Goal: Transaction & Acquisition: Purchase product/service

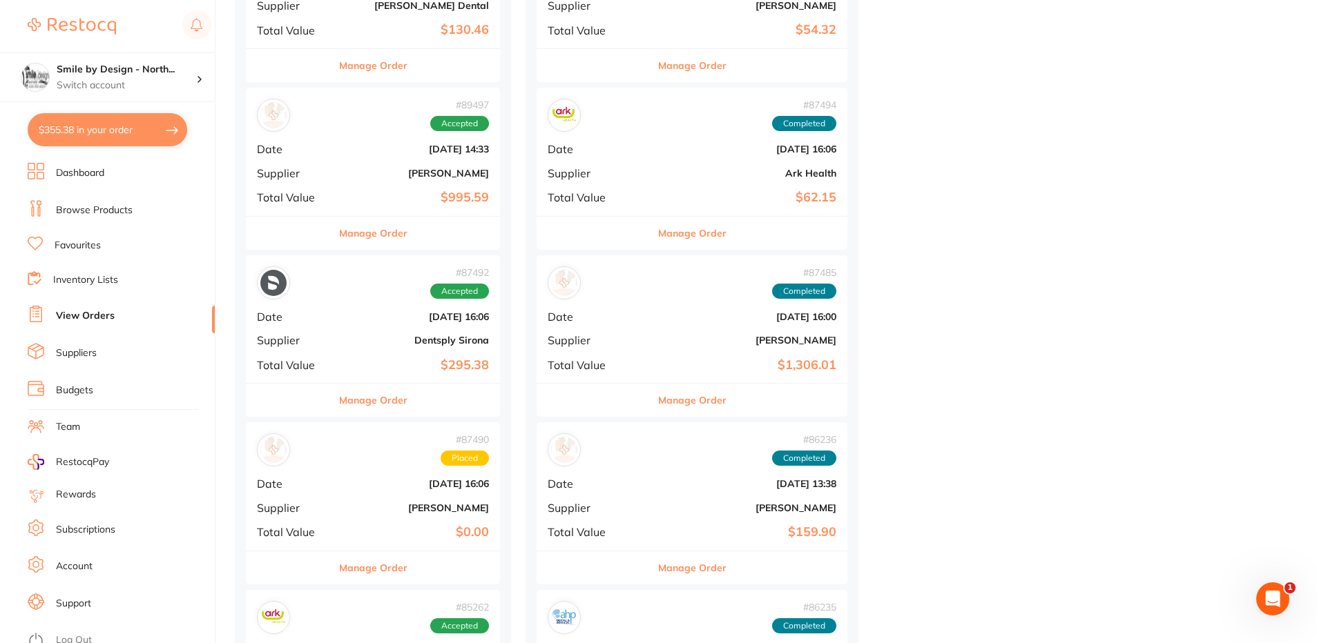
scroll to position [967, 0]
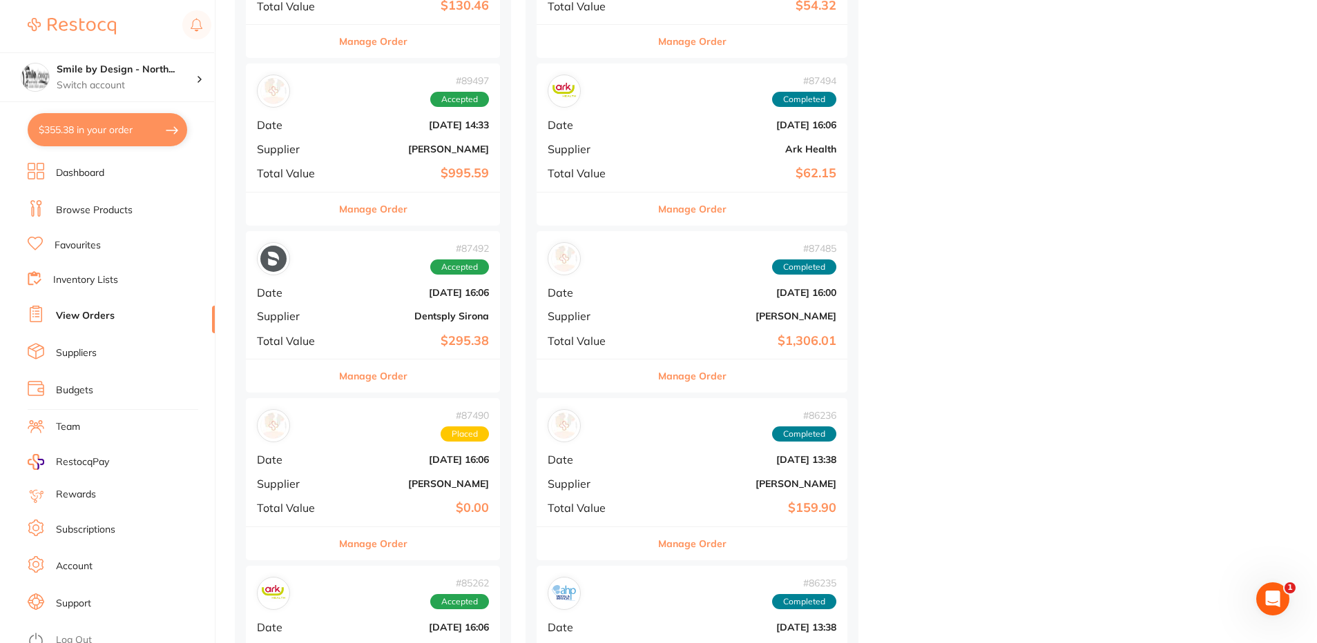
click at [373, 308] on div "# 87492 Accepted Date [DATE] 16:06 Supplier Dentsply Sirona Total Value $295.38" at bounding box center [373, 295] width 254 height 128
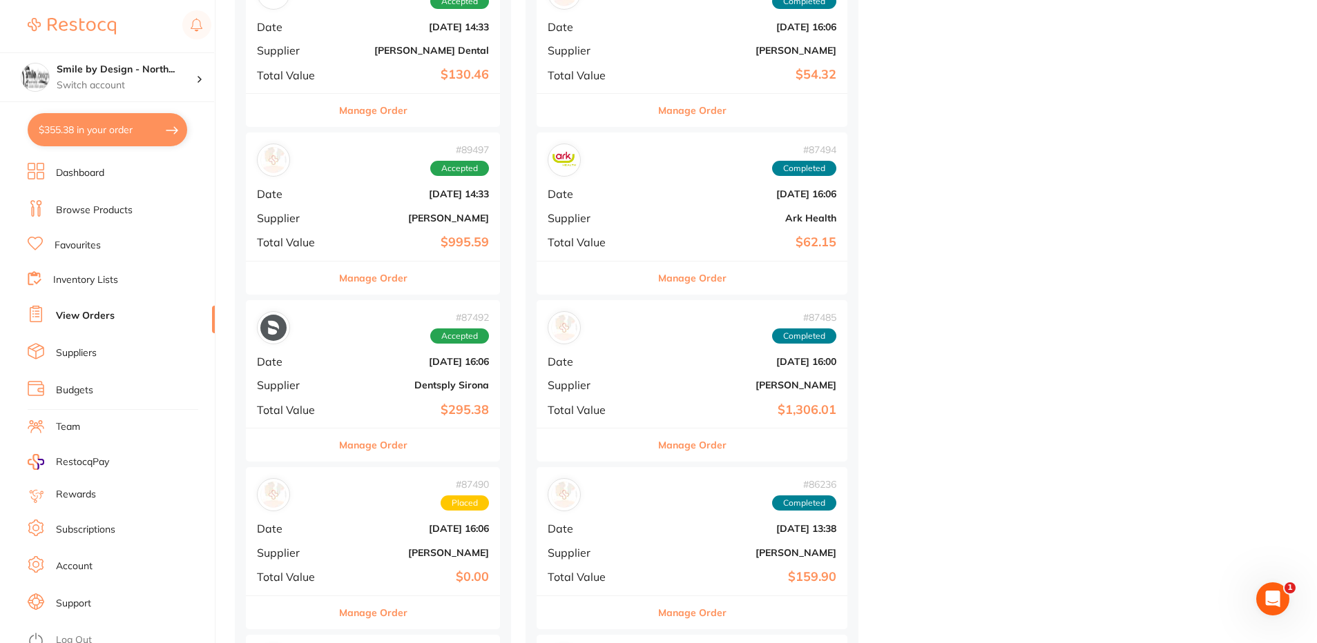
click at [405, 217] on b "[PERSON_NAME]" at bounding box center [415, 218] width 147 height 11
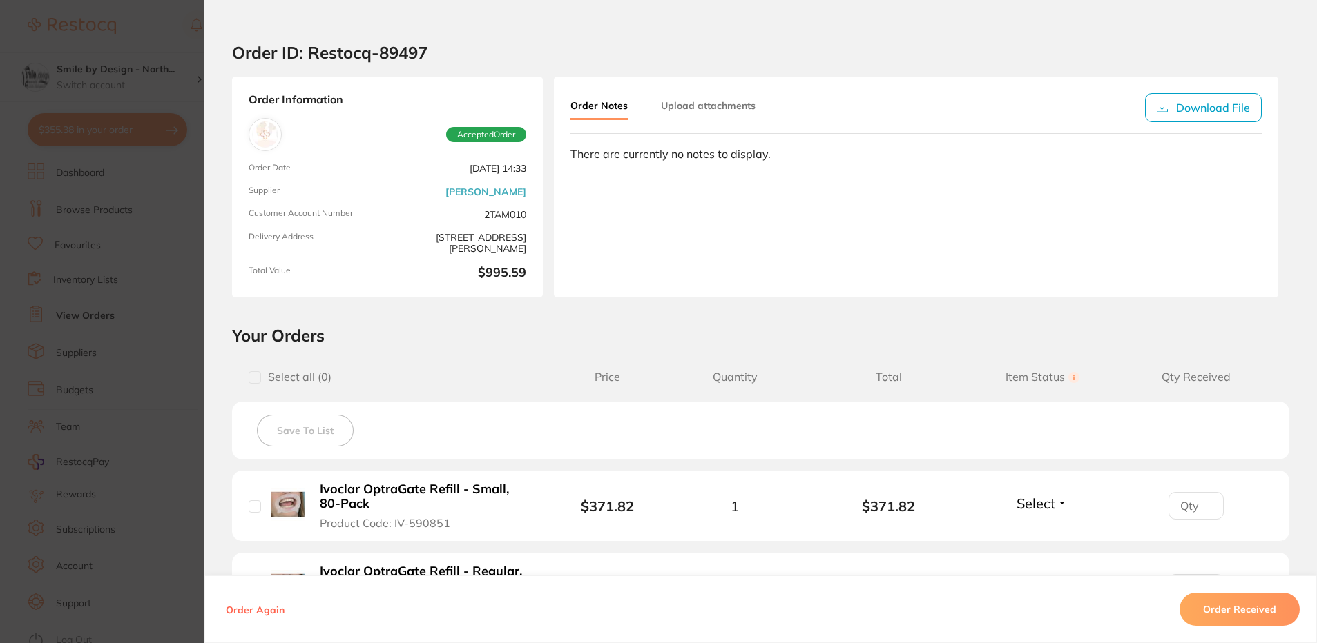
scroll to position [290, 0]
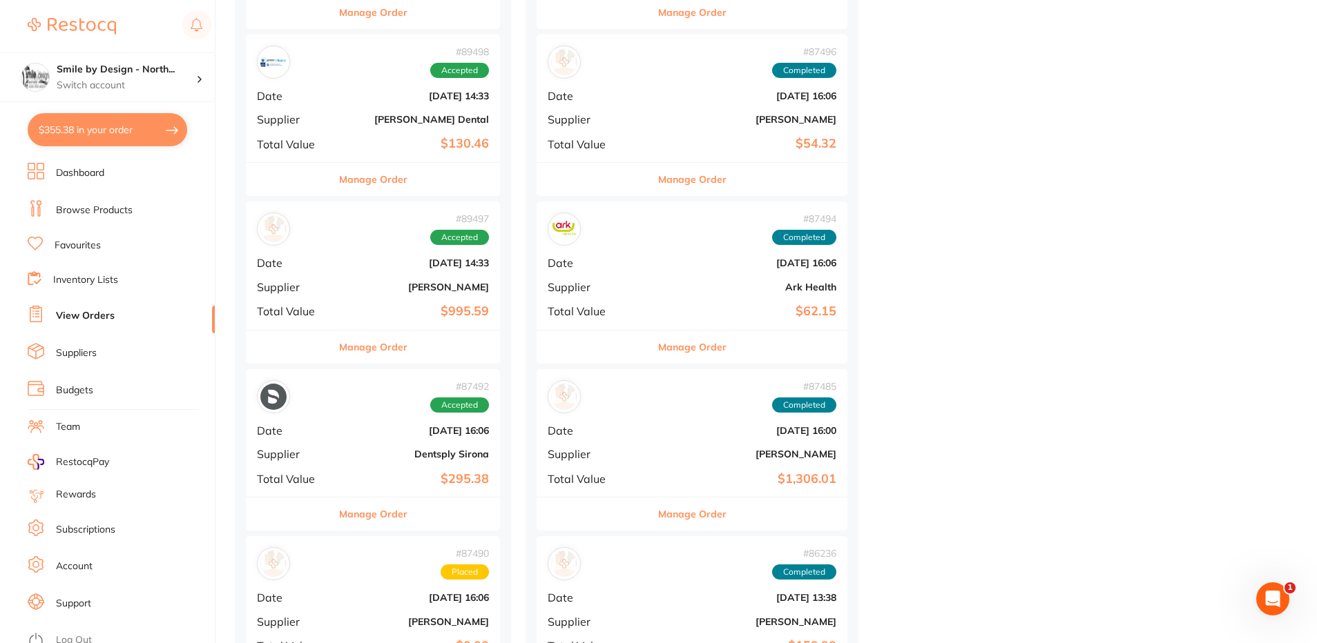
scroll to position [690, 0]
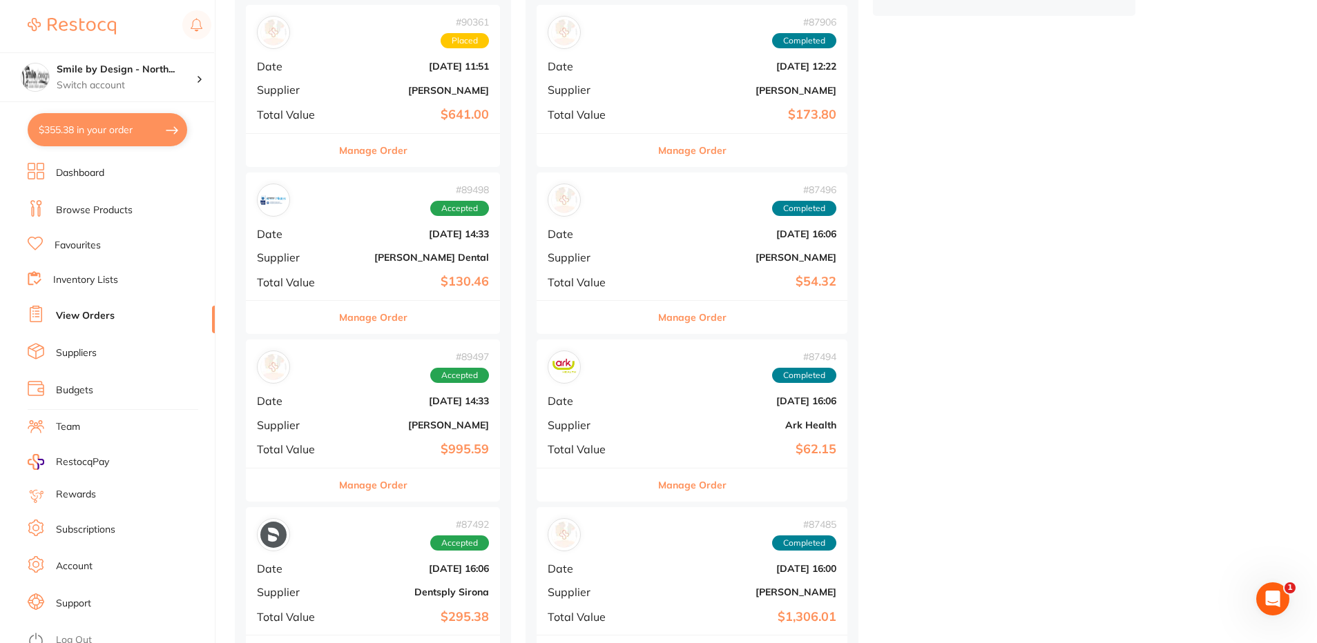
click at [372, 253] on b "[PERSON_NAME] Dental" at bounding box center [415, 257] width 147 height 11
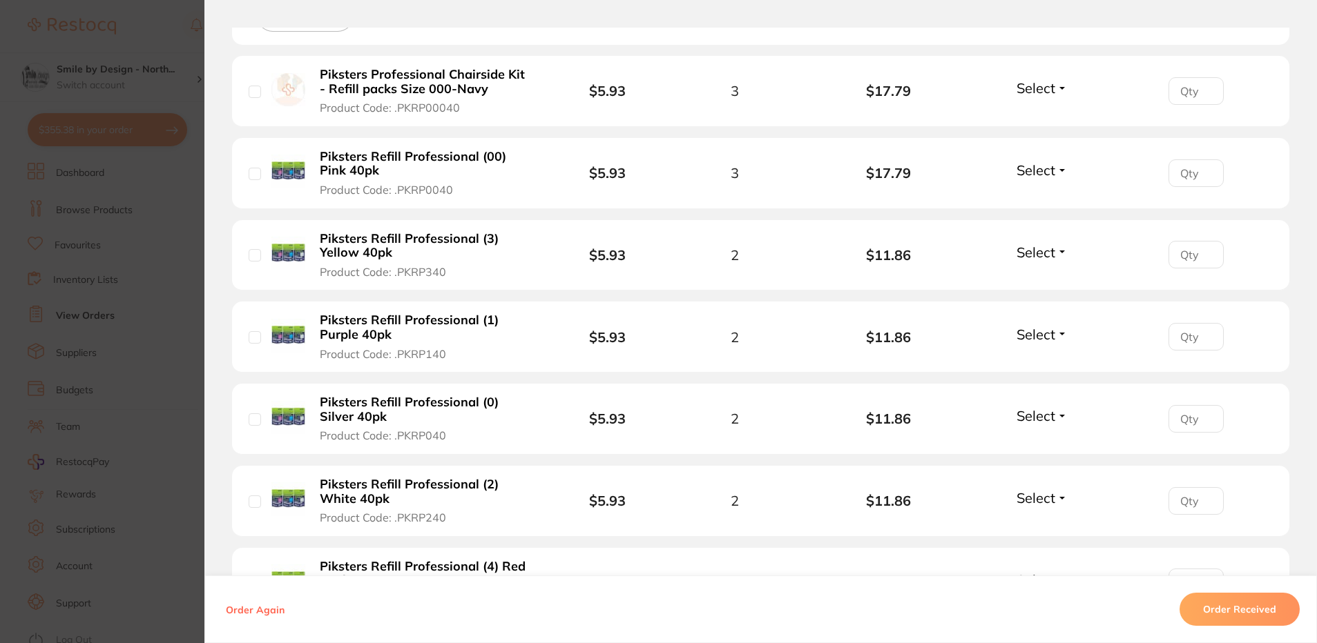
scroll to position [471, 0]
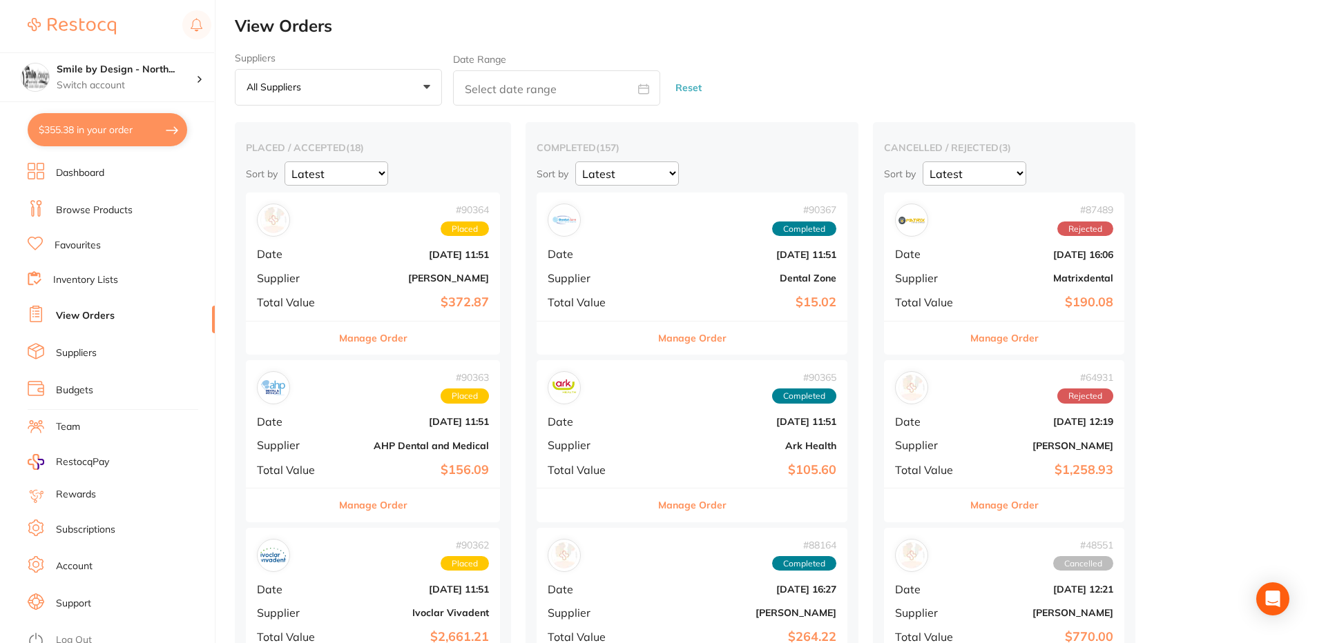
click at [391, 432] on div "# 90363 Placed Date Aug 15 2025, 11:51 Supplier AHP Dental and Medical Total Va…" at bounding box center [373, 424] width 254 height 128
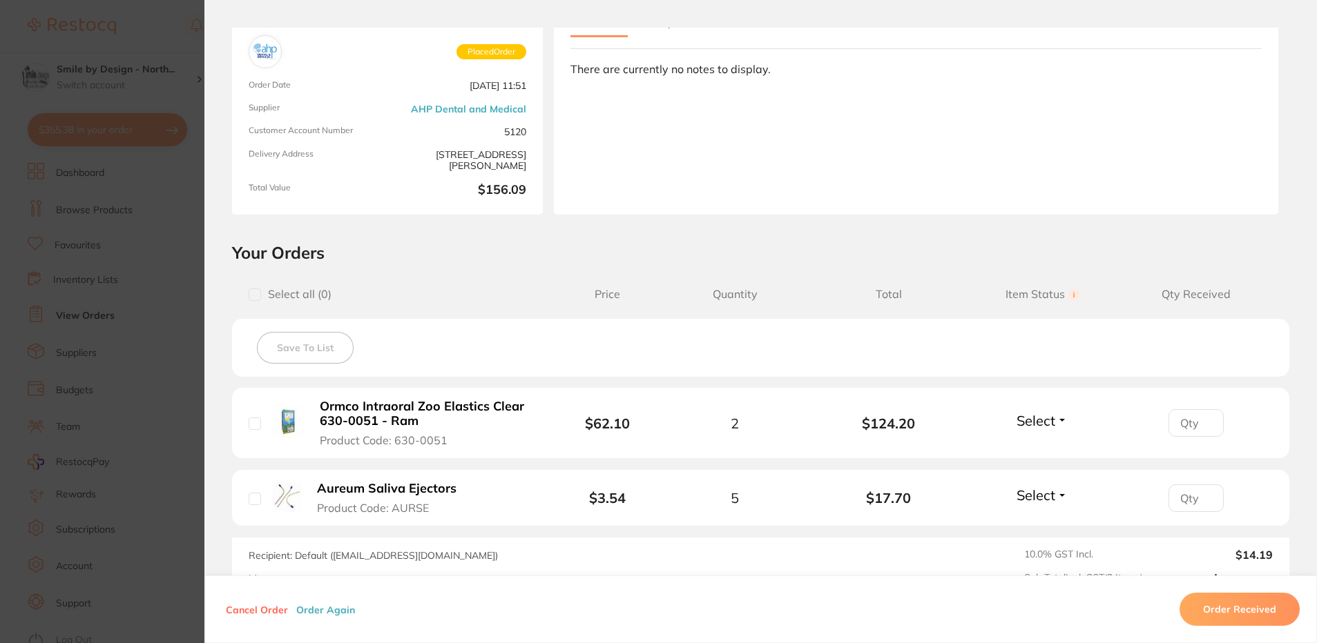
scroll to position [262, 0]
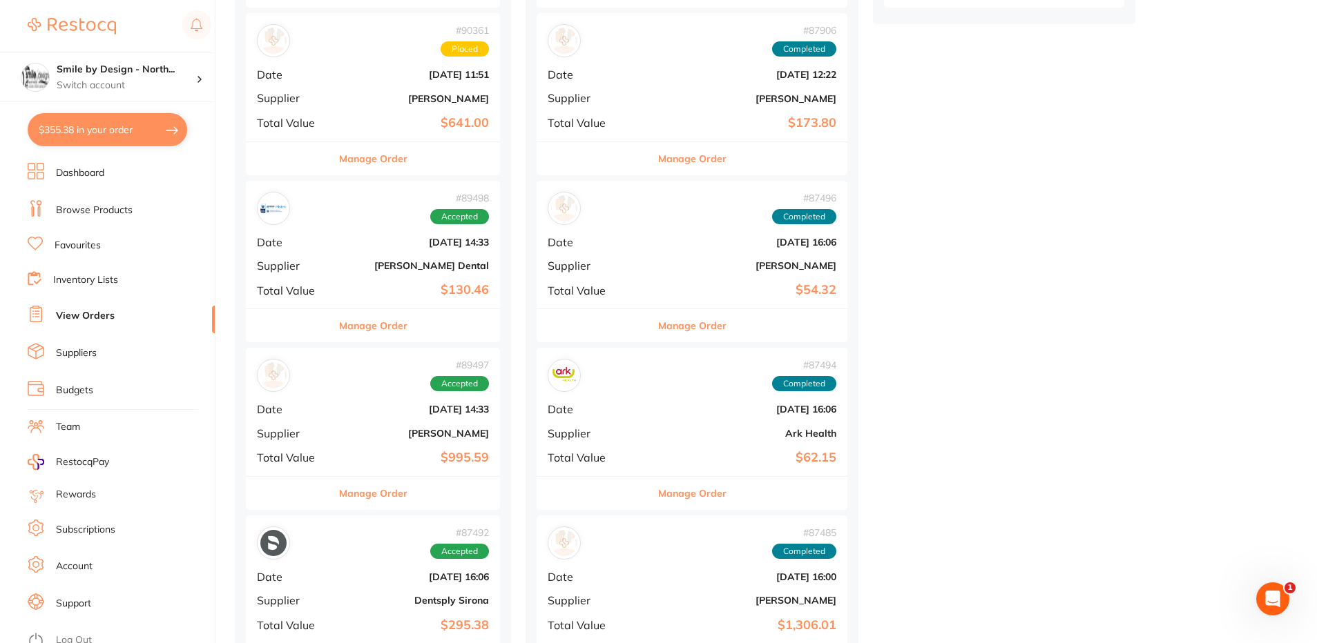
scroll to position [690, 0]
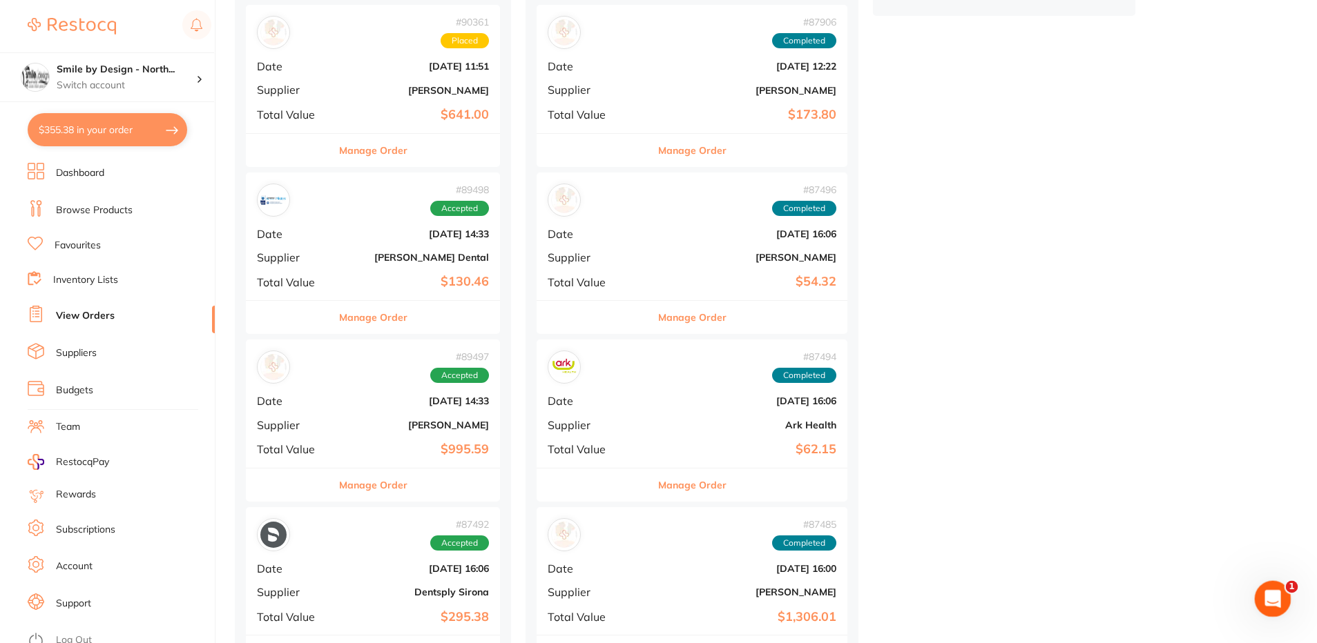
click at [1263, 592] on icon "Open Intercom Messenger" at bounding box center [1270, 597] width 23 height 23
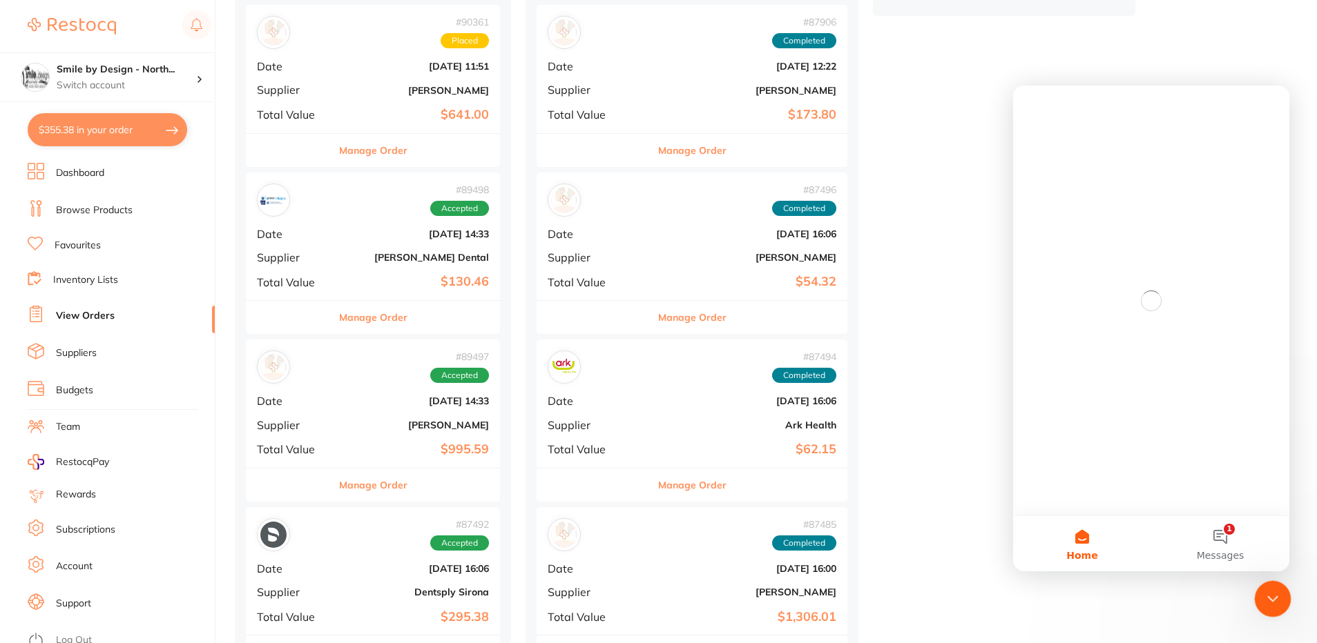
scroll to position [0, 0]
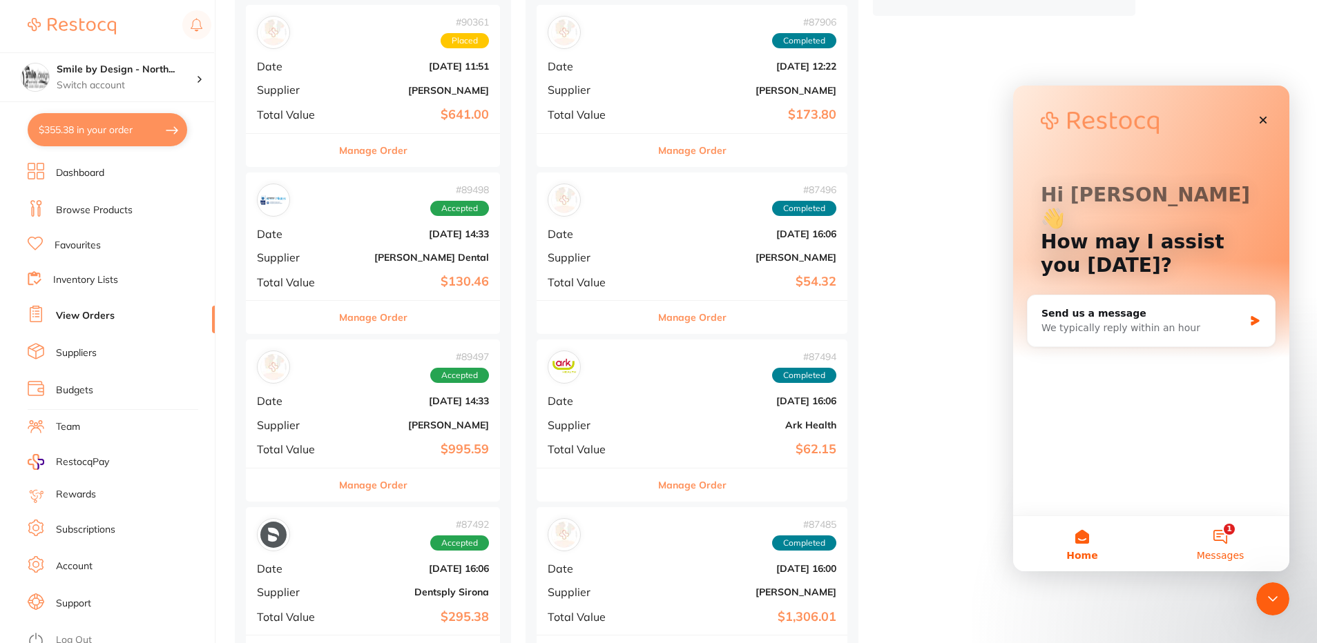
click at [1219, 544] on button "1 Messages" at bounding box center [1220, 543] width 138 height 55
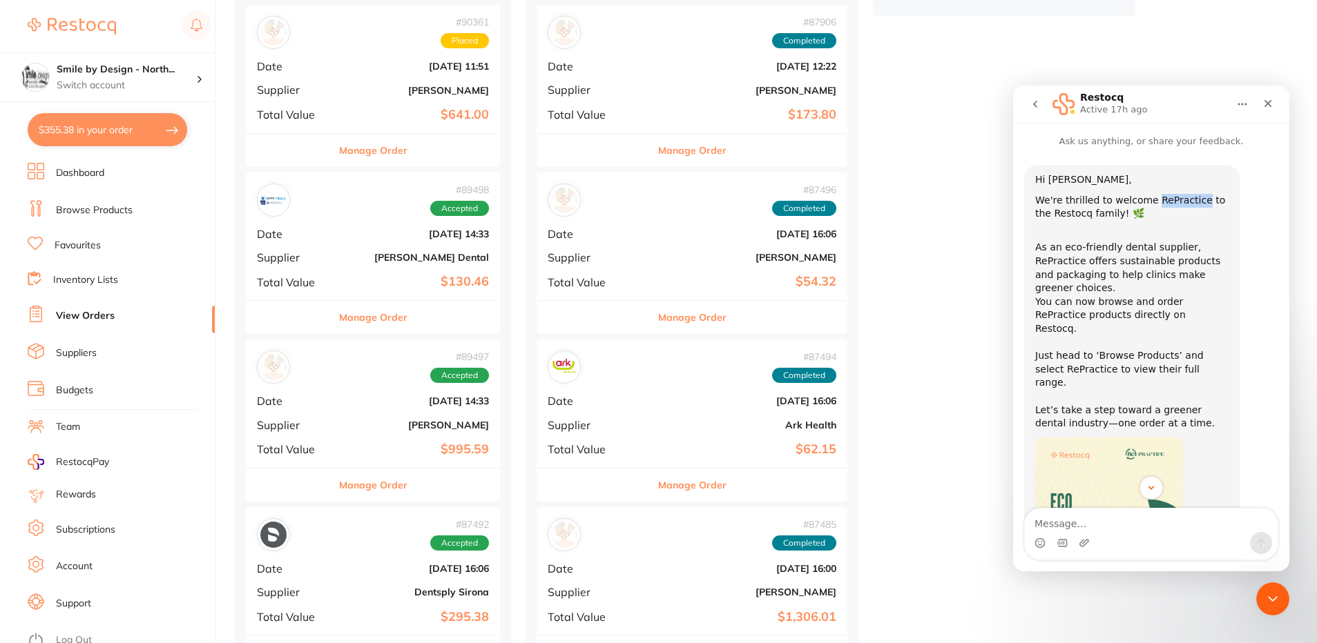
drag, startPoint x: 1145, startPoint y: 197, endPoint x: 1191, endPoint y: 193, distance: 45.8
click at [1191, 194] on div "We're thrilled to welcome RePractice to the Restocq family! 🌿" at bounding box center [1131, 207] width 193 height 27
copy div "RePractice"
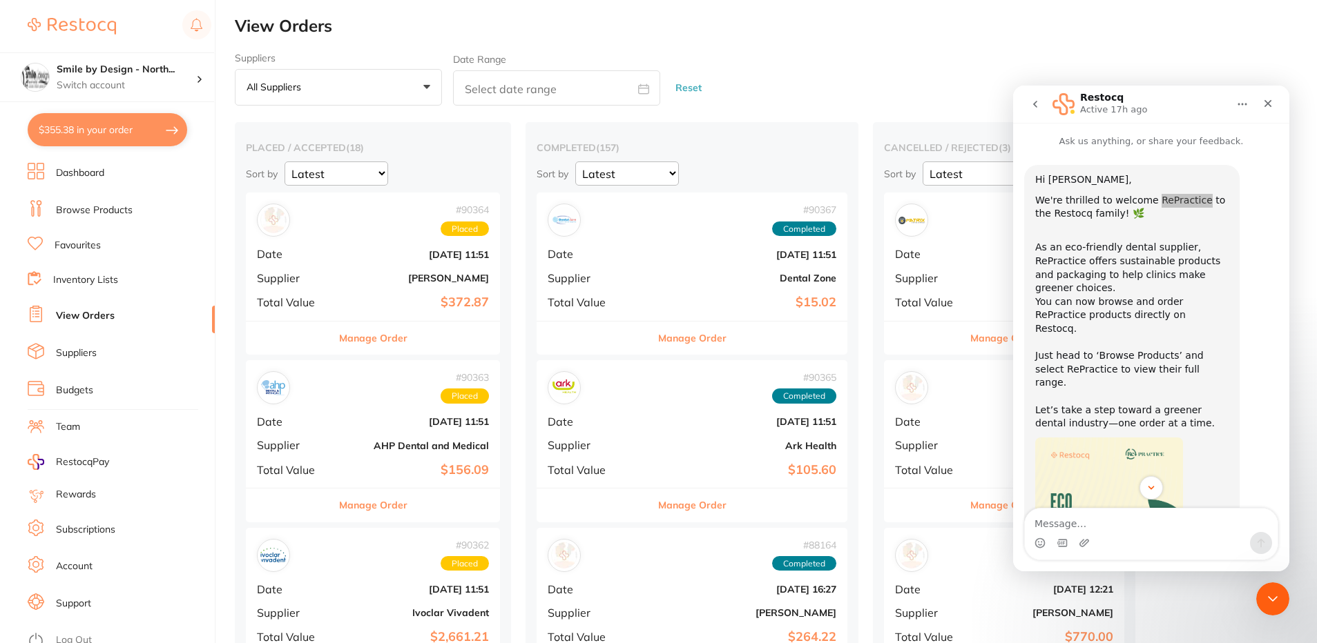
click at [95, 164] on li "Dashboard" at bounding box center [121, 173] width 187 height 21
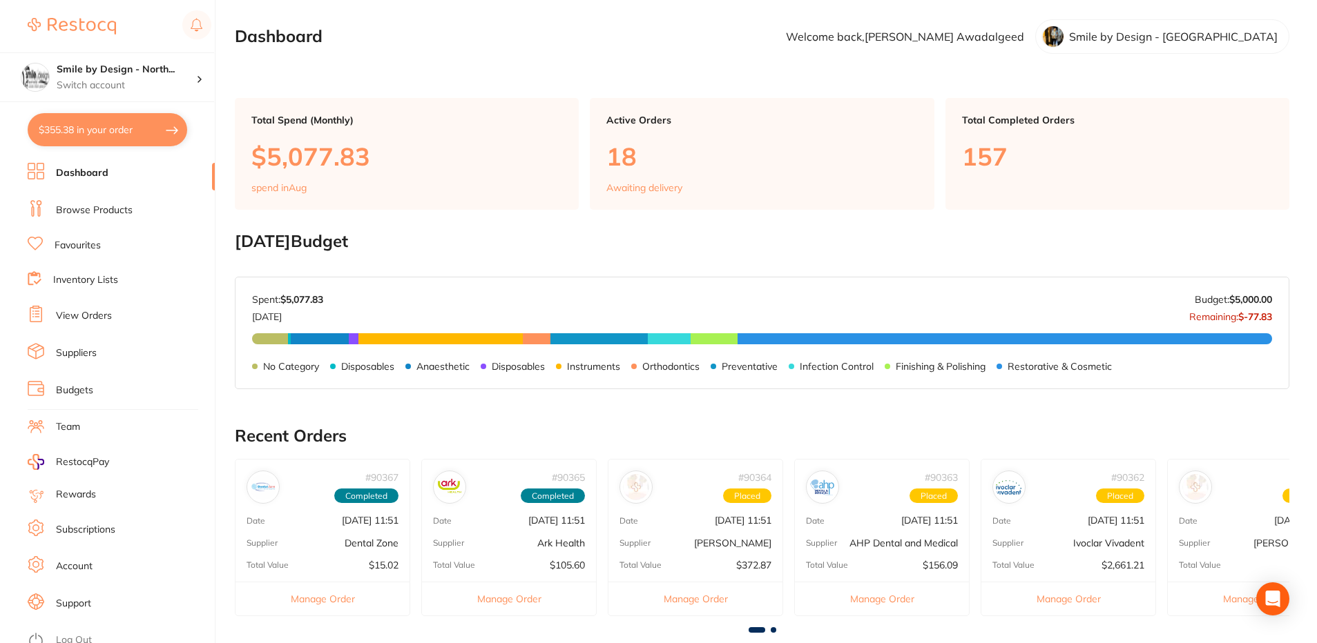
click at [99, 193] on ul "Dashboard Browse Products Favourites Inventory Lists View Orders Suppliers Budg…" at bounding box center [121, 403] width 187 height 481
click at [101, 204] on link "Browse Products" at bounding box center [94, 211] width 77 height 14
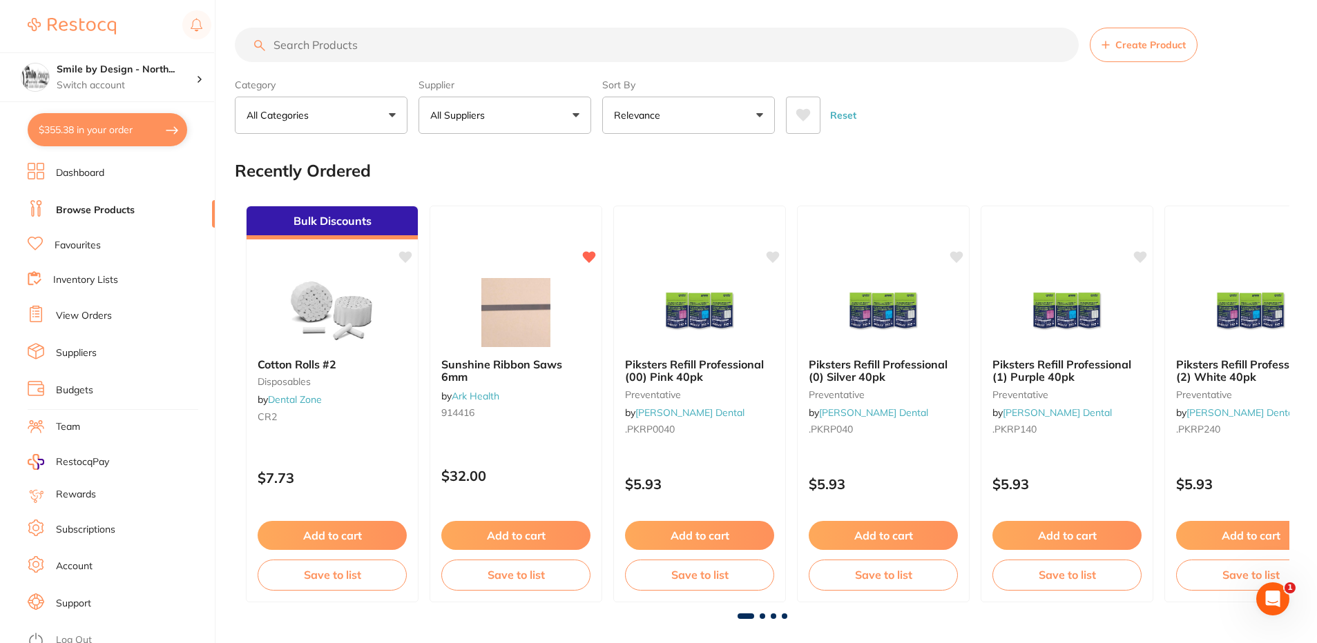
click at [460, 108] on p "All Suppliers" at bounding box center [460, 115] width 60 height 14
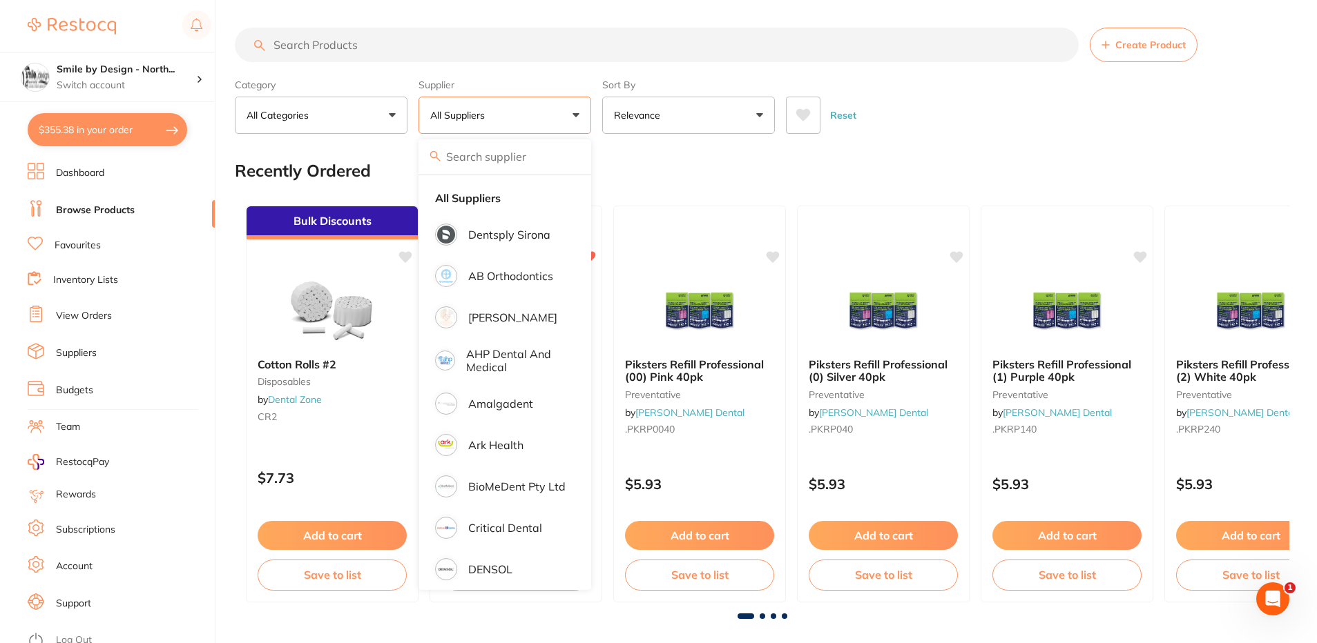
click at [508, 152] on input "search" at bounding box center [504, 156] width 173 height 35
paste input "RePractice"
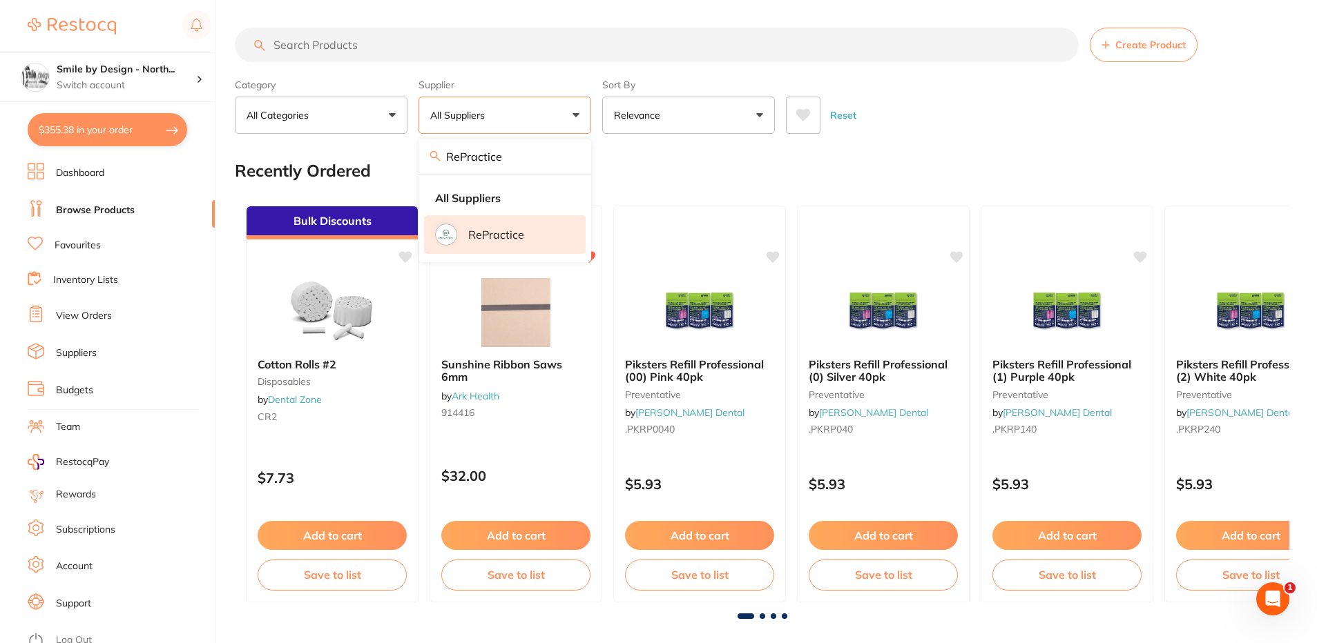
type input "RePractice"
click at [496, 227] on li "RePractice" at bounding box center [505, 234] width 162 height 39
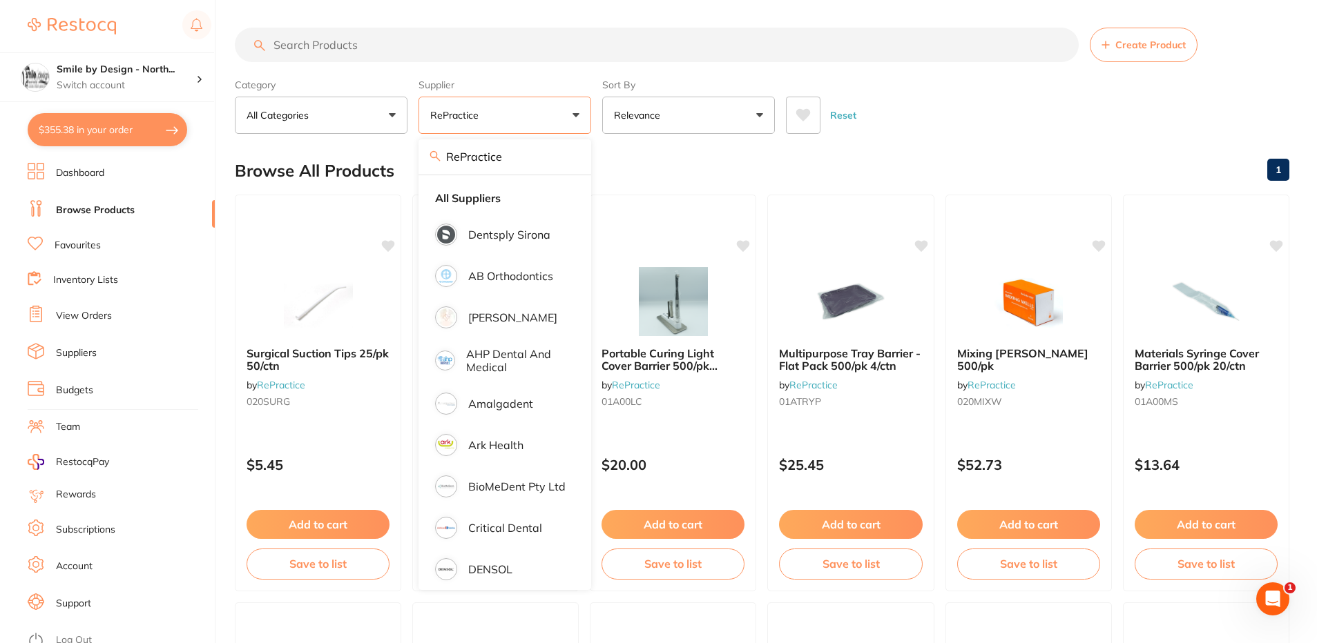
click at [956, 101] on div "Reset" at bounding box center [1032, 110] width 492 height 48
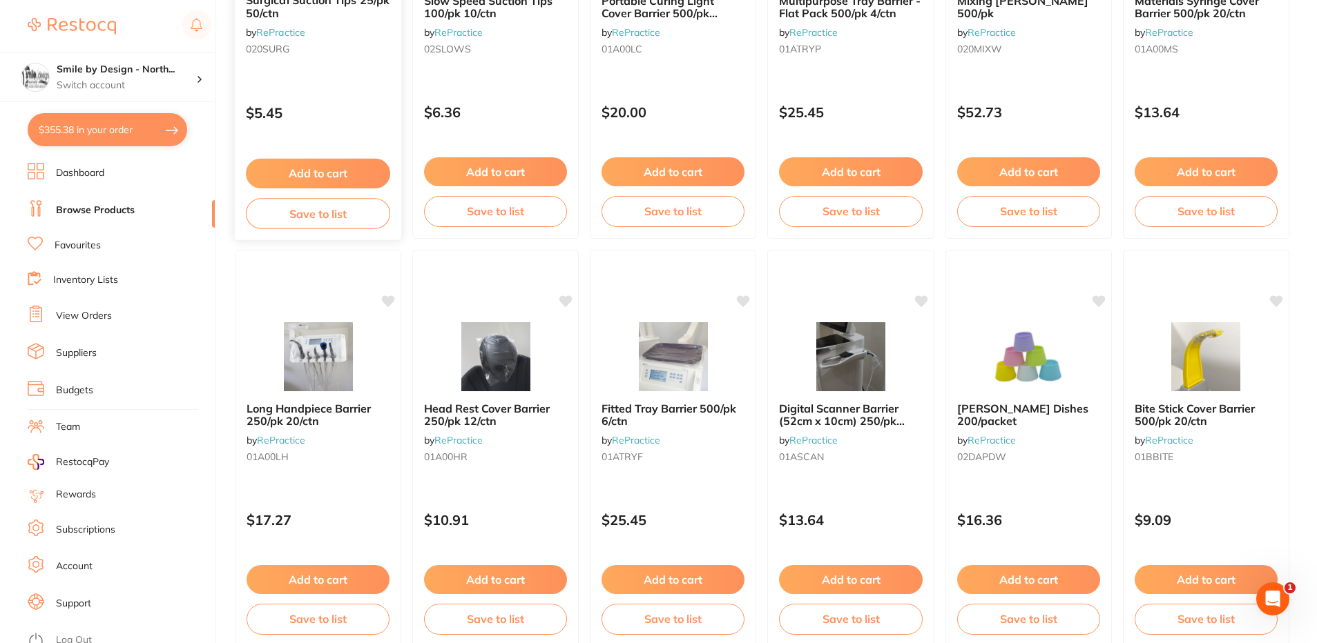
scroll to position [133, 0]
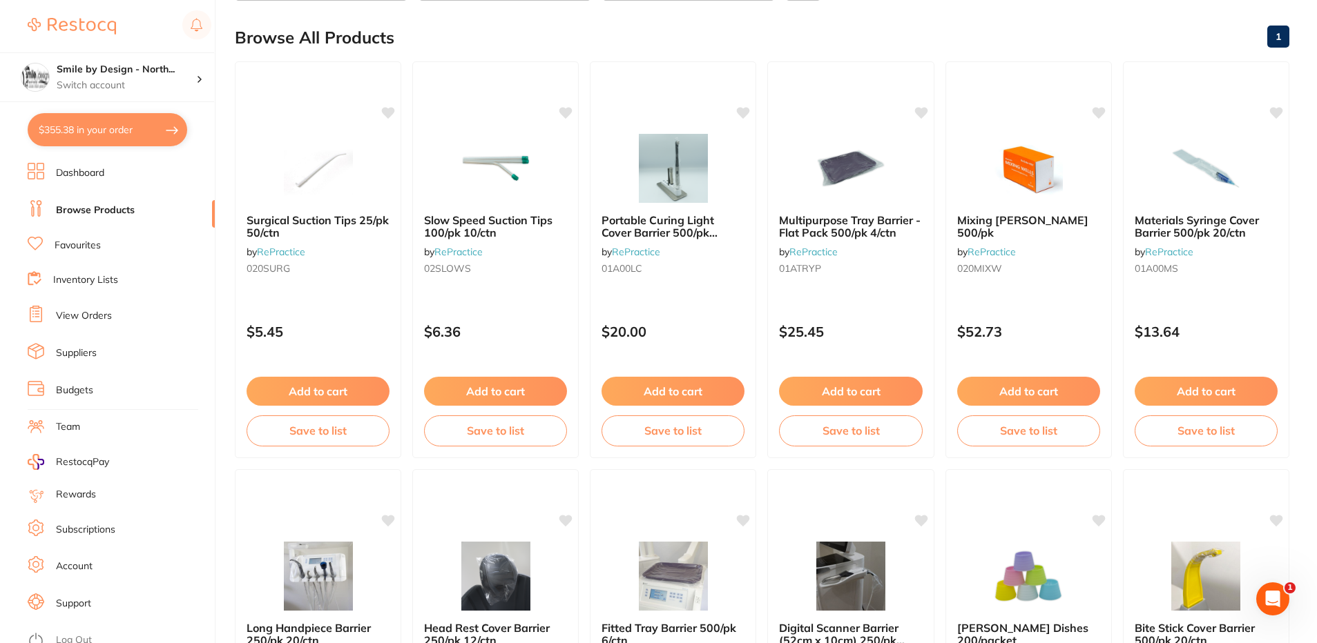
click at [85, 278] on link "Inventory Lists" at bounding box center [85, 280] width 65 height 14
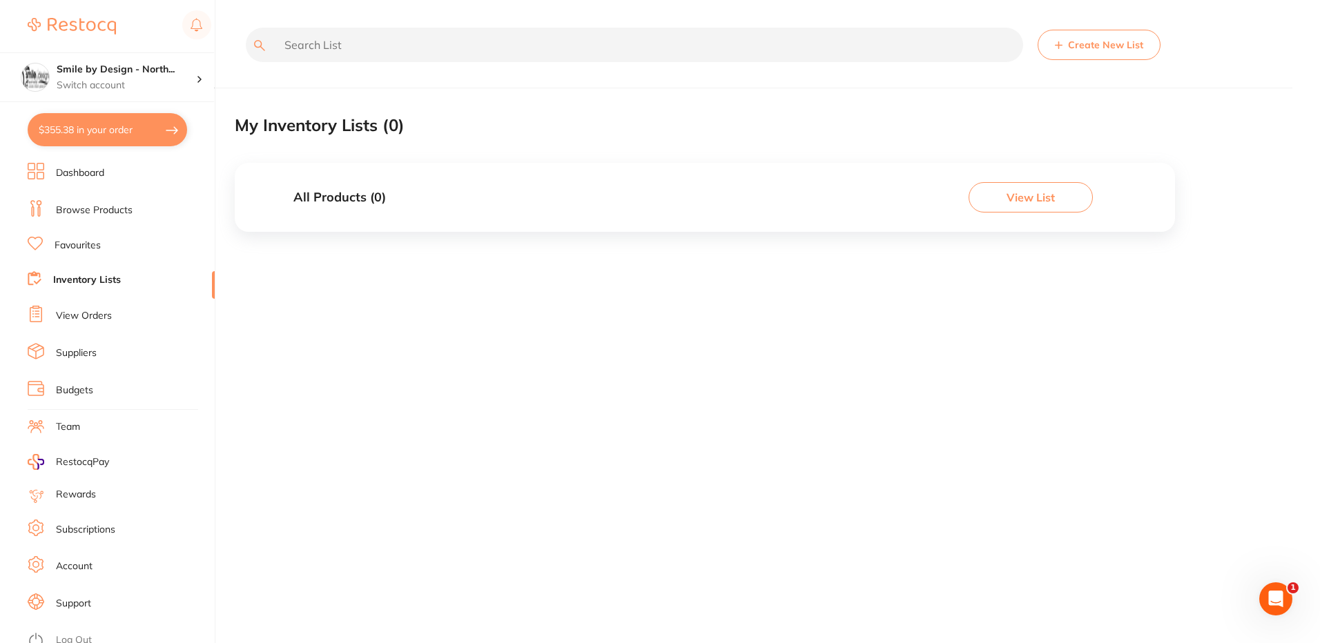
click at [84, 307] on li "View Orders" at bounding box center [121, 316] width 187 height 21
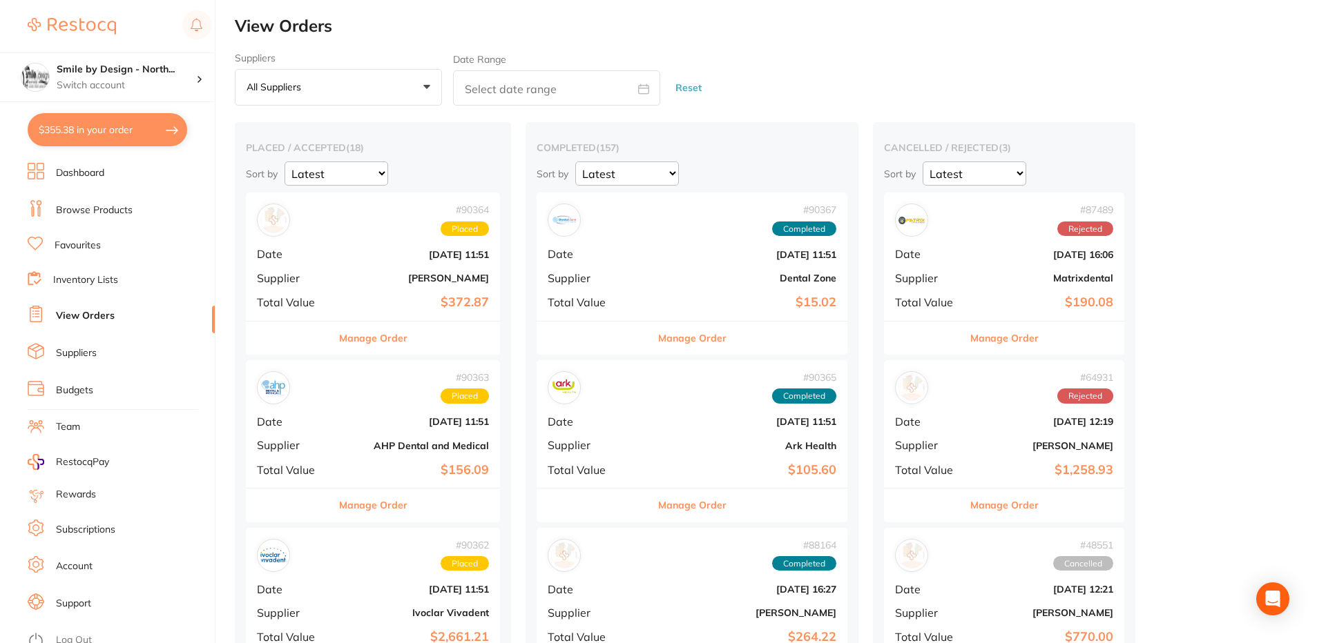
click at [348, 284] on div "# 90364 Placed Date Aug 15 2025, 11:51 Supplier Adam Dental Total Value $372.87" at bounding box center [373, 257] width 254 height 128
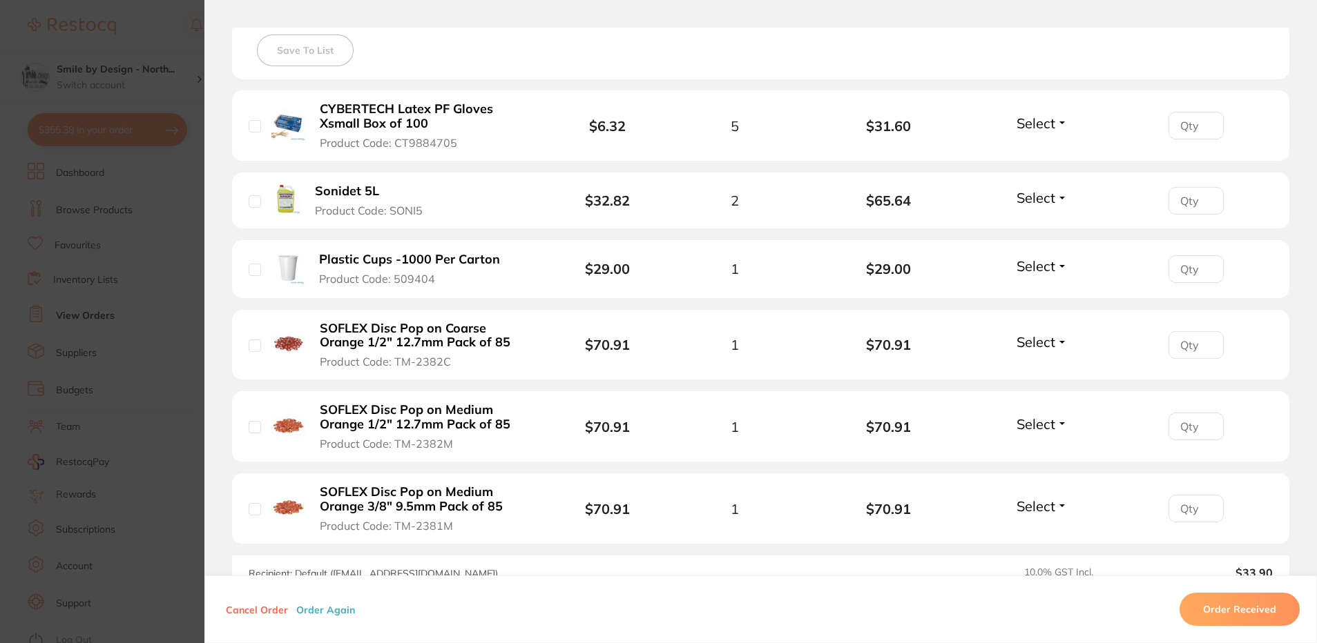
scroll to position [414, 0]
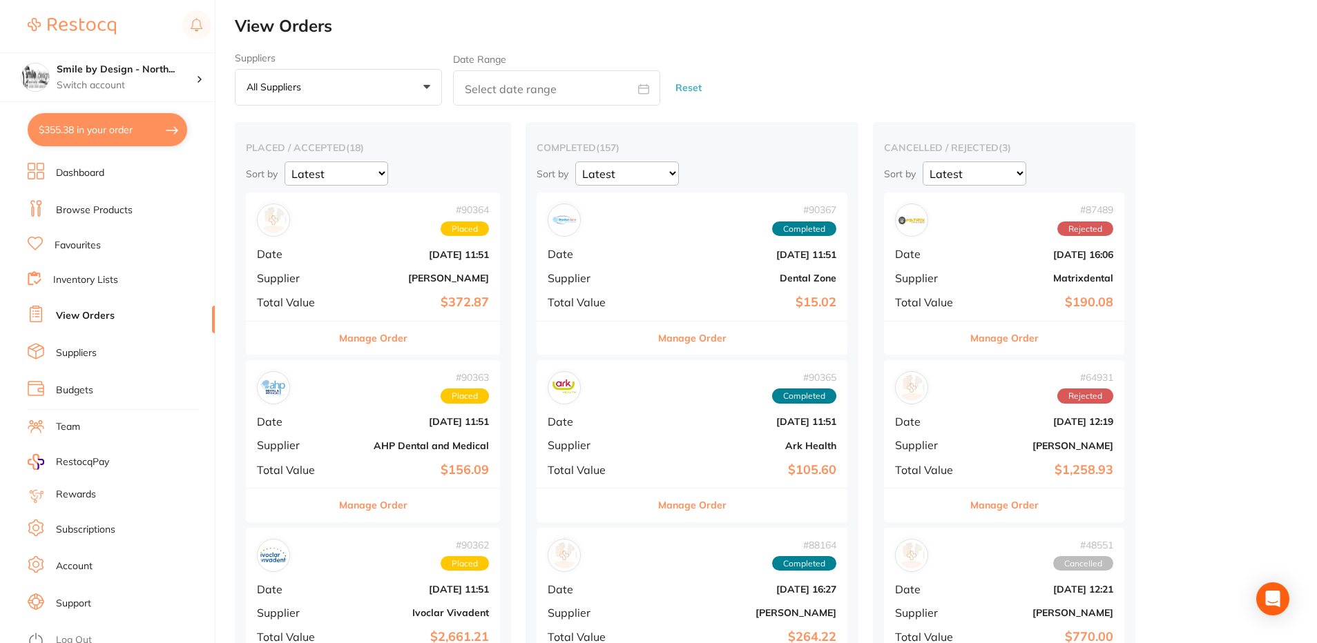
drag, startPoint x: 374, startPoint y: 250, endPoint x: 77, endPoint y: 241, distance: 297.0
click at [77, 241] on link "Favourites" at bounding box center [78, 246] width 46 height 14
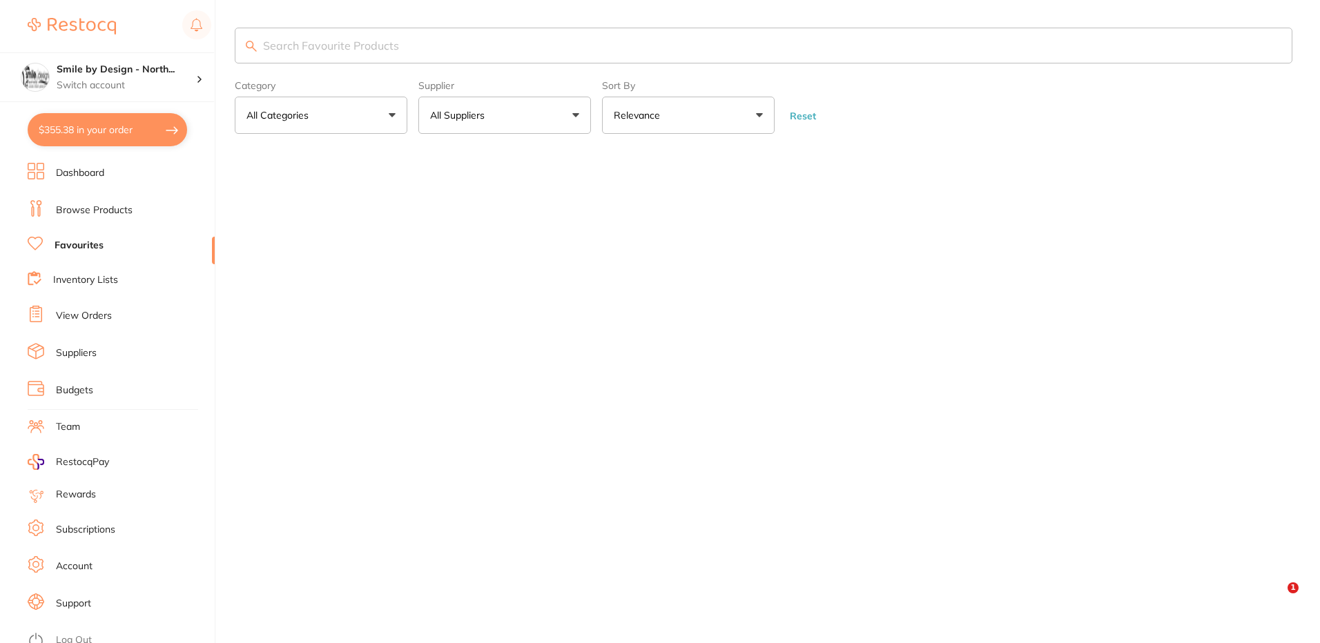
click at [367, 40] on input "search" at bounding box center [764, 46] width 1058 height 36
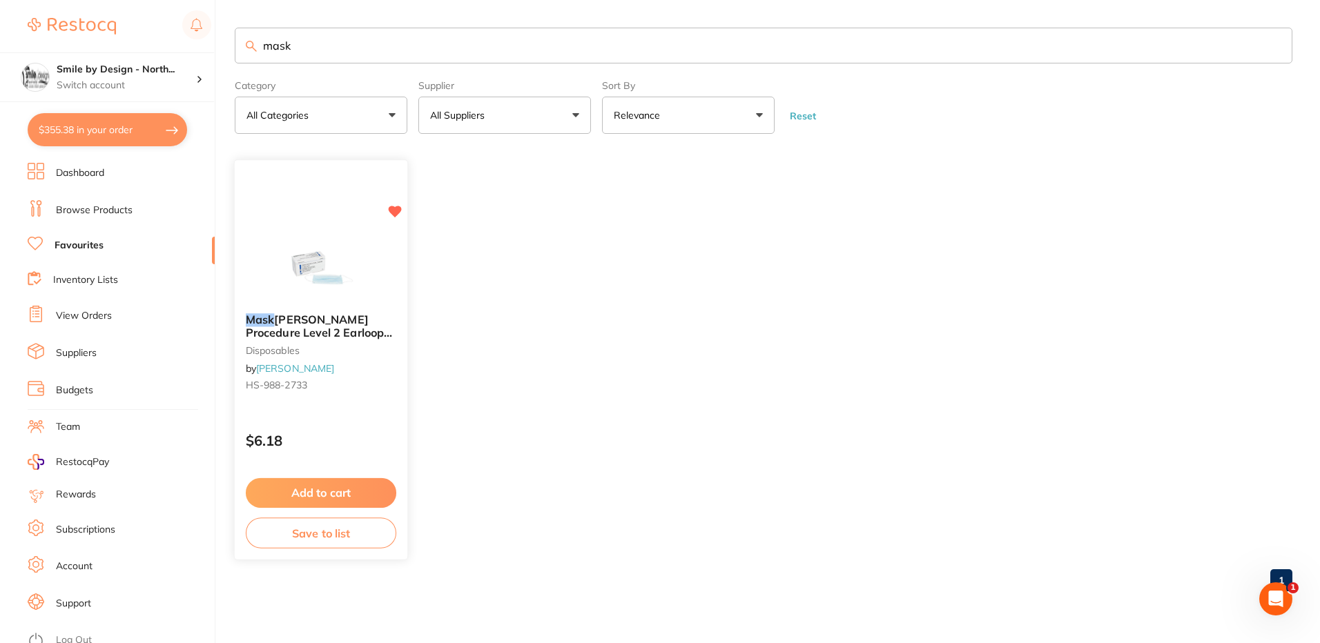
type input "mask"
click at [363, 496] on button "Add to cart" at bounding box center [321, 493] width 151 height 30
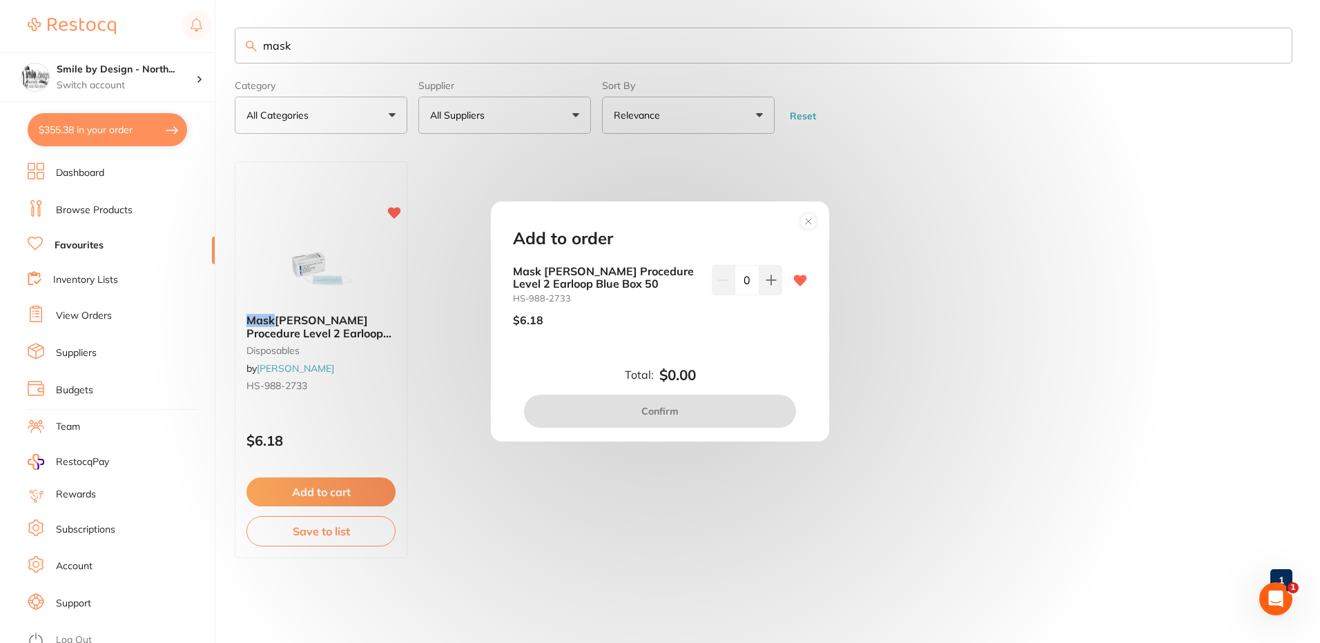
click at [746, 281] on input "0" at bounding box center [747, 280] width 25 height 30
type input "10"
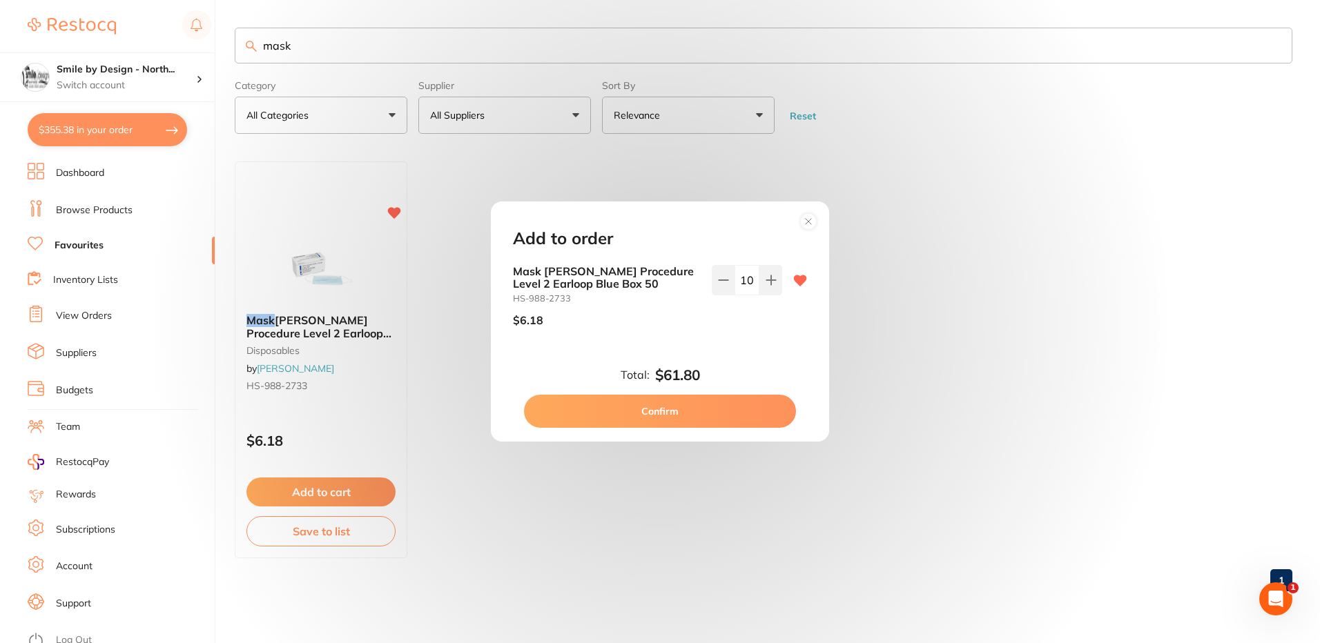
click at [726, 362] on div "Add to order Mask HENRY SCHEIN Procedure Level 2 Earloop Blue Box 50 HS-988-273…" at bounding box center [660, 322] width 338 height 240
click at [644, 408] on button "Confirm" at bounding box center [660, 411] width 272 height 33
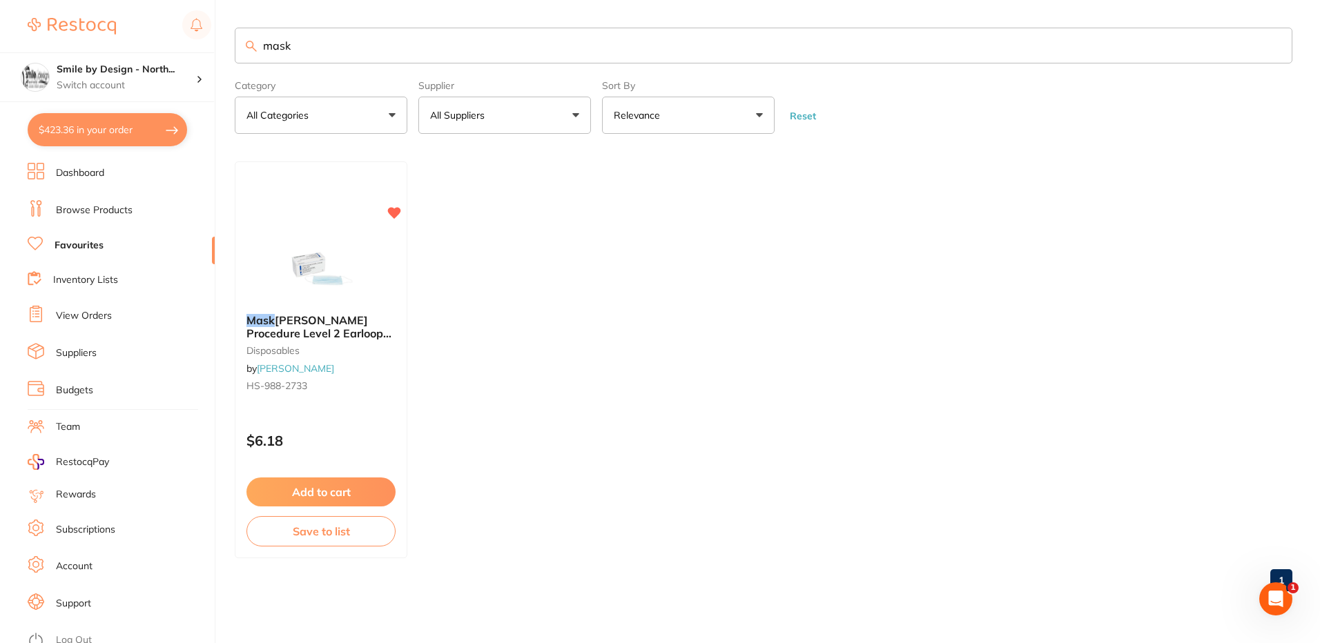
click at [512, 411] on ul "Mask HENRY SCHEIN Procedure Level 2 Earloop Blue Box 50 disposables by Henry Sc…" at bounding box center [764, 360] width 1058 height 397
click at [126, 132] on button "$423.36 in your order" at bounding box center [107, 129] width 159 height 33
checkbox input "true"
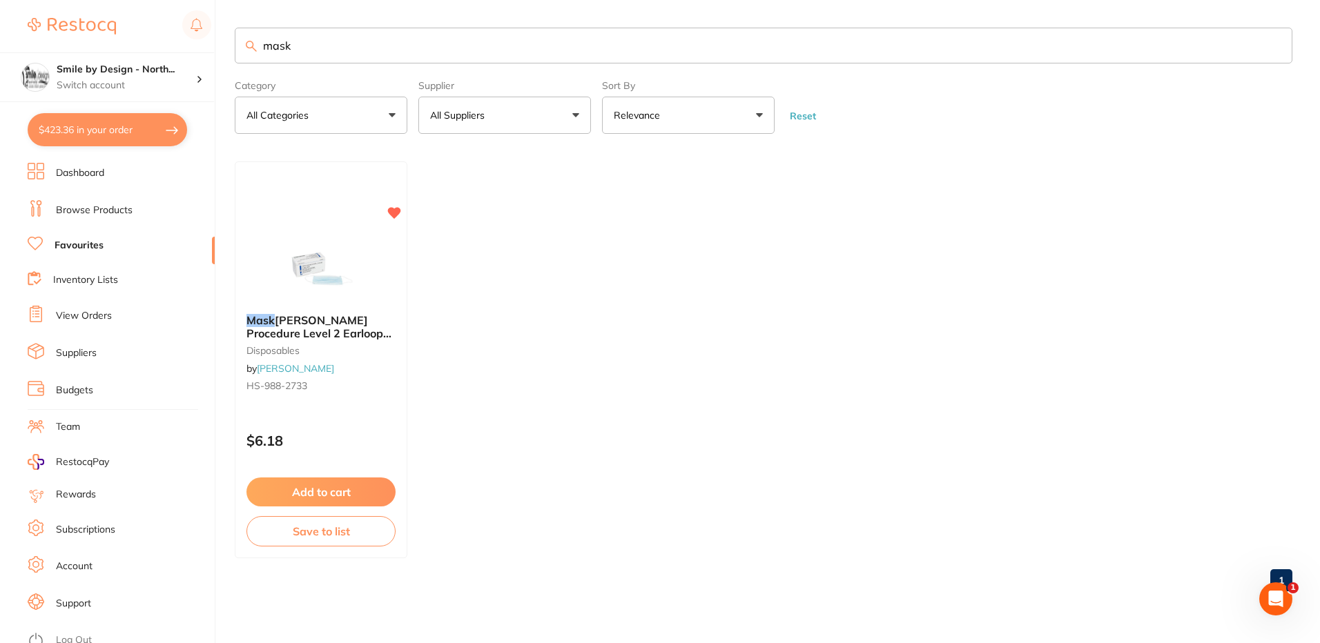
checkbox input "true"
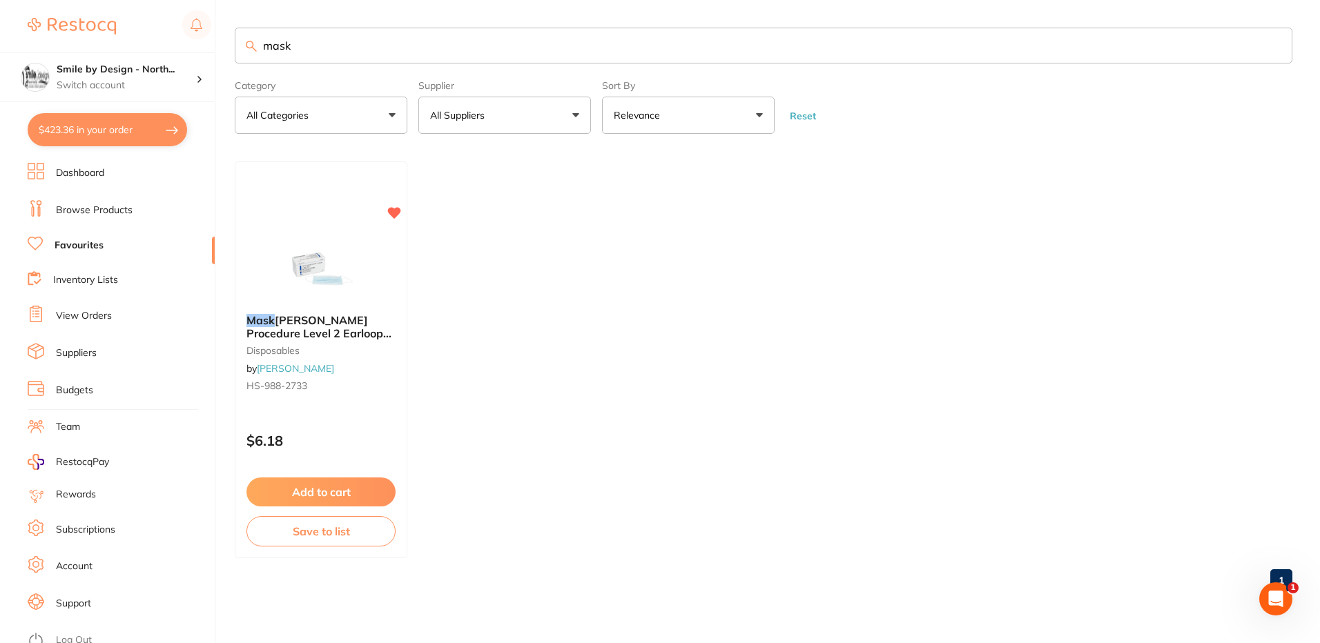
checkbox input "true"
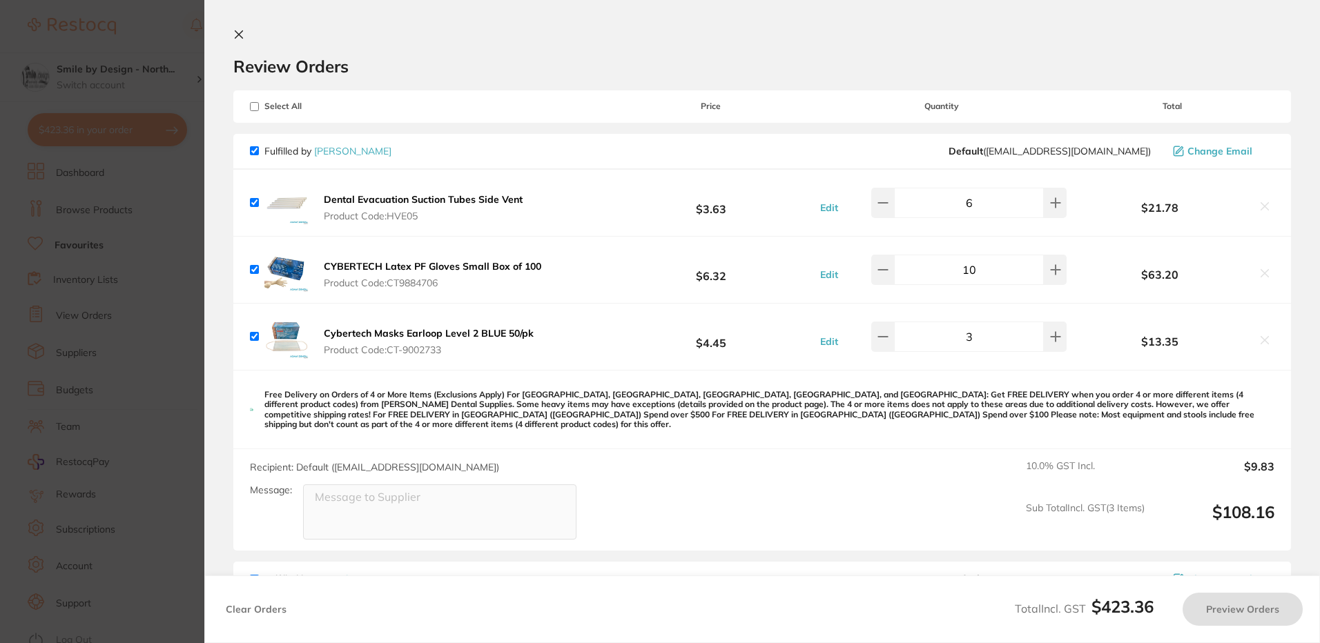
checkbox input "true"
click at [151, 224] on section "Update RRP Set your pre negotiated price for this item. Item Agreed RRP (excl. …" at bounding box center [660, 321] width 1320 height 643
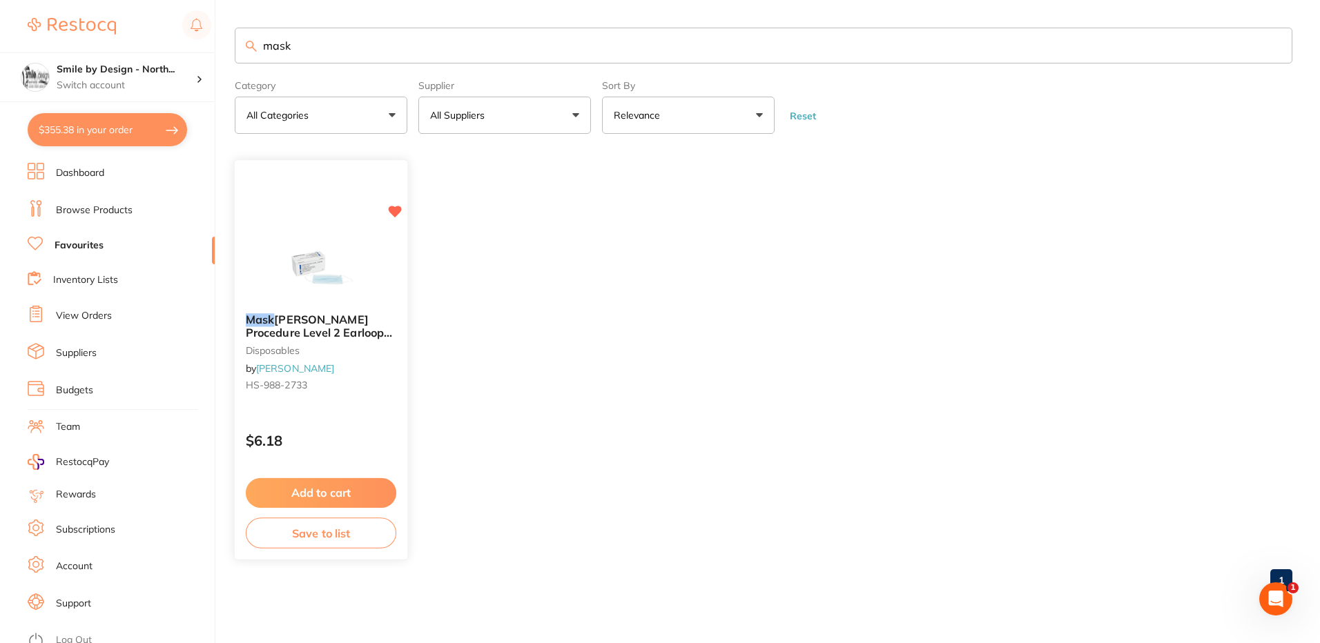
click at [324, 489] on button "Add to cart" at bounding box center [321, 493] width 151 height 30
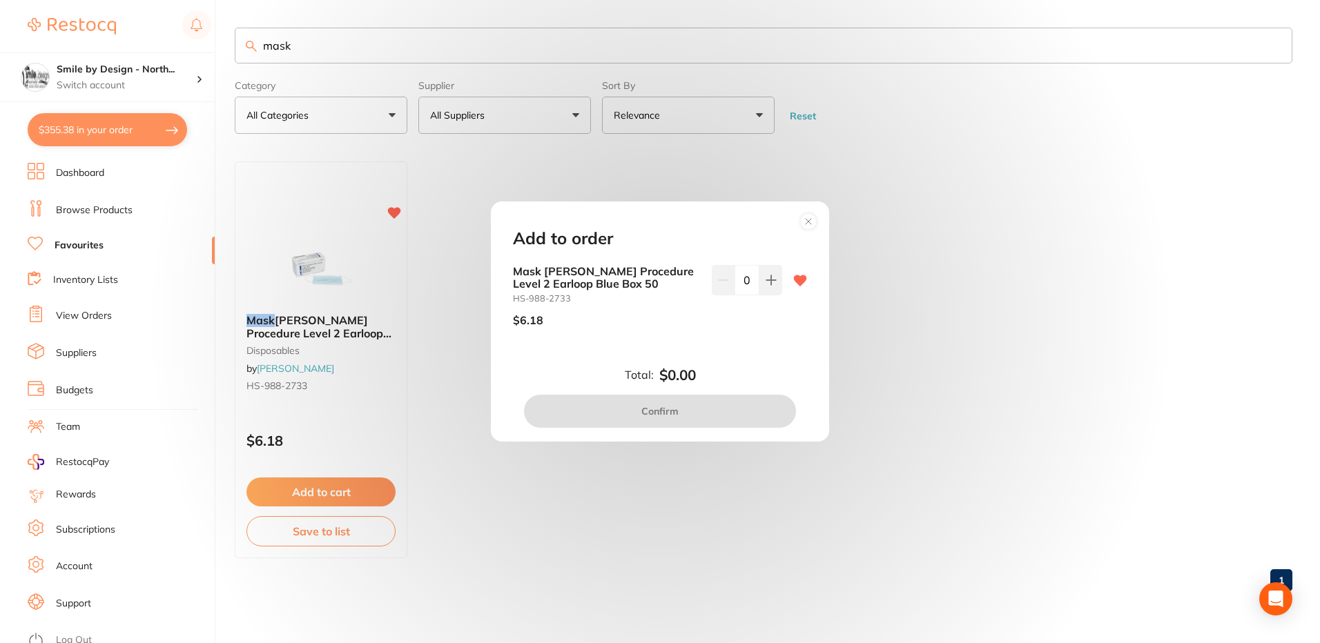
click at [738, 275] on input "0" at bounding box center [747, 280] width 25 height 30
type input "10"
drag, startPoint x: 766, startPoint y: 332, endPoint x: 750, endPoint y: 345, distance: 19.6
click at [765, 332] on div "10" at bounding box center [747, 301] width 70 height 73
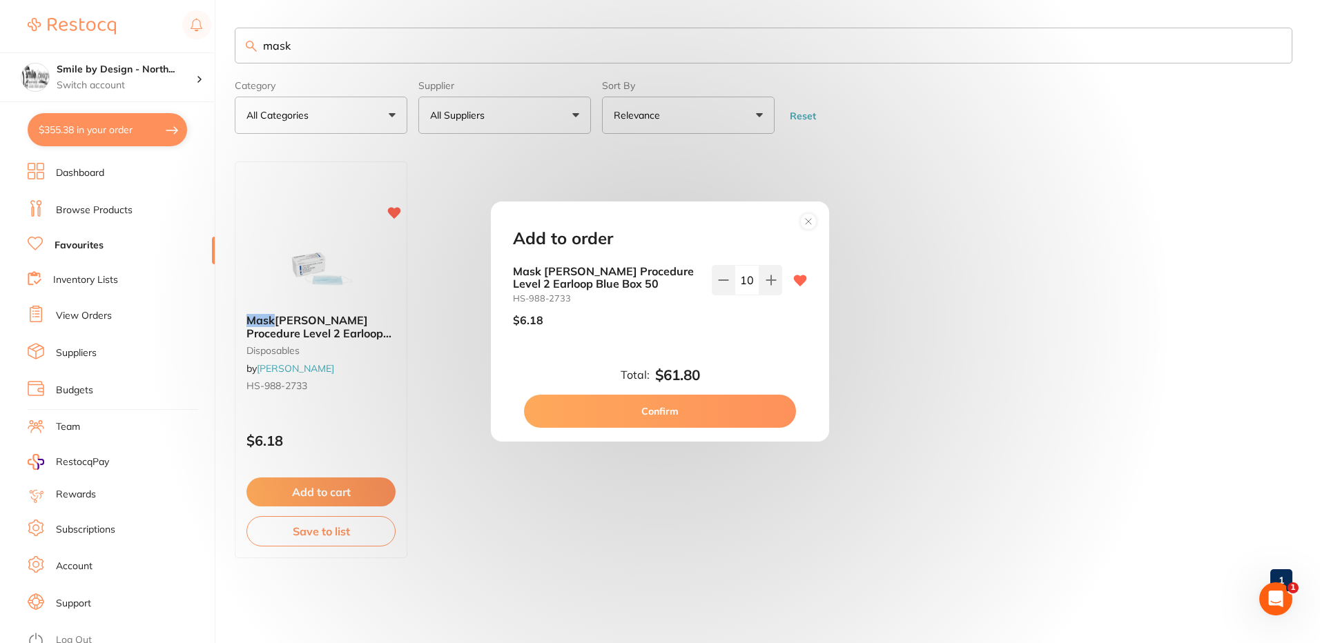
click at [648, 407] on button "Confirm" at bounding box center [660, 411] width 272 height 33
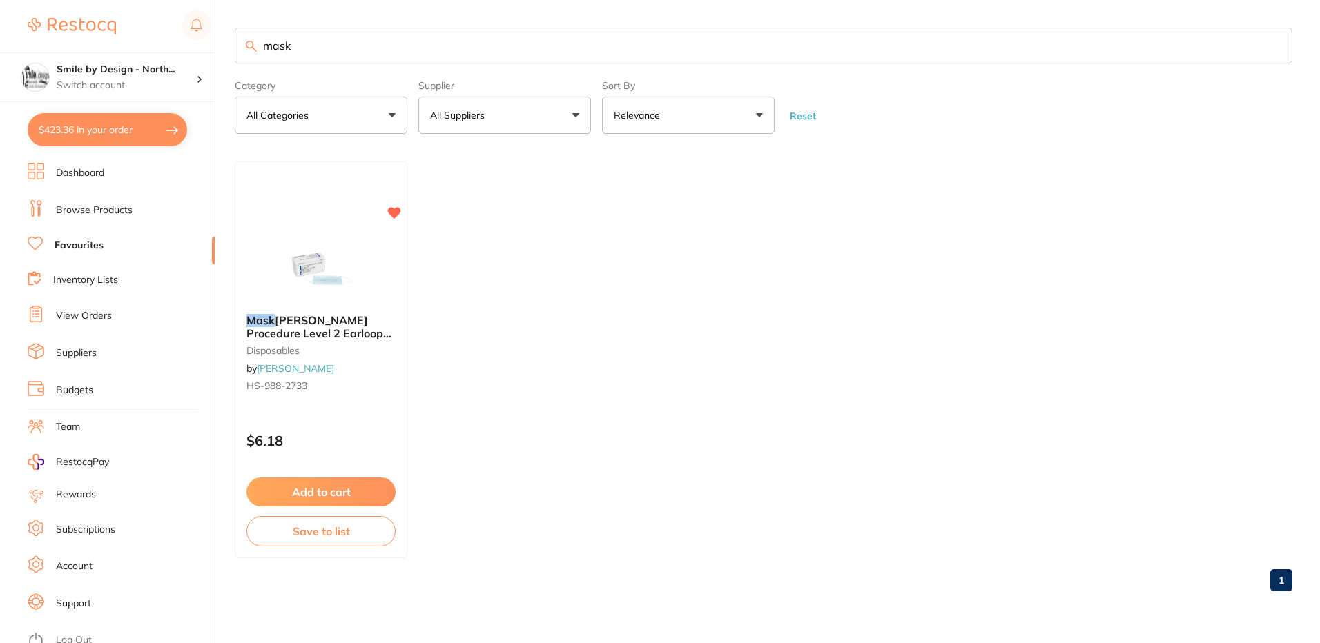
click at [544, 359] on ul "Mask HENRY SCHEIN Procedure Level 2 Earloop Blue Box 50 disposables by Henry Sc…" at bounding box center [764, 360] width 1058 height 397
click at [107, 134] on button "$423.36 in your order" at bounding box center [107, 129] width 159 height 33
checkbox input "true"
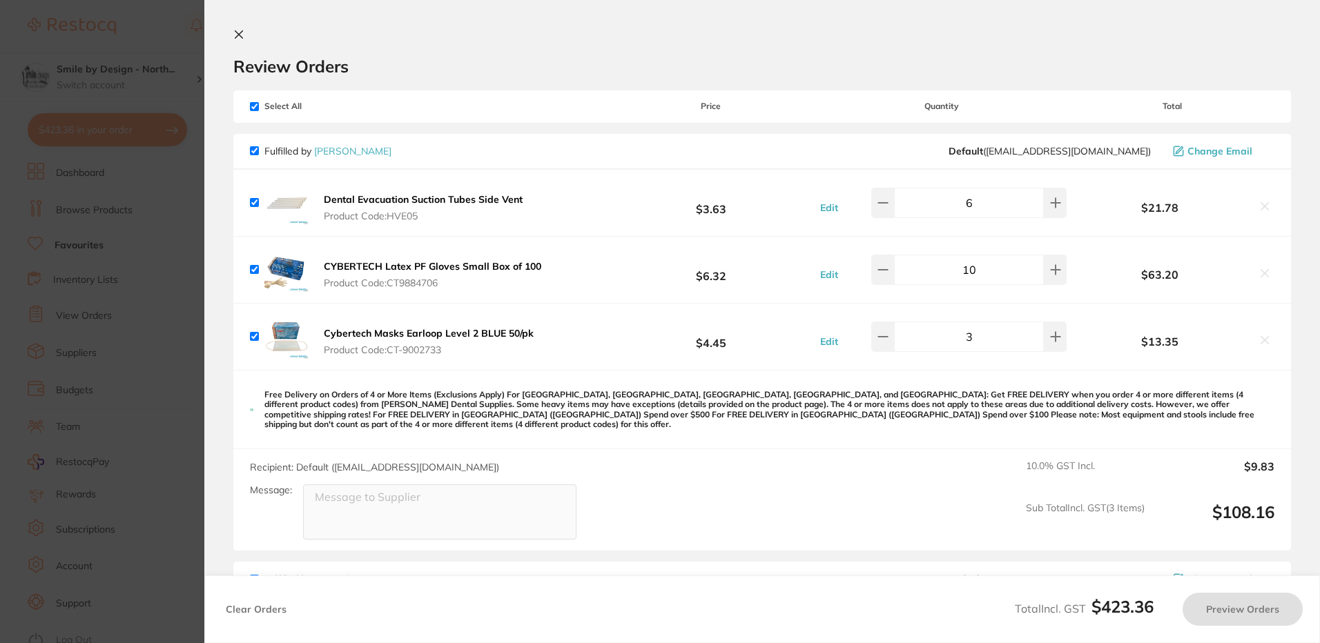
checkbox input "true"
click at [160, 237] on section "Update RRP Set your pre negotiated price for this item. Item Agreed RRP (excl. …" at bounding box center [660, 321] width 1320 height 643
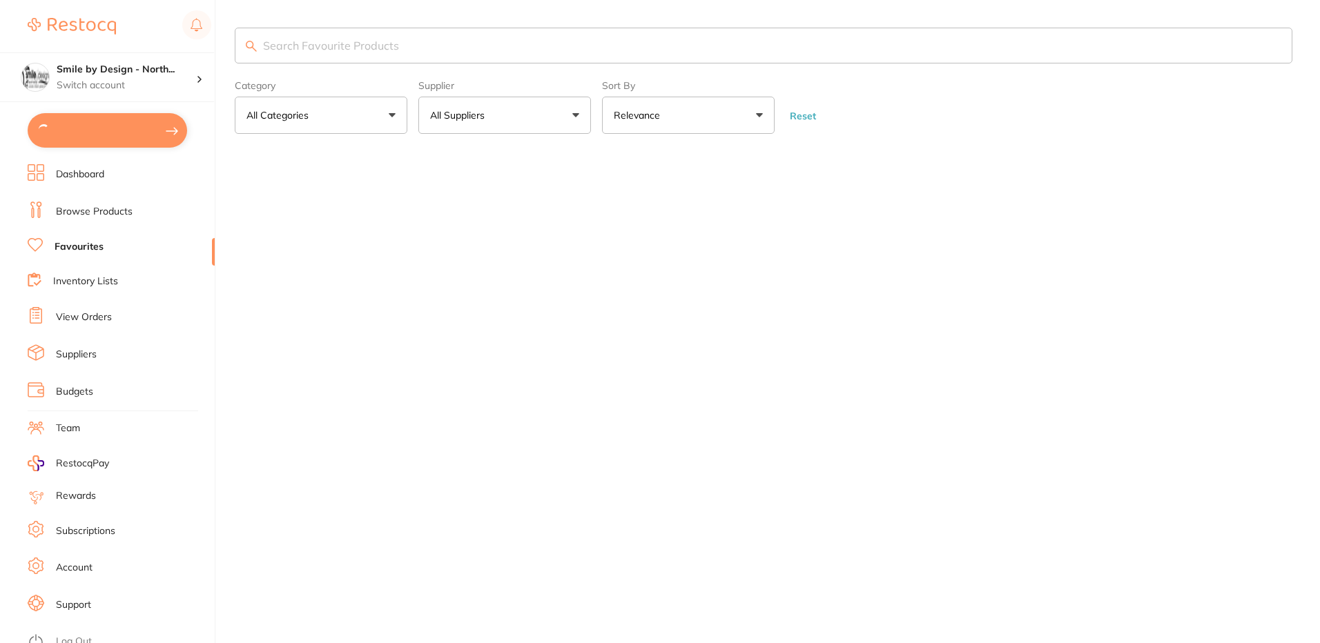
click at [81, 320] on link "View Orders" at bounding box center [84, 318] width 56 height 14
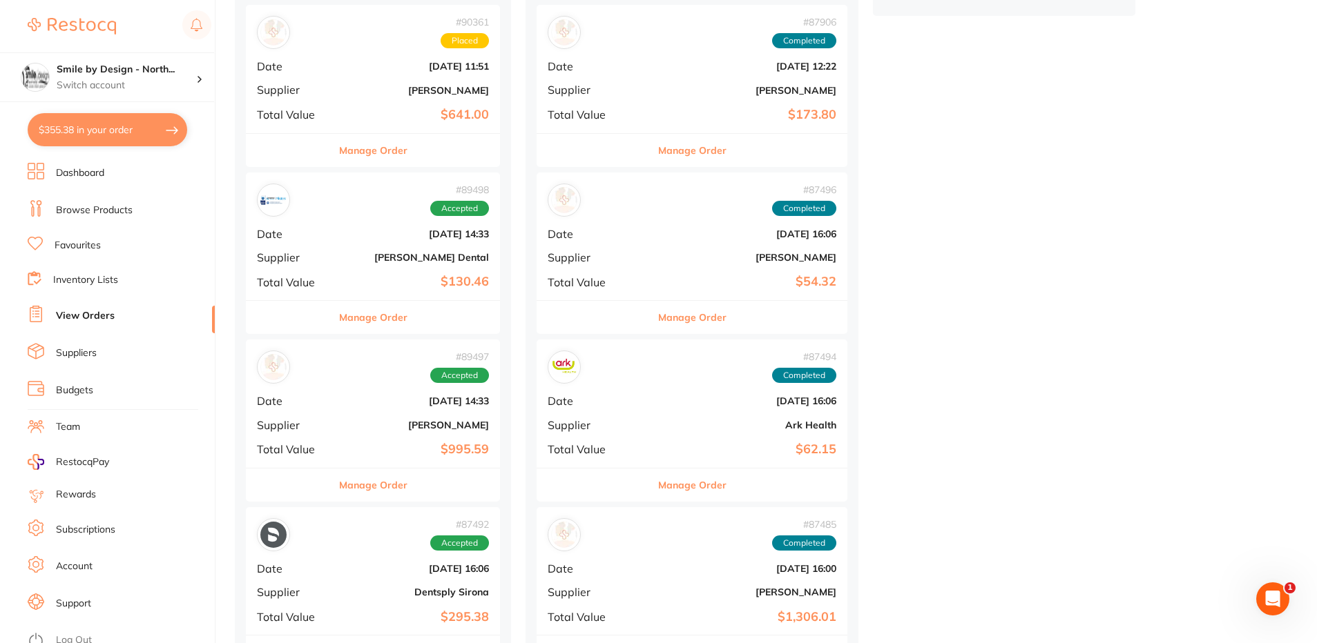
click at [381, 450] on b "$995.59" at bounding box center [415, 450] width 147 height 14
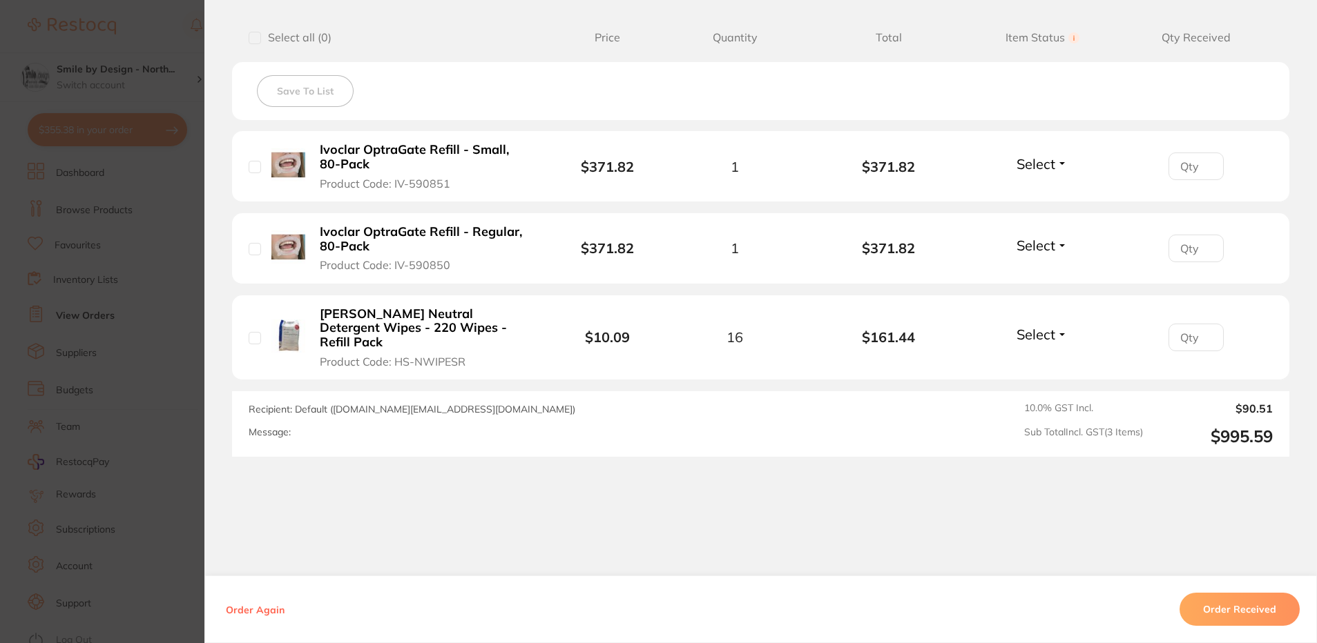
scroll to position [359, 0]
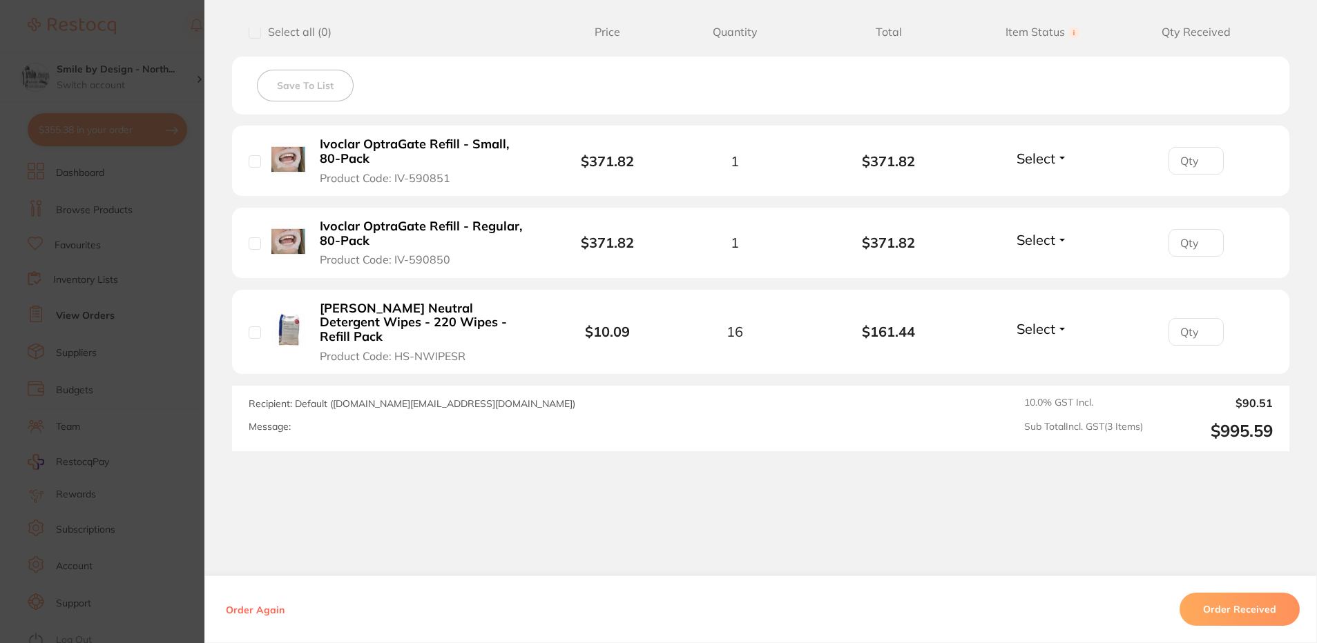
click at [170, 253] on section "Order ID: Restocq- 89497 Order Information Accepted Order Order Date Aug 7 2025…" at bounding box center [658, 321] width 1317 height 643
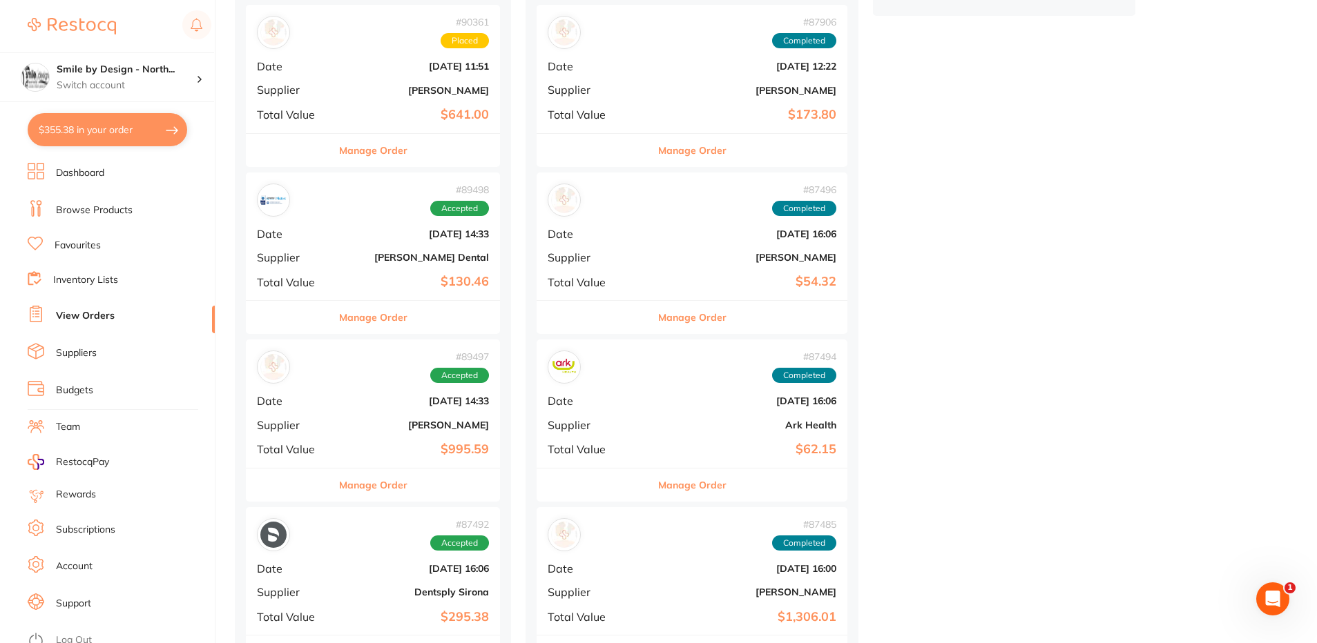
click at [363, 396] on b "[DATE] 14:33" at bounding box center [415, 401] width 147 height 11
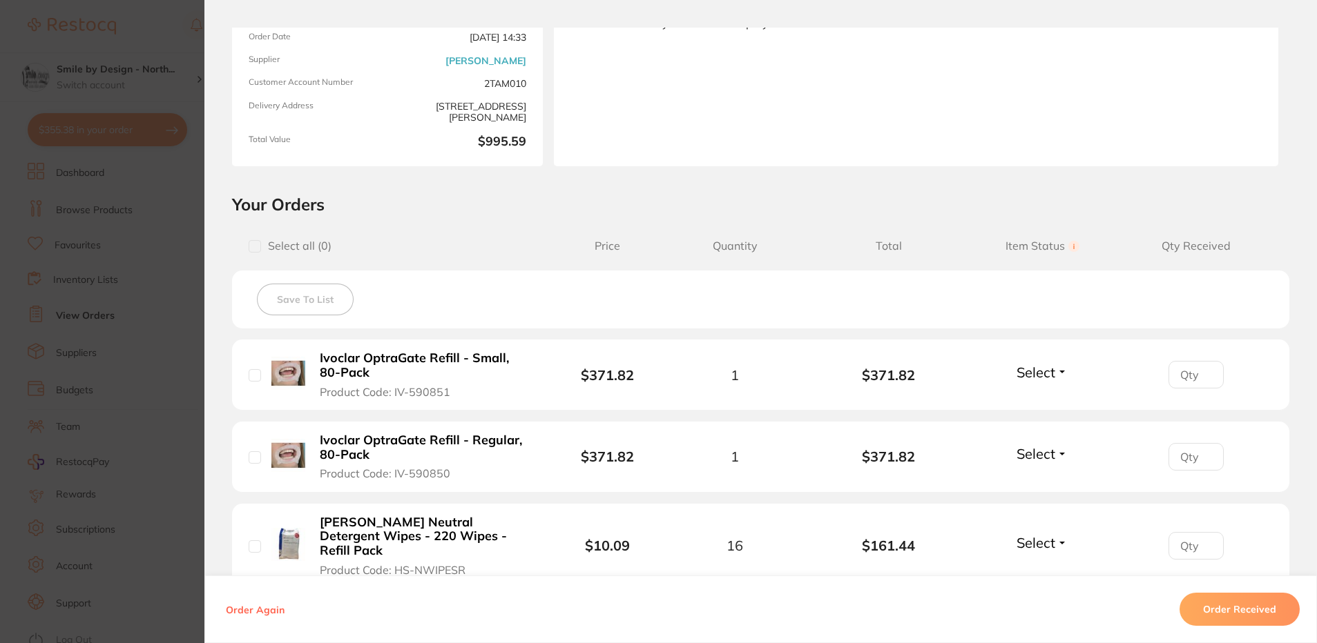
scroll to position [207, 0]
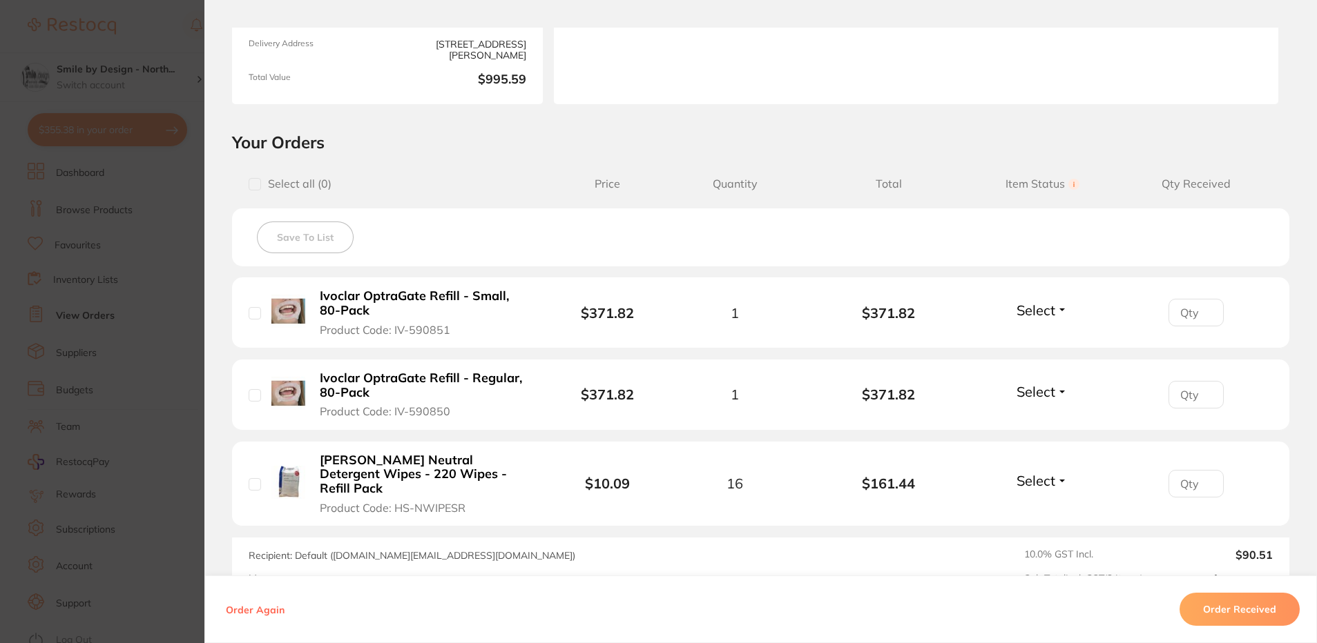
click at [113, 310] on section "Order ID: Restocq- 89497 Order Information Accepted Order Order Date Aug 7 2025…" at bounding box center [658, 321] width 1317 height 643
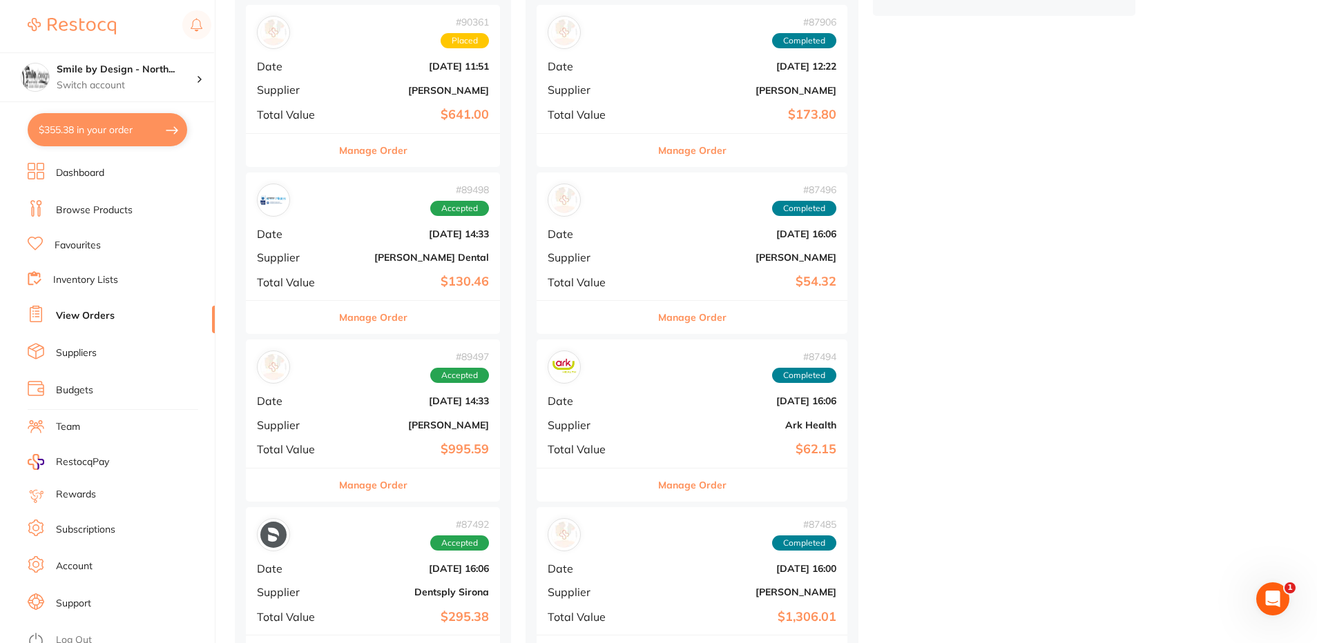
click at [359, 209] on div "# 89498 Accepted" at bounding box center [373, 200] width 232 height 33
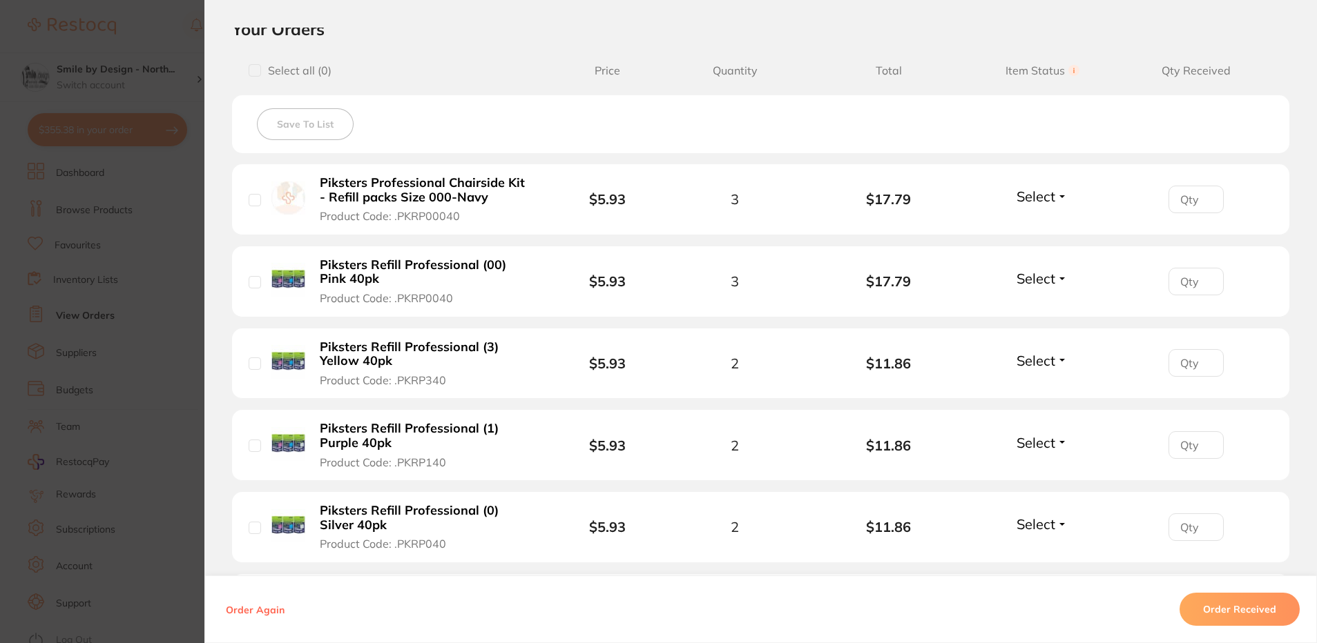
scroll to position [471, 0]
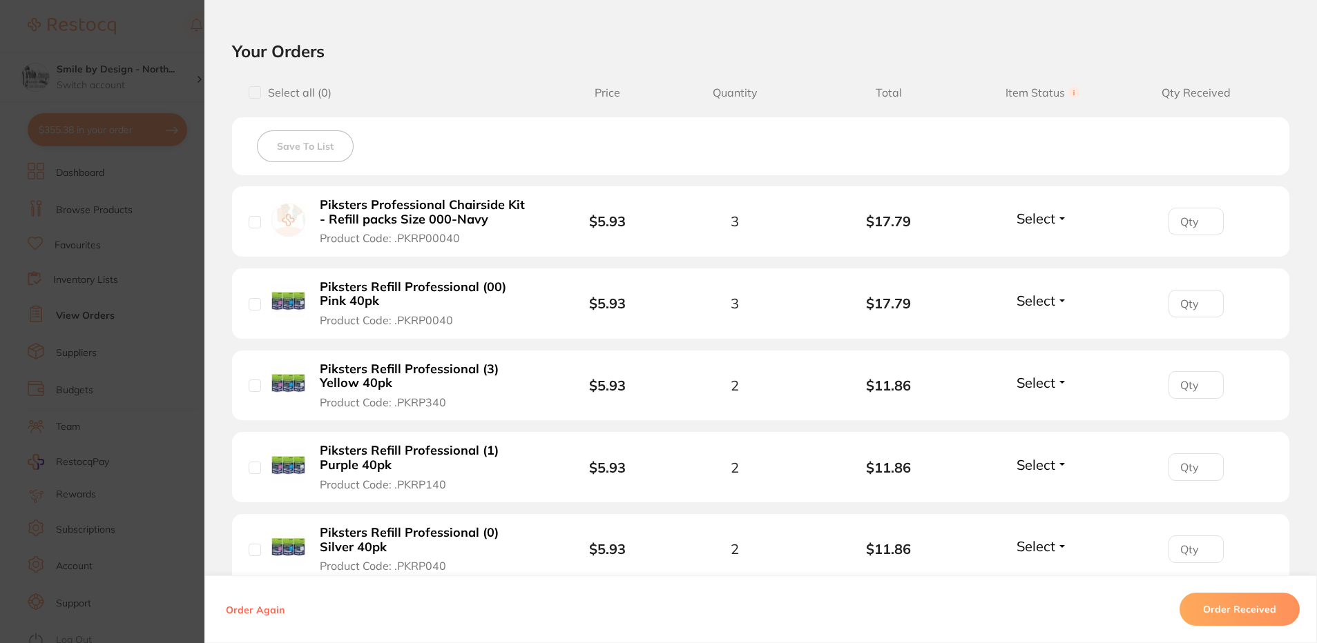
click at [147, 210] on section "Order ID: Restocq- 89498 Order Information Accepted Order Order Date Aug 7 2025…" at bounding box center [658, 321] width 1317 height 643
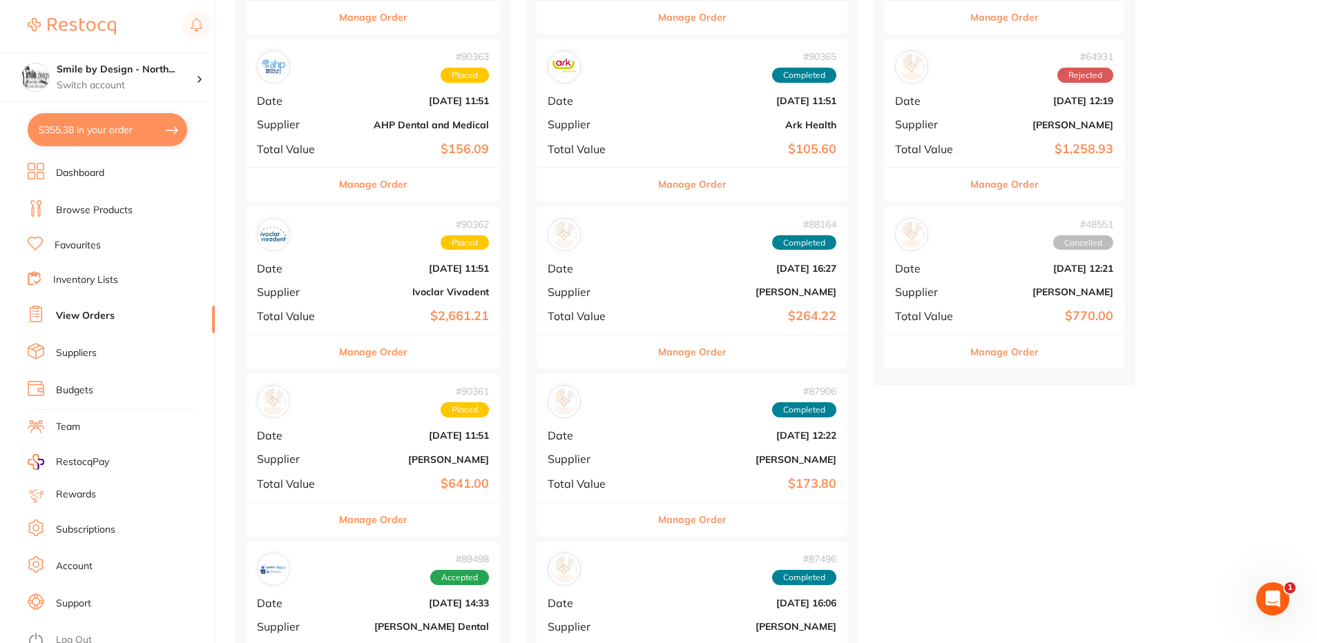
scroll to position [345, 0]
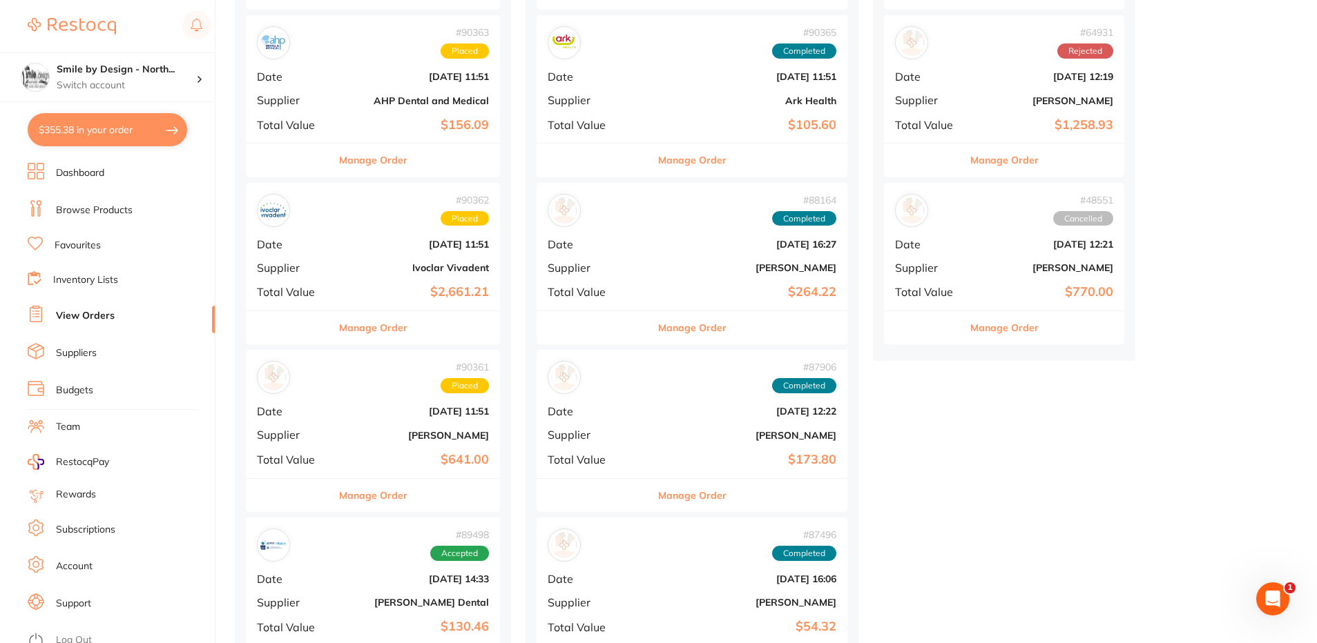
click at [385, 425] on div "# 90361 Placed Date Aug 15 2025, 11:51 Supplier Henry Schein Halas Total Value …" at bounding box center [373, 414] width 254 height 128
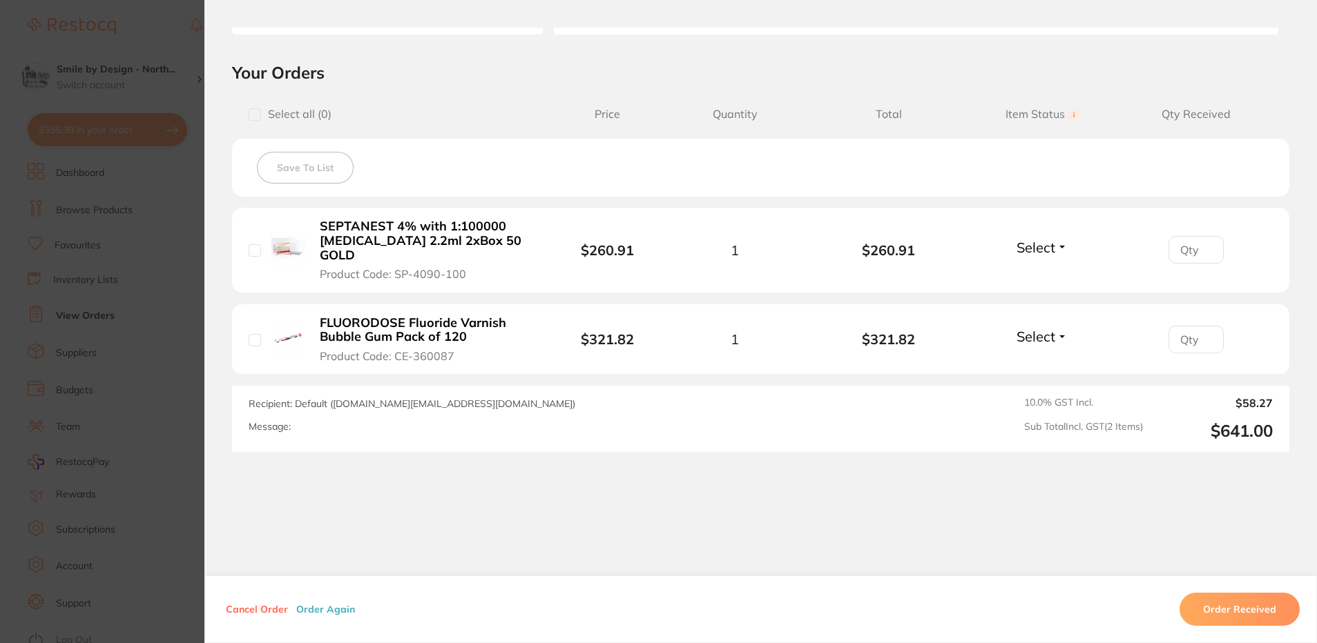
click at [175, 273] on section "Order ID: Restocq- 90361 Order Information Placed Order Order Date Aug 15 2025,…" at bounding box center [658, 321] width 1317 height 643
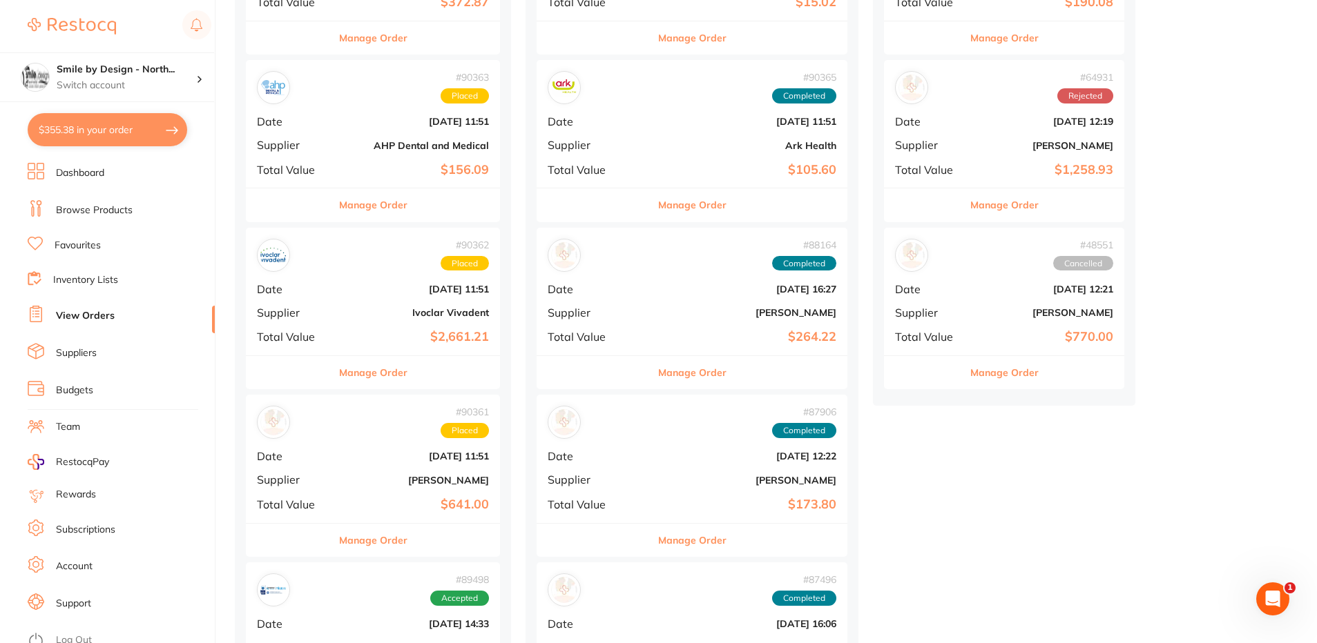
scroll to position [276, 0]
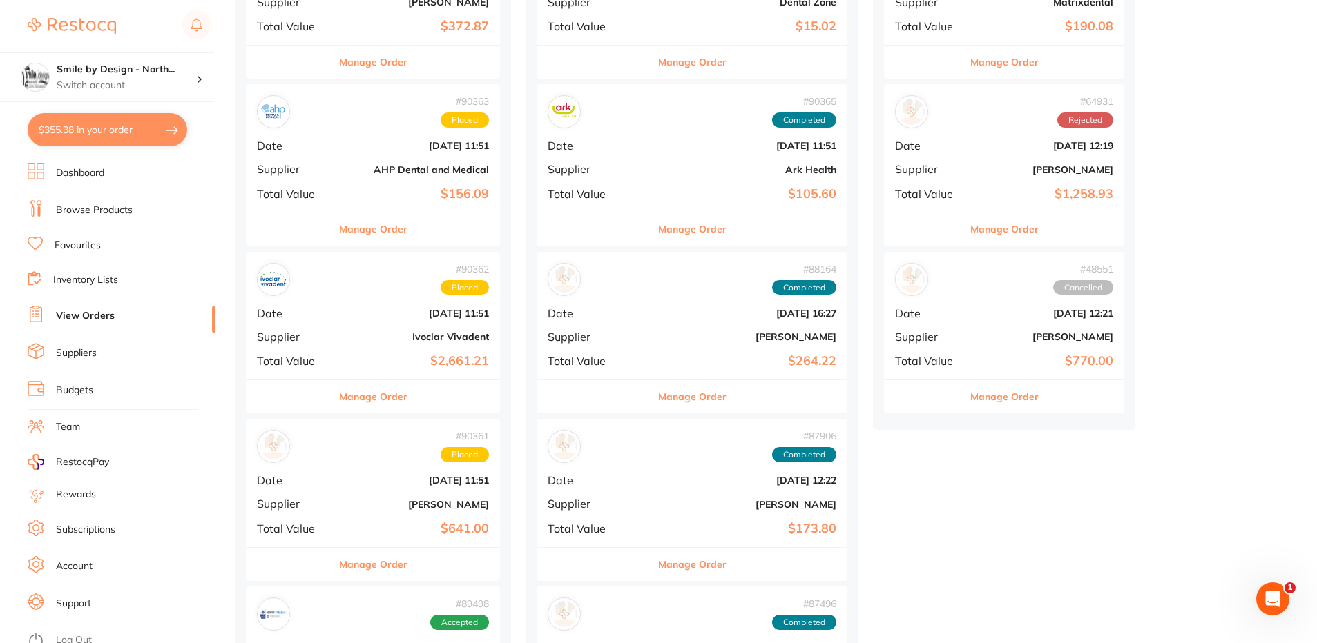
click at [386, 349] on div "# 90362 Placed Date Aug 15 2025, 11:51 Supplier Ivoclar Vivadent Total Value $2…" at bounding box center [373, 316] width 254 height 128
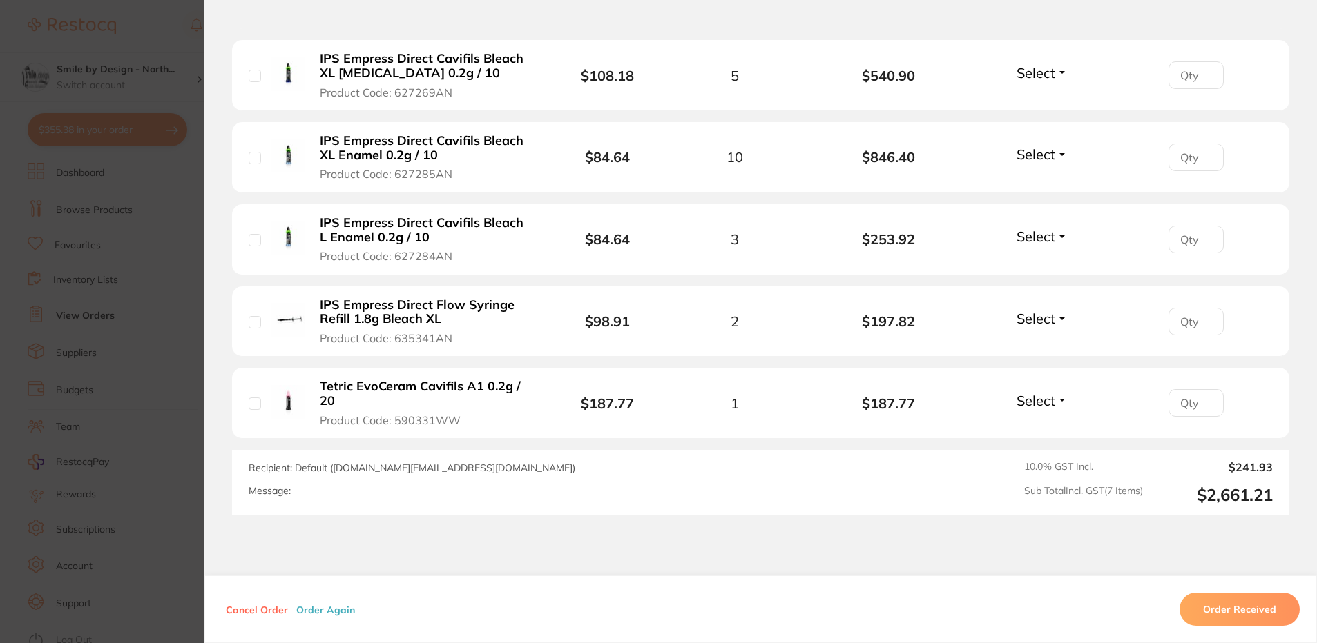
scroll to position [605, 0]
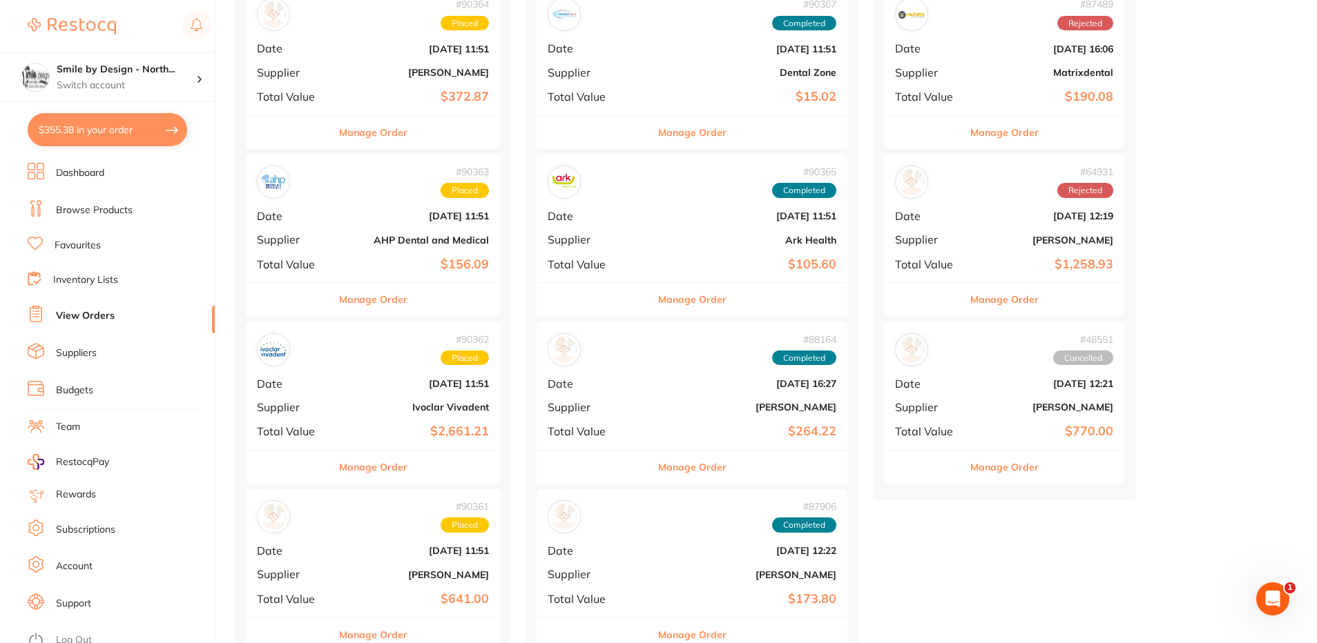
scroll to position [207, 0]
click at [380, 422] on div "# 90362 Placed Date Aug 15 2025, 11:51 Supplier Ivoclar Vivadent Total Value $2…" at bounding box center [373, 385] width 254 height 128
click at [385, 229] on div "# 90363 Placed Date Aug 15 2025, 11:51 Supplier AHP Dental and Medical Total Va…" at bounding box center [373, 217] width 254 height 128
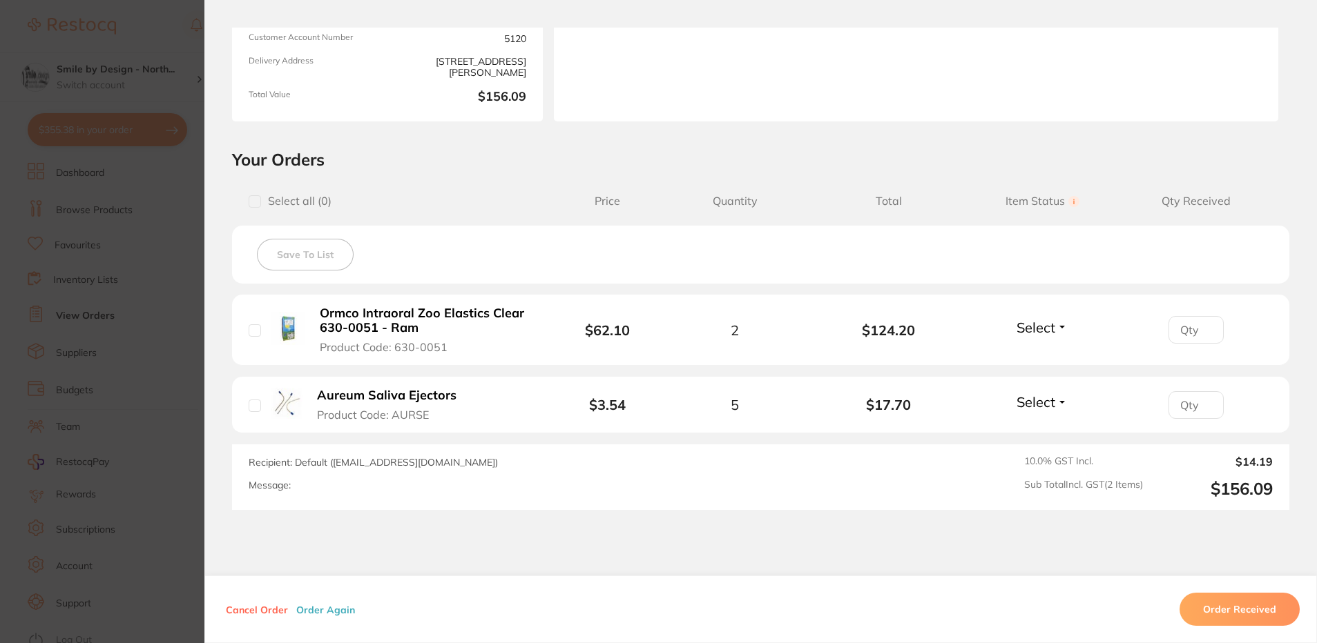
scroll to position [262, 0]
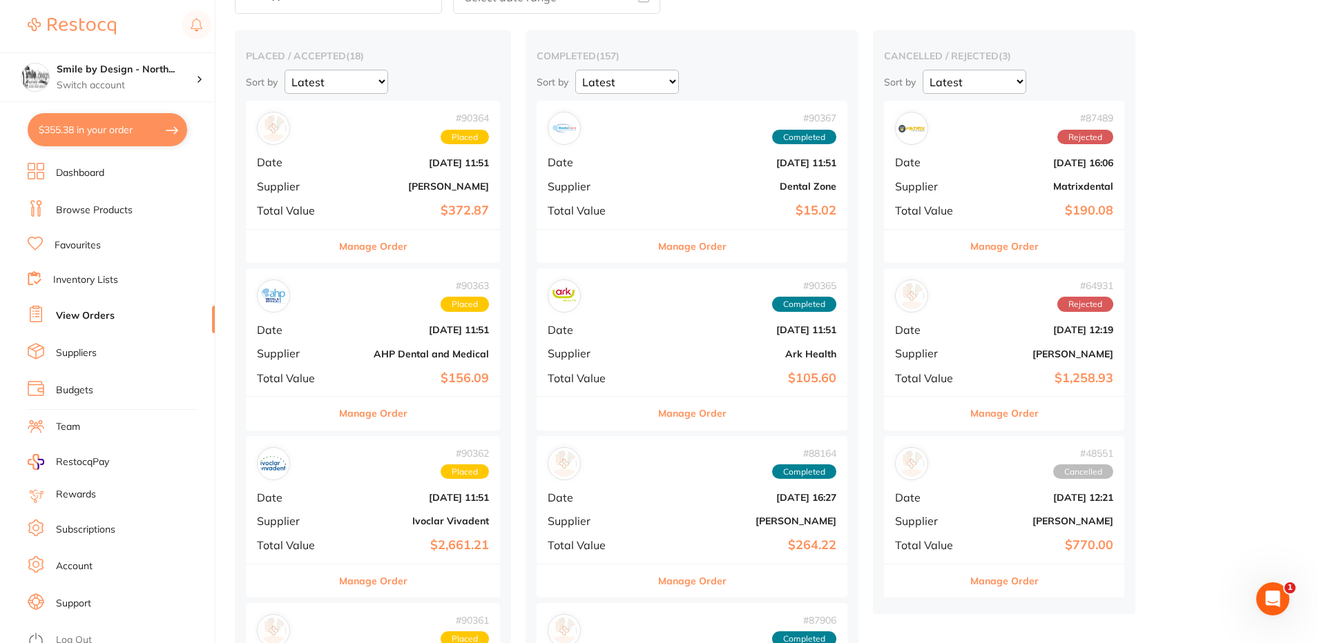
scroll to position [69, 0]
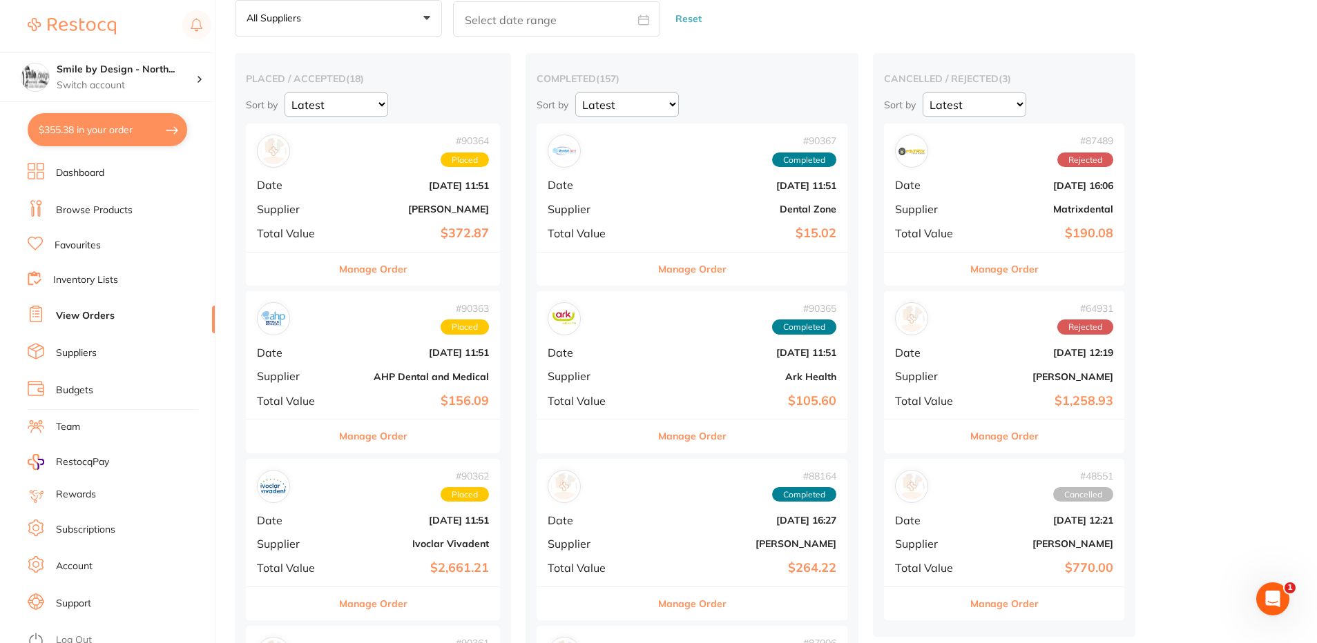
click at [382, 202] on div "# 90364 Placed Date Aug 15 2025, 11:51 Supplier Adam Dental Total Value $372.87" at bounding box center [373, 188] width 254 height 128
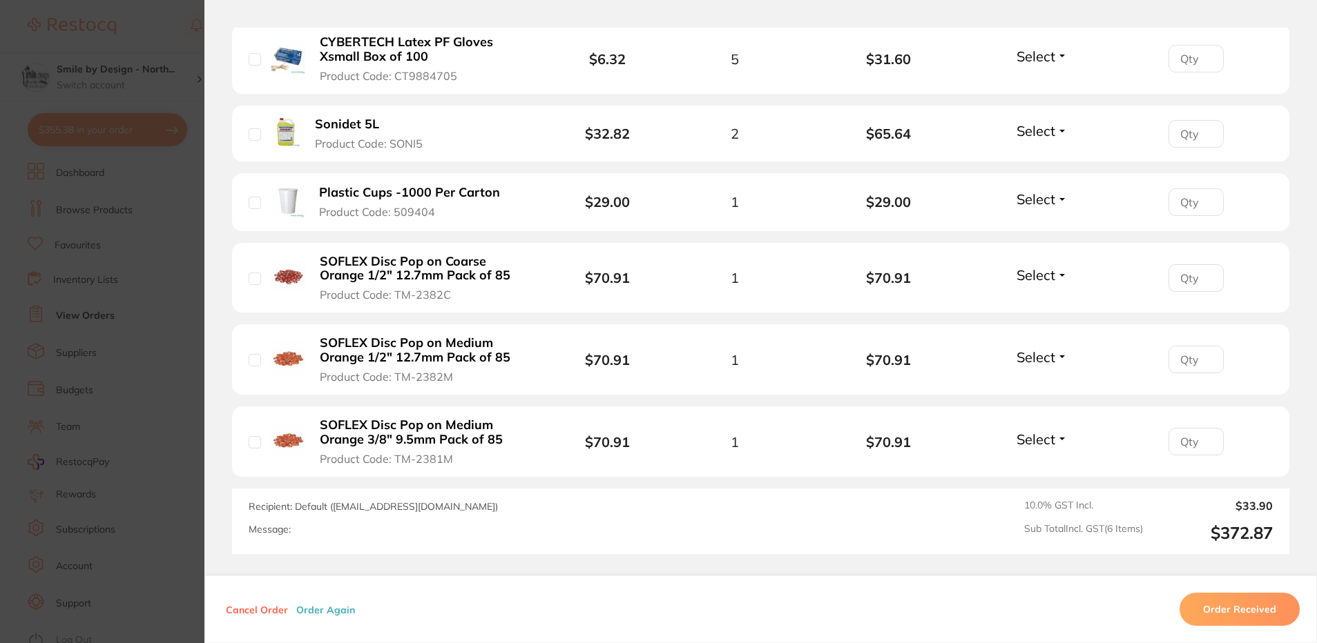
scroll to position [483, 0]
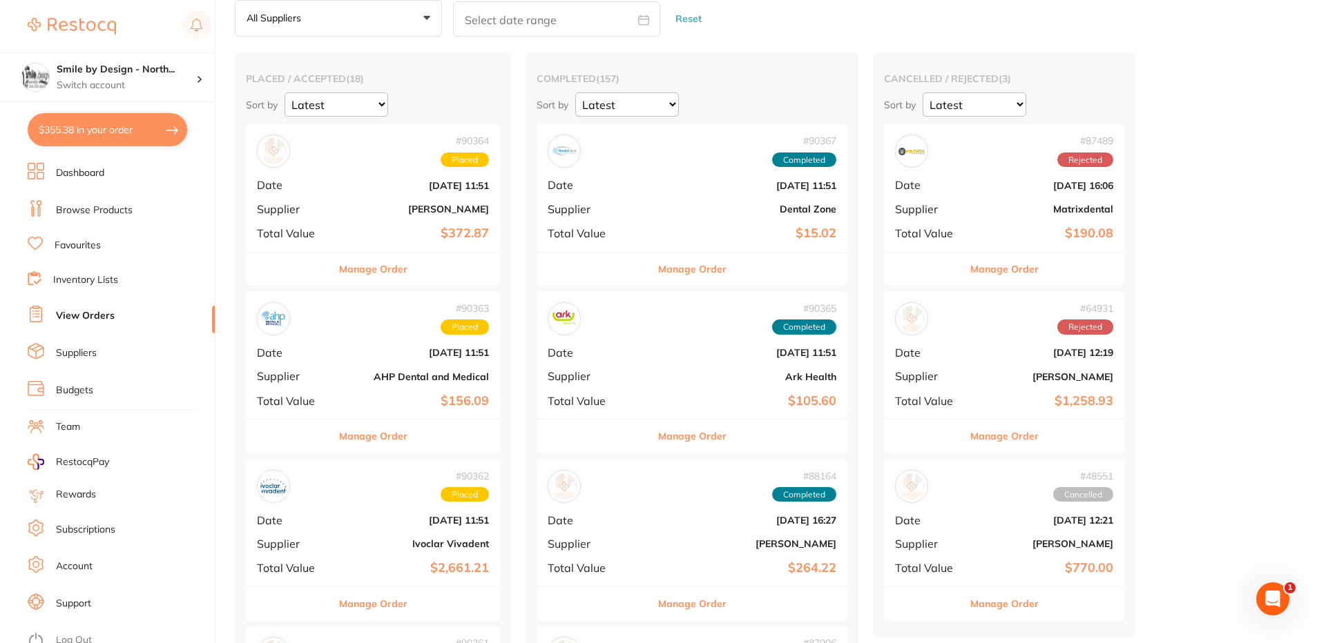
click at [358, 209] on b "[PERSON_NAME]" at bounding box center [415, 209] width 147 height 11
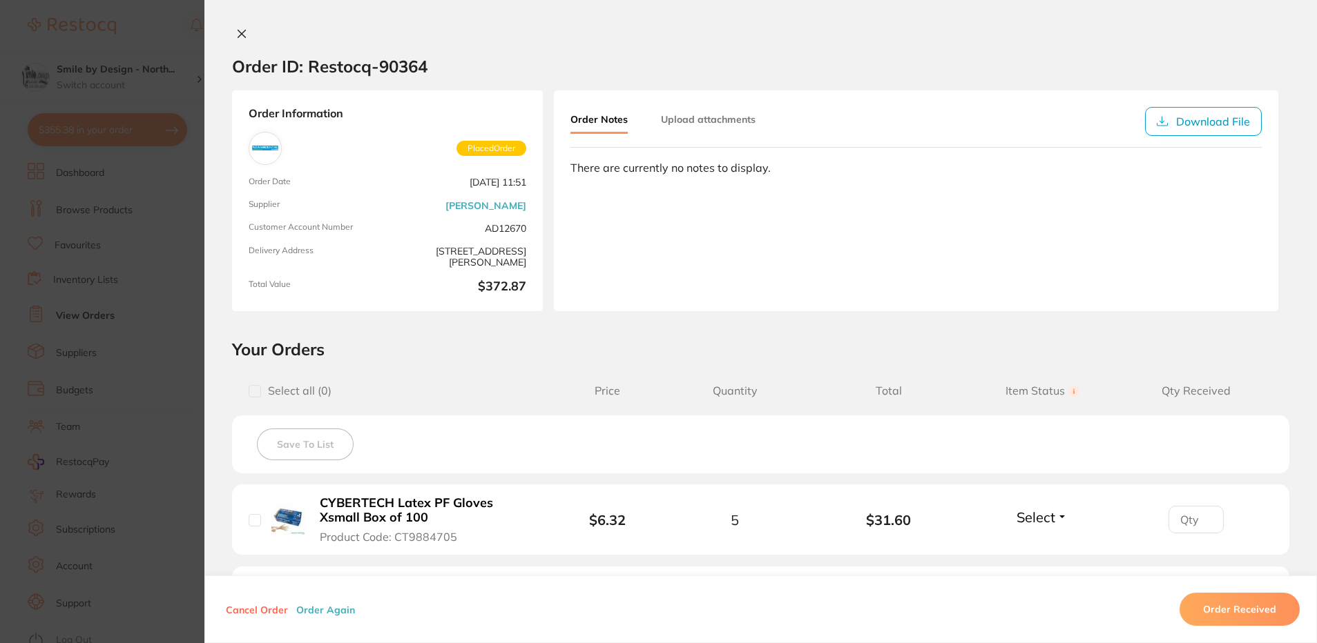
scroll to position [276, 0]
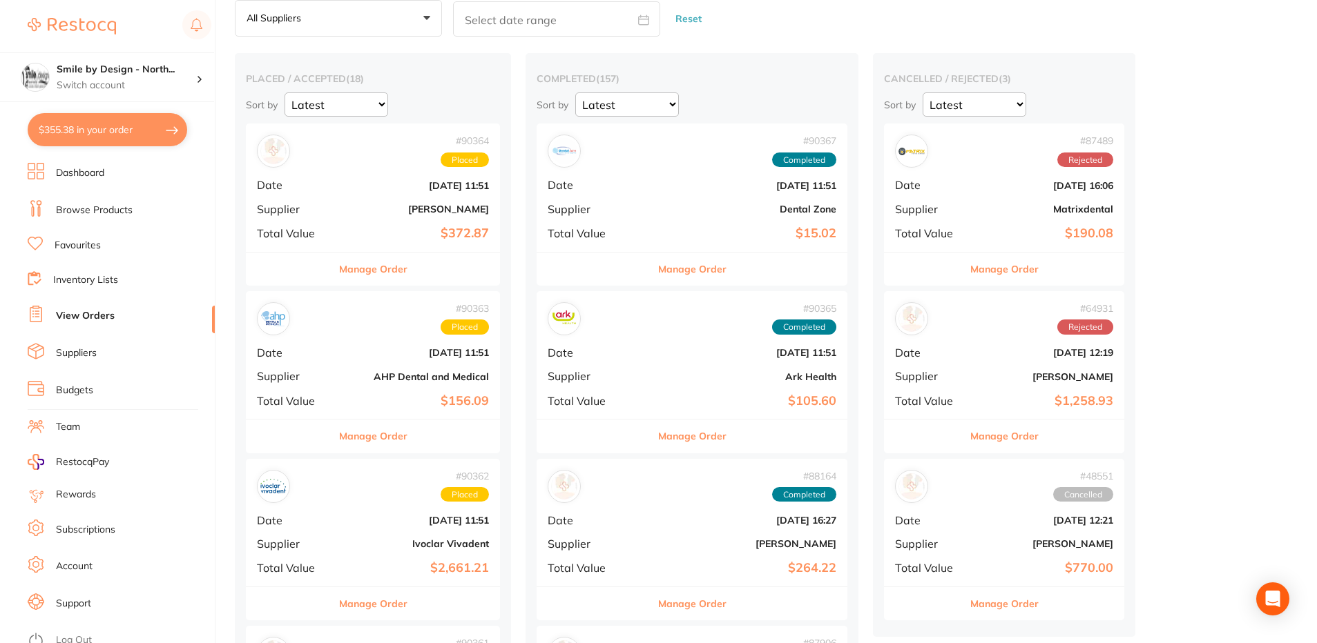
click at [108, 137] on button "$355.38 in your order" at bounding box center [107, 129] width 159 height 33
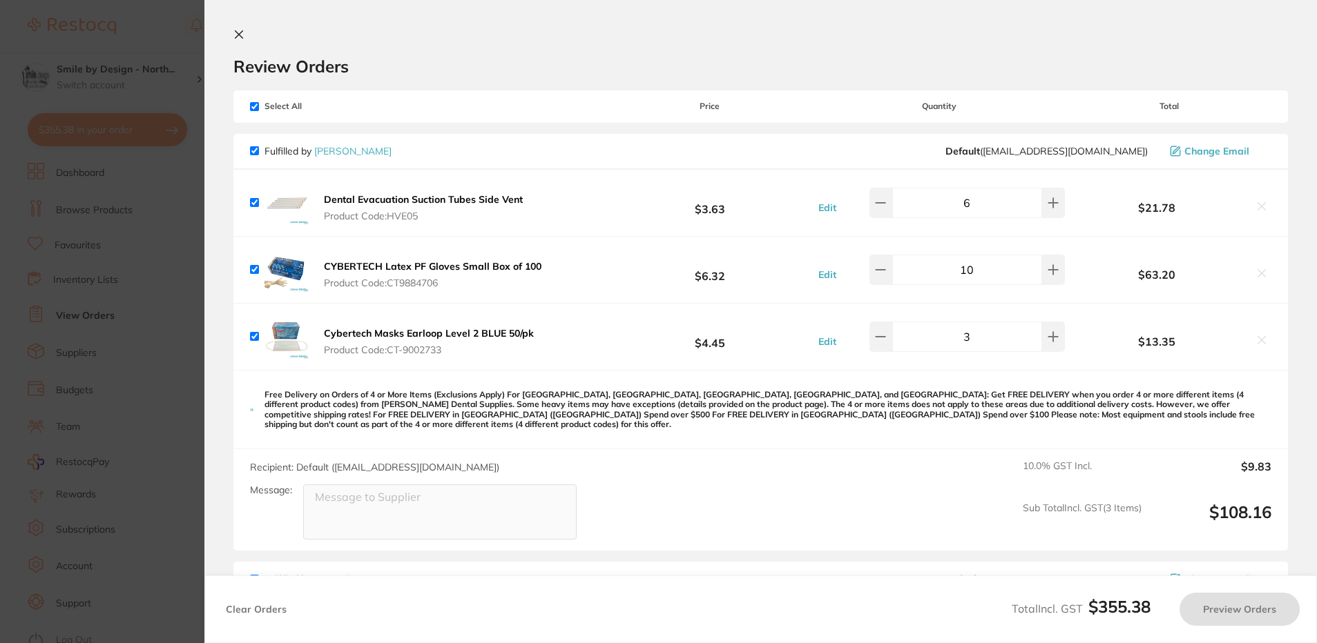
checkbox input "true"
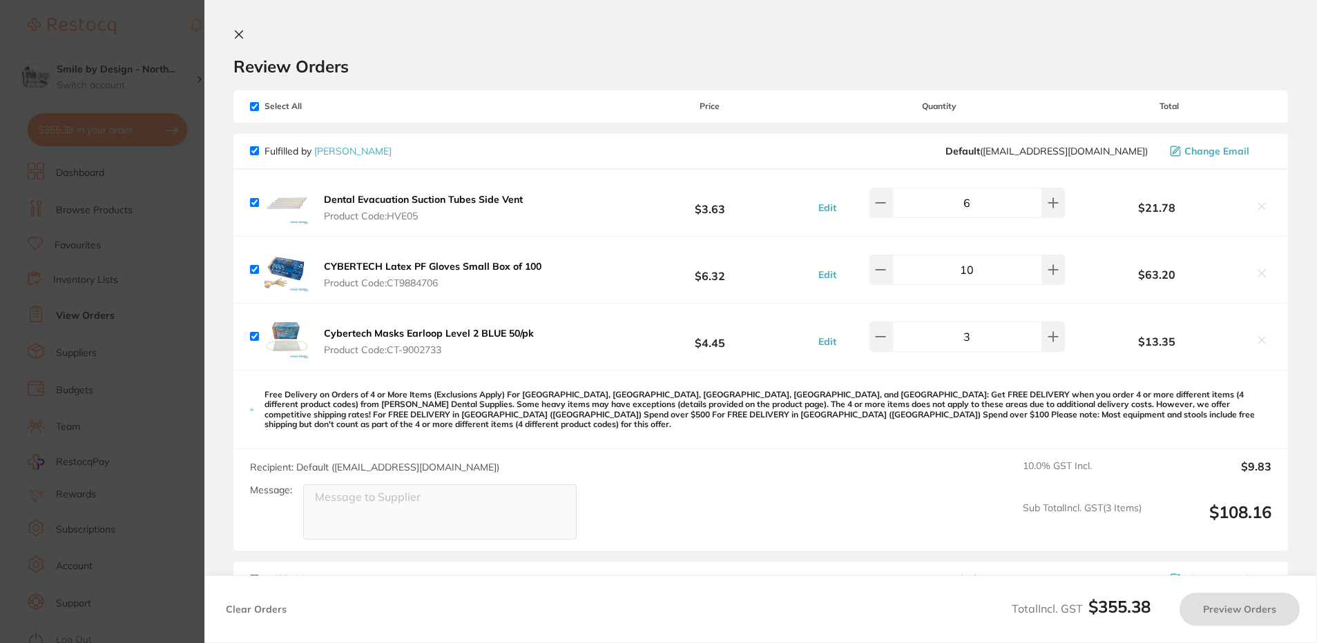
checkbox input "true"
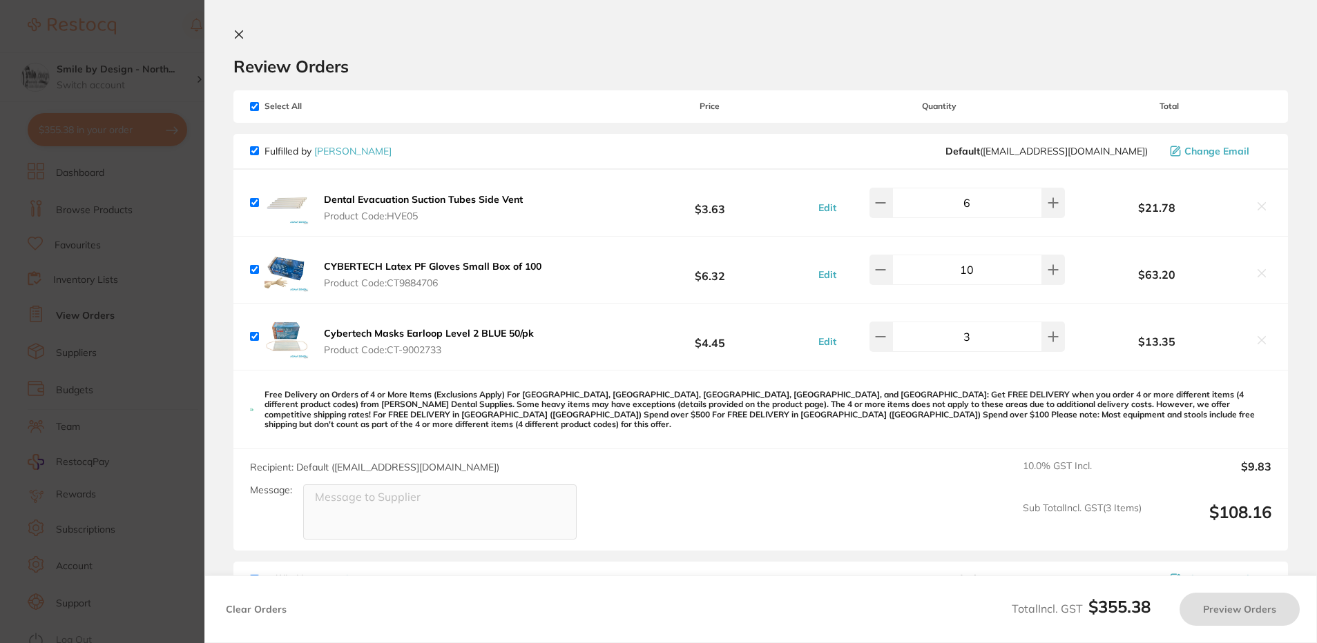
checkbox input "true"
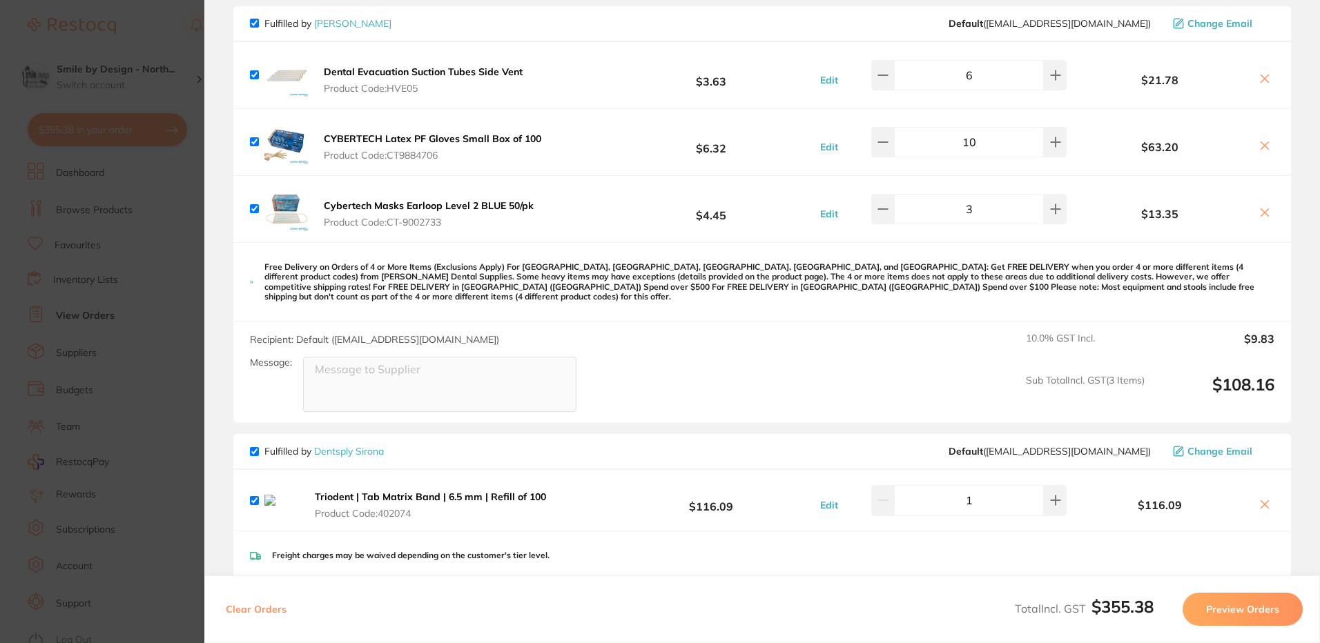
scroll to position [138, 0]
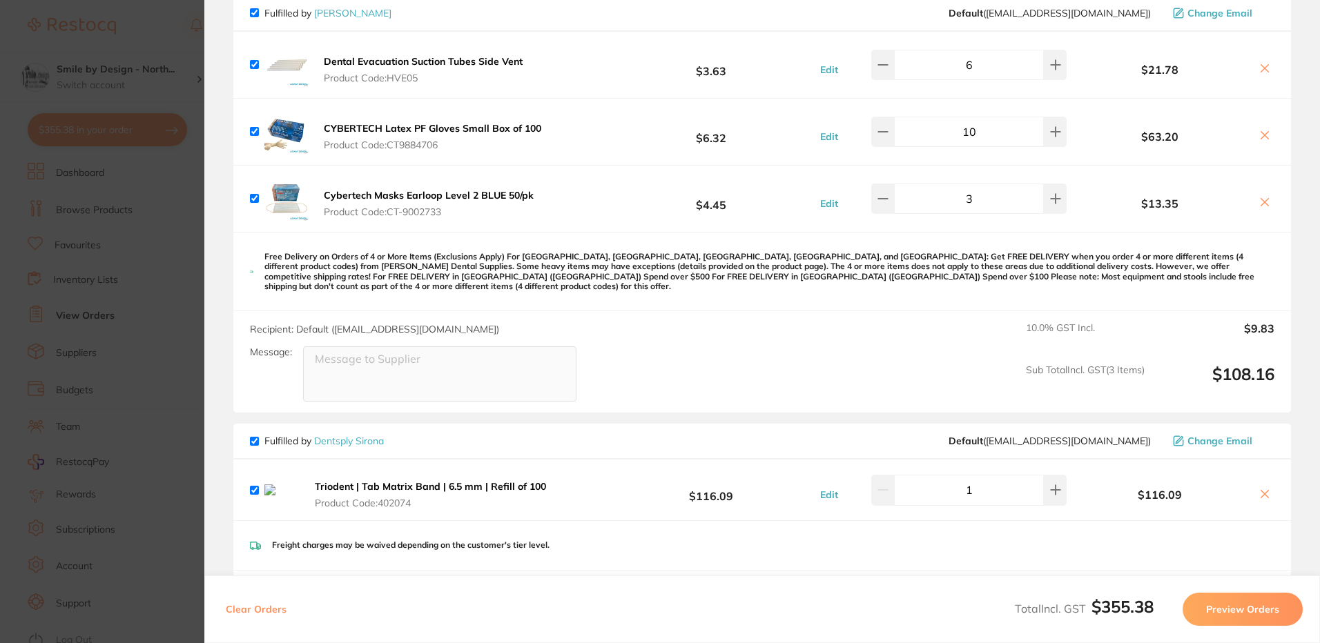
click at [969, 199] on input "3" at bounding box center [969, 199] width 150 height 30
type input "10"
click at [719, 315] on div "Recipient: Default ( save@adamdental.com.au ) Message: 10.0 % GST Incl. $9.83 S…" at bounding box center [762, 361] width 1058 height 101
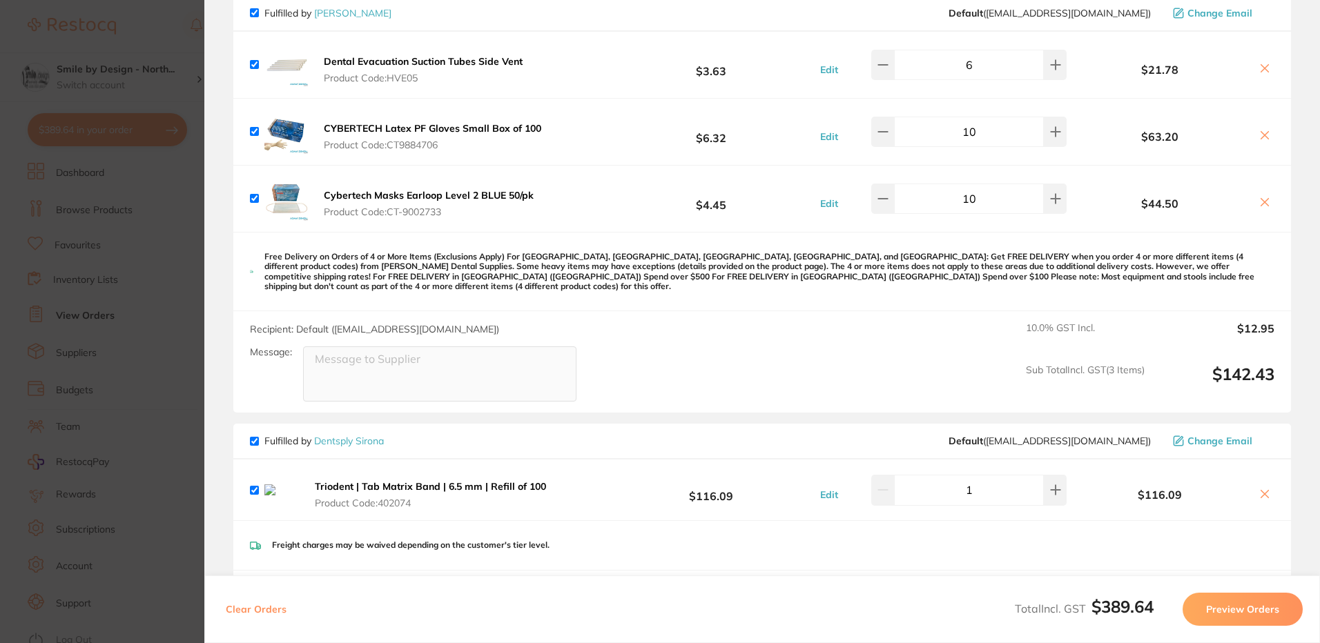
drag, startPoint x: 197, startPoint y: 221, endPoint x: 120, endPoint y: 46, distance: 190.7
click at [197, 220] on section "Update RRP Set your pre negotiated price for this item. Item Agreed RRP (excl. …" at bounding box center [660, 321] width 1320 height 643
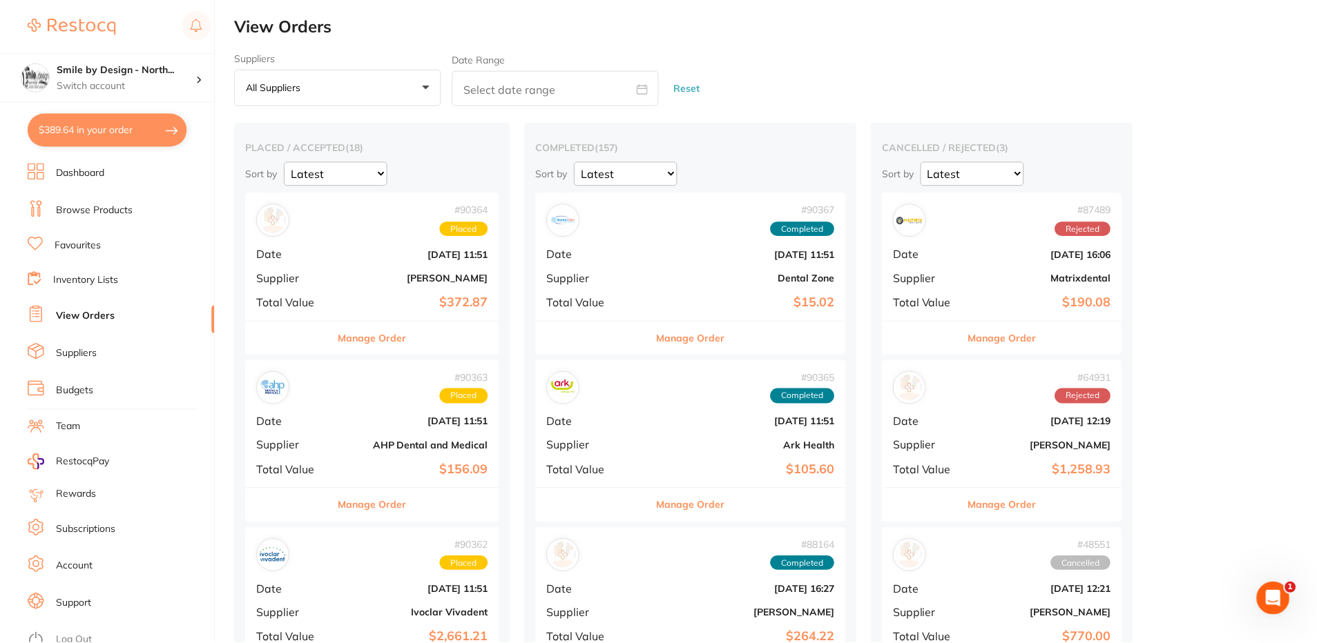
scroll to position [69, 0]
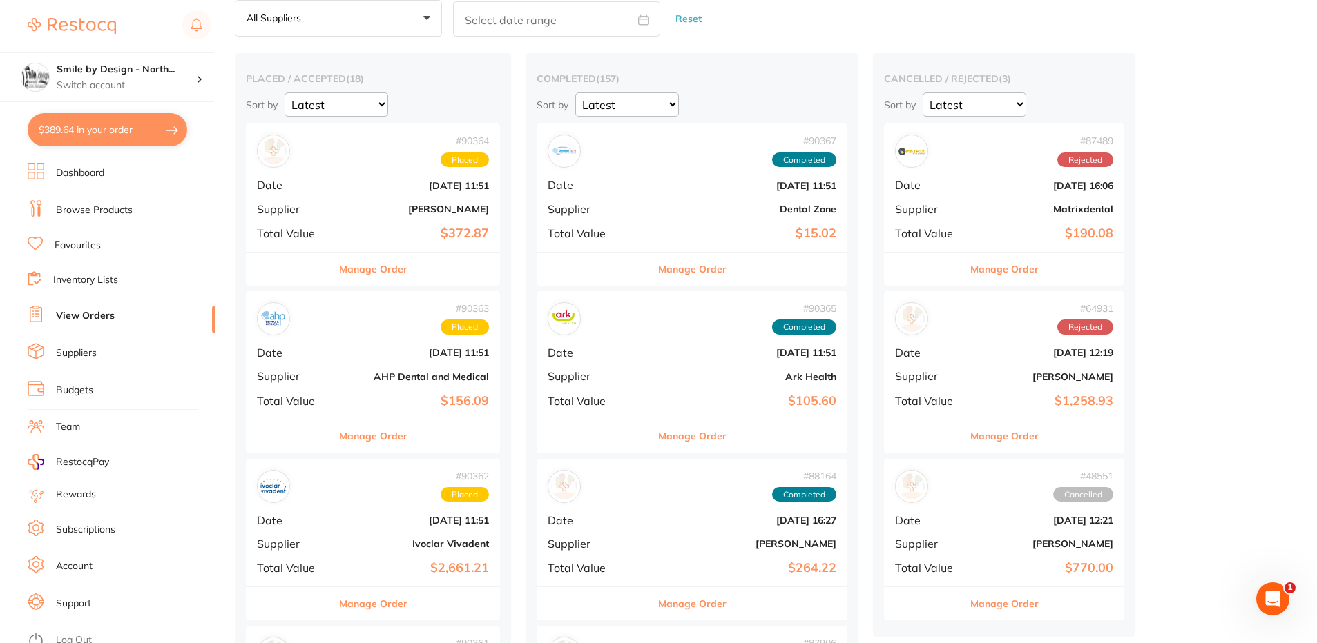
click at [120, 46] on div "Smile by Design - North... Switch account Smile by Design - North Sydney Smile …" at bounding box center [107, 51] width 214 height 102
click at [107, 70] on h4 "Smile by Design - North..." at bounding box center [126, 70] width 139 height 14
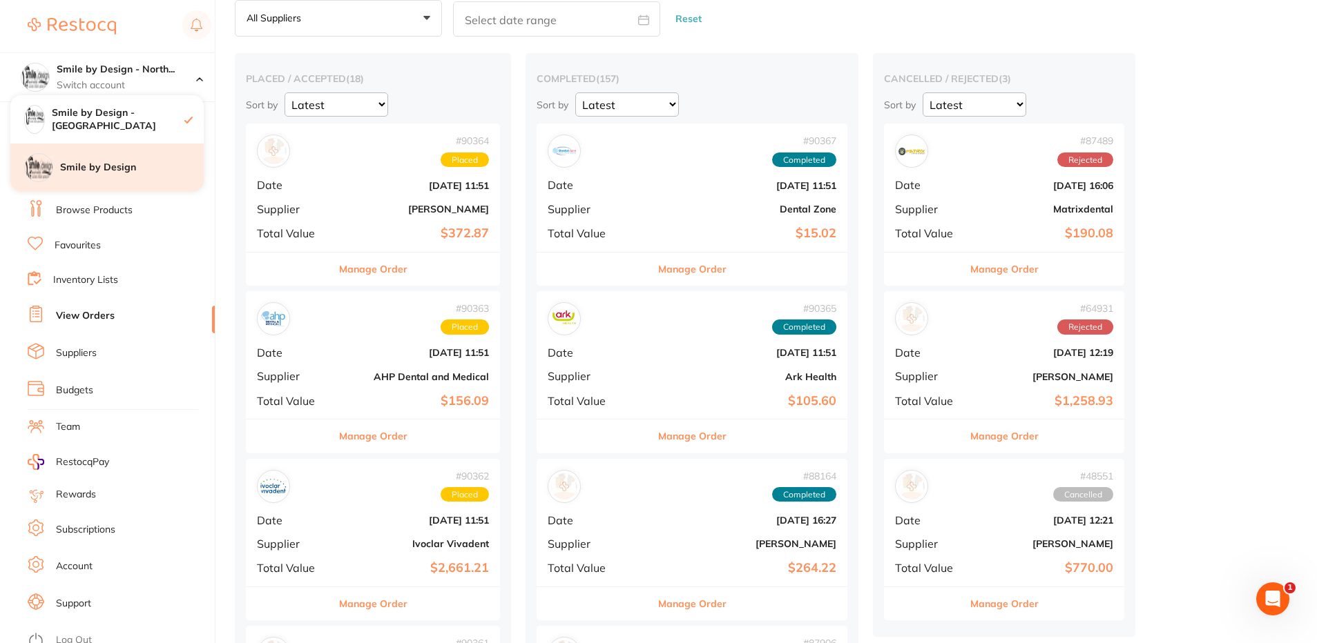
click at [106, 162] on h4 "Smile by Design" at bounding box center [132, 168] width 144 height 14
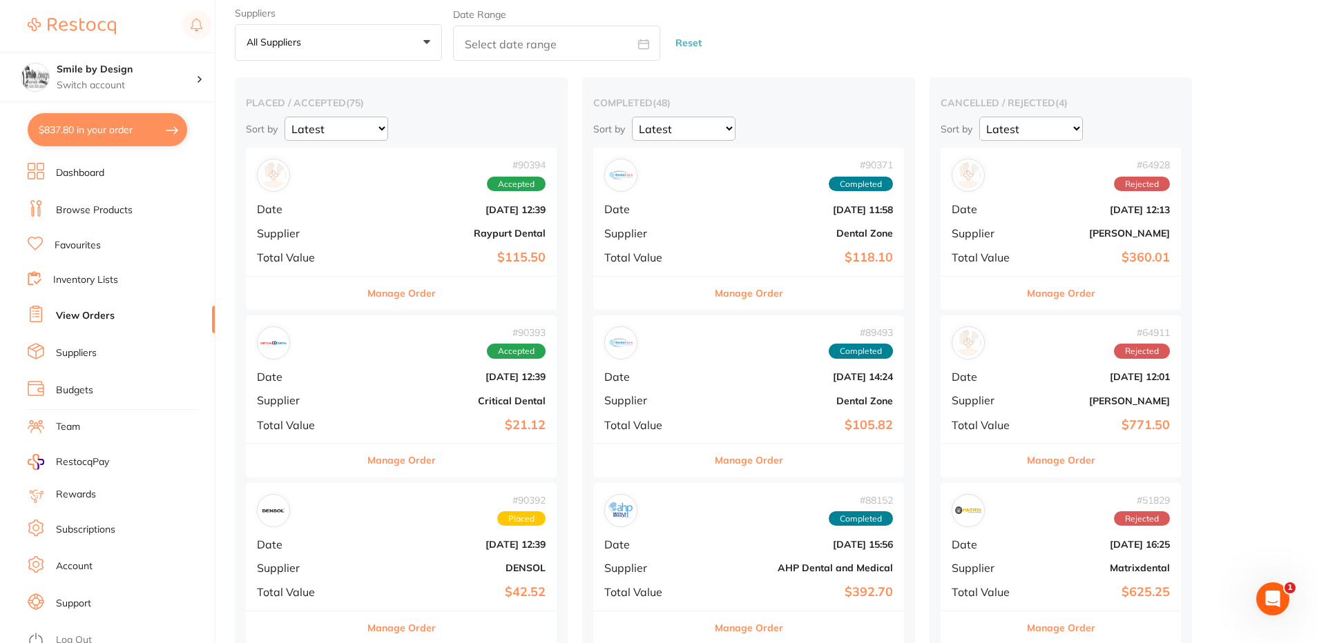
scroll to position [69, 0]
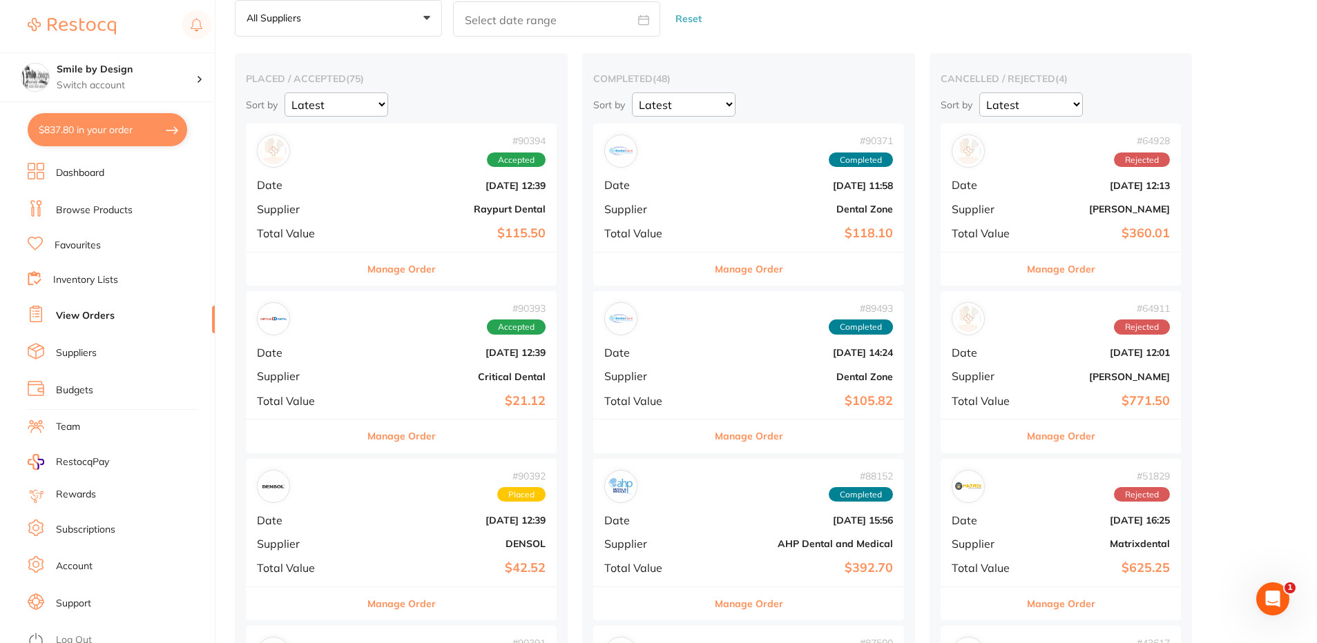
click at [360, 376] on b "Critical Dental" at bounding box center [452, 376] width 185 height 11
click at [402, 206] on b "Raypurt Dental" at bounding box center [452, 209] width 185 height 11
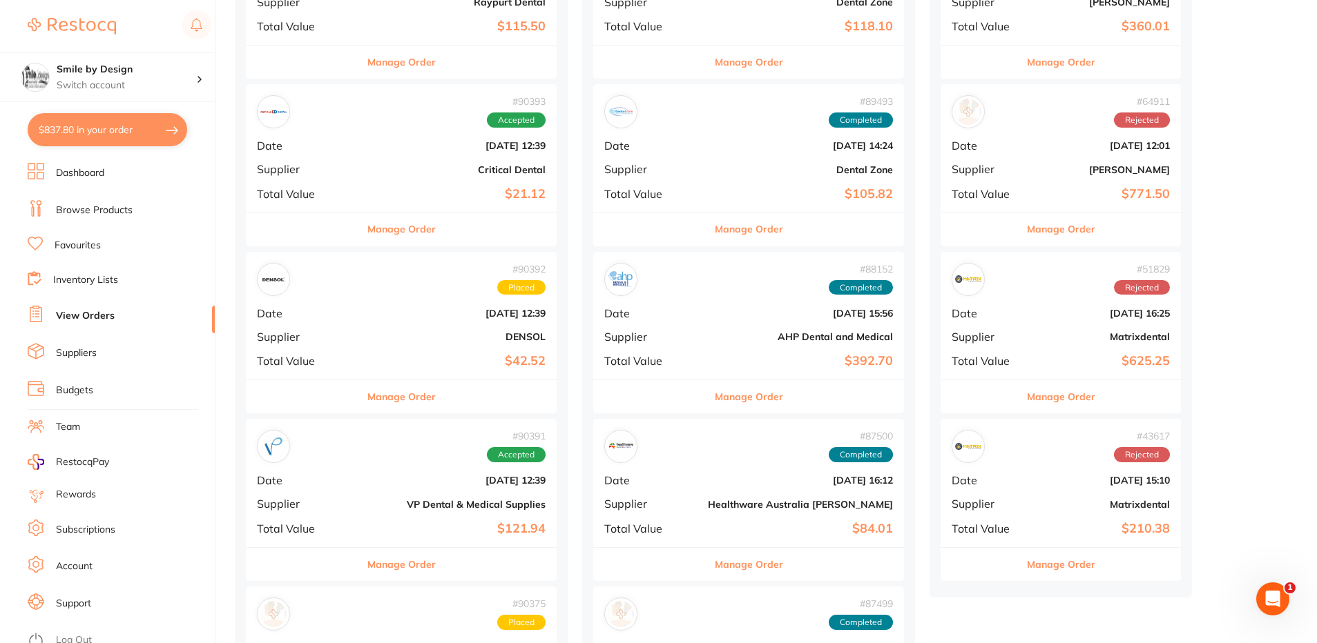
click at [371, 334] on b "DENSOL" at bounding box center [452, 336] width 185 height 11
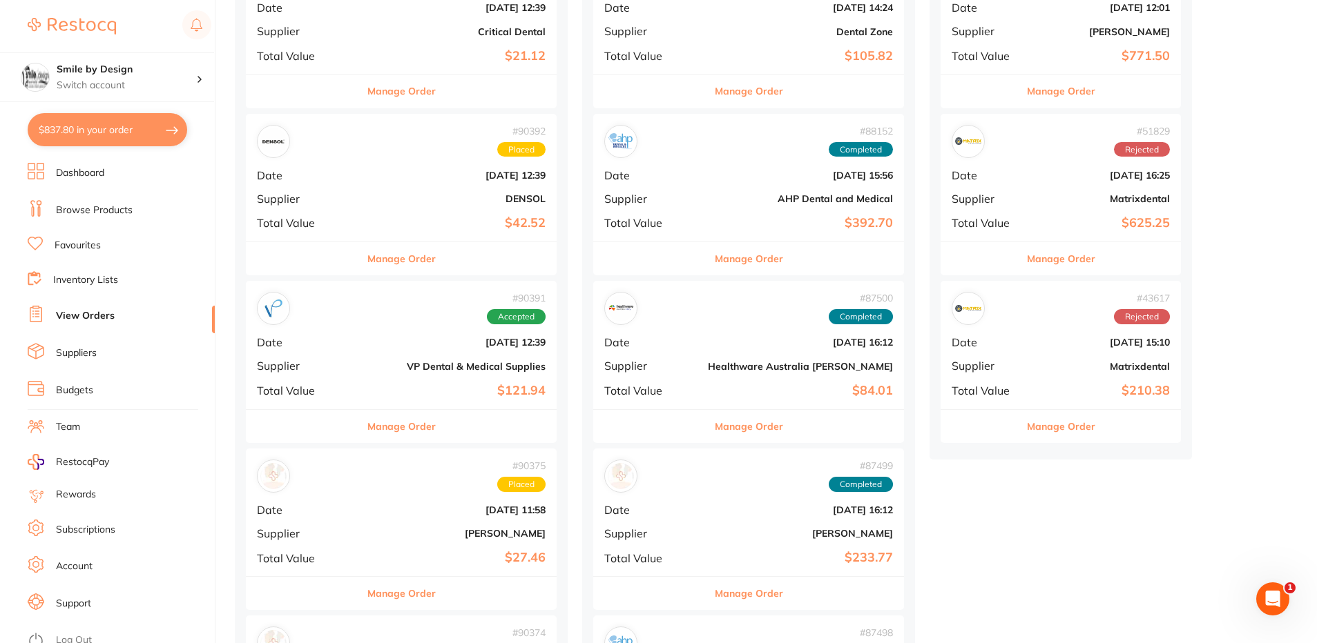
click at [372, 357] on div "# 90391 Accepted Date Aug 15 2025, 12:39 Supplier VP Dental & Medical Supplies …" at bounding box center [401, 345] width 311 height 128
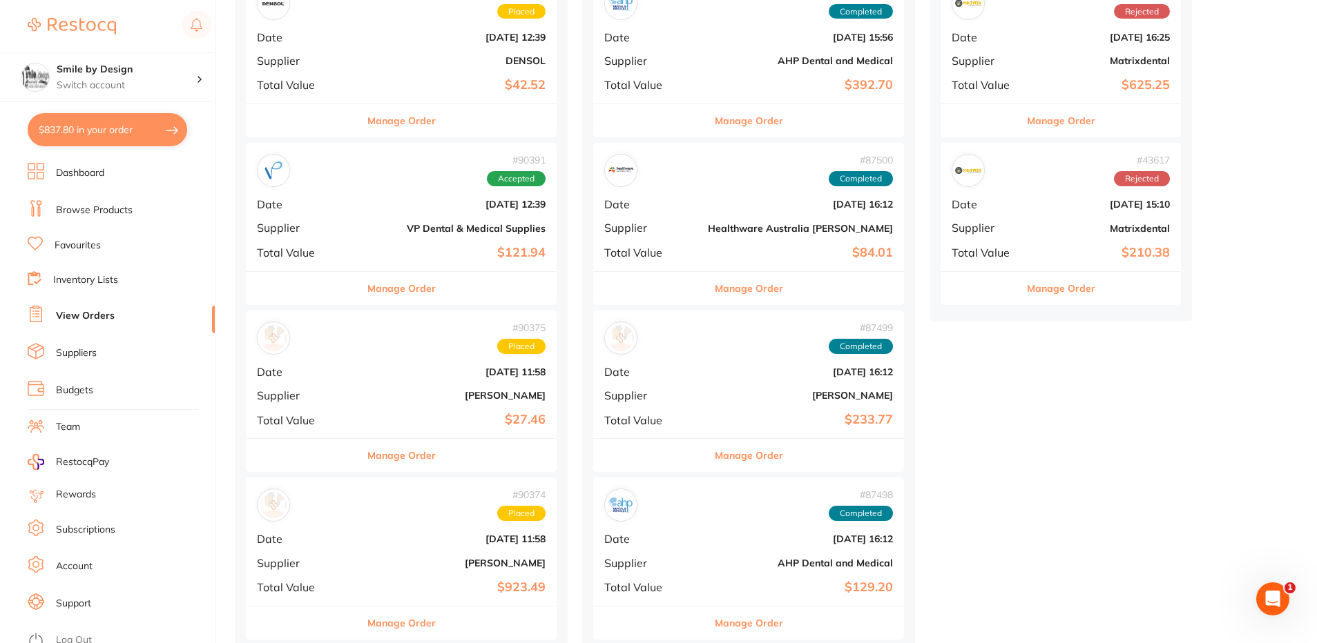
click at [331, 398] on span "Supplier" at bounding box center [303, 395] width 93 height 12
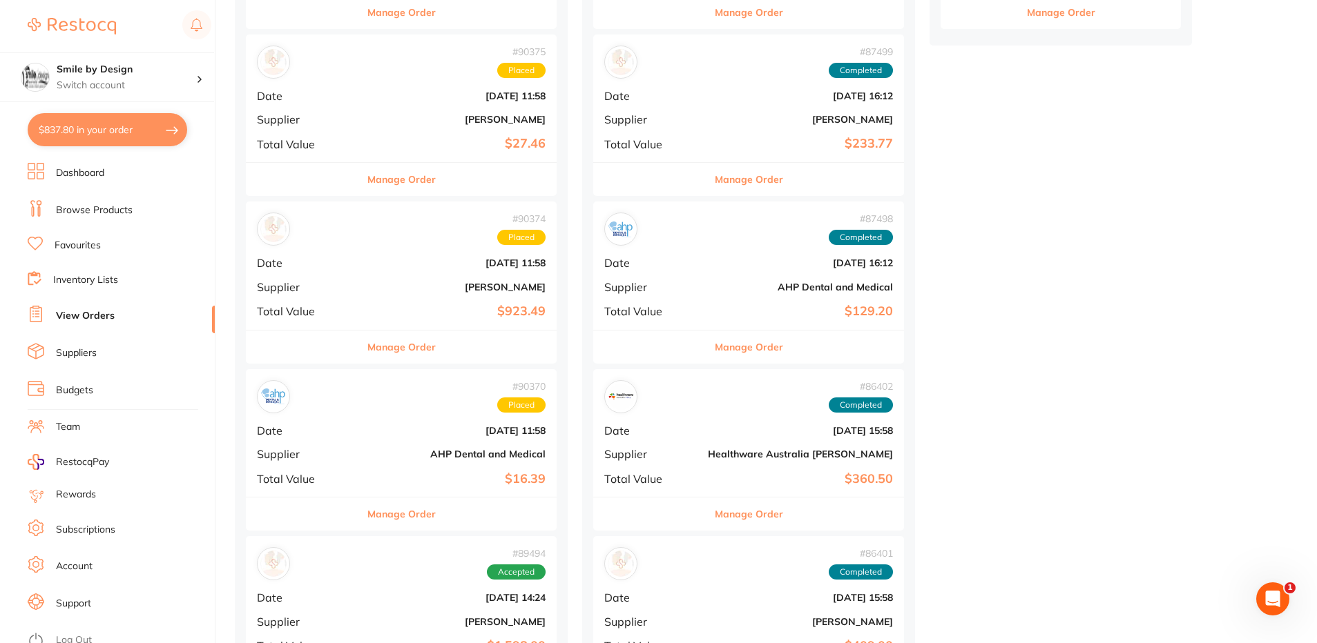
click at [363, 298] on div "# 90374 Placed Date Aug 15 2025, 11:58 Supplier Henry Schein Halas Total Value …" at bounding box center [401, 266] width 311 height 128
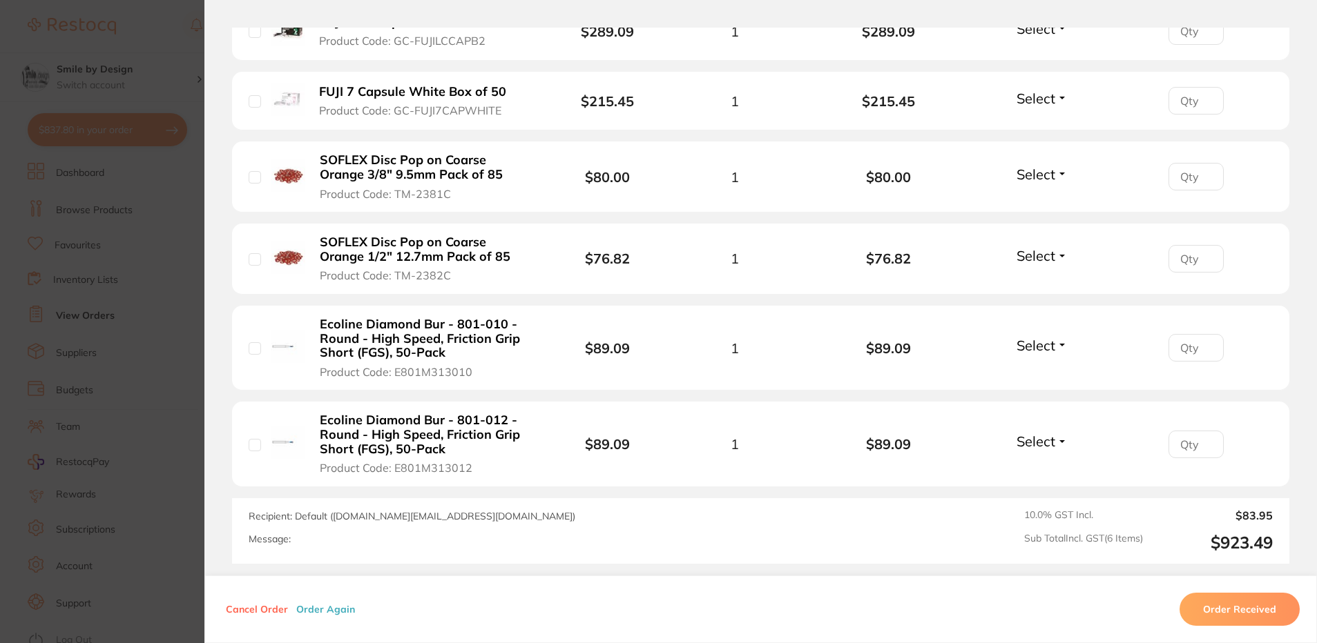
scroll to position [483, 0]
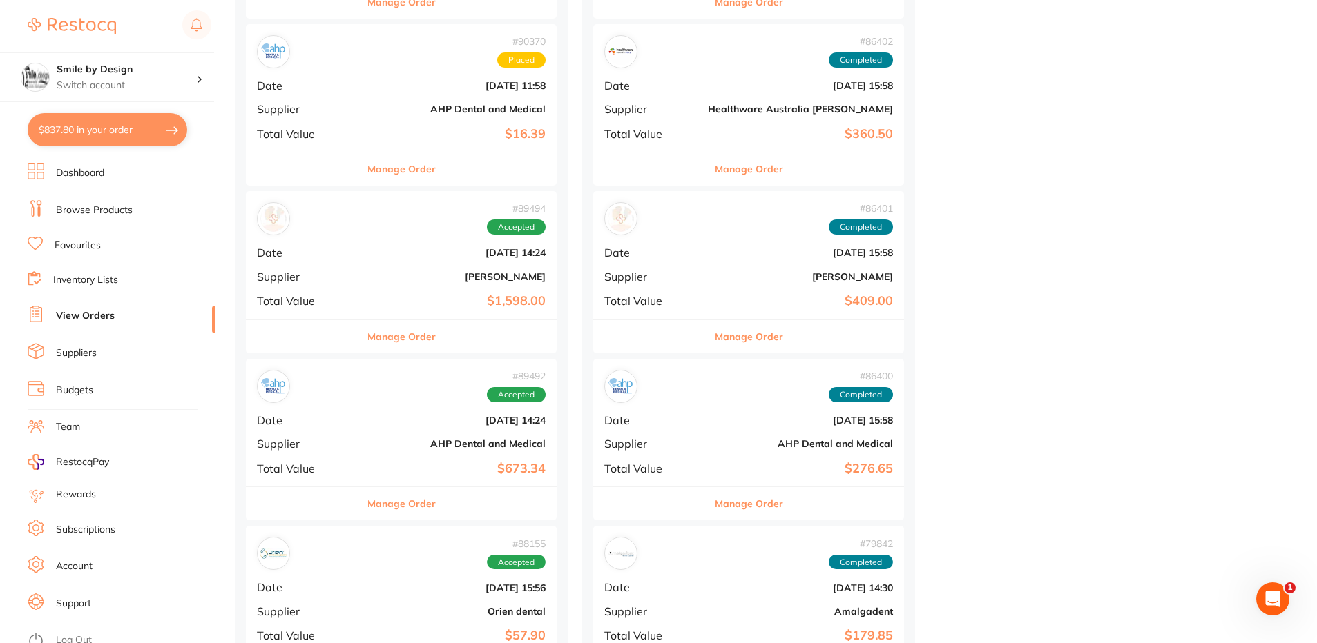
click at [382, 279] on b "[PERSON_NAME]" at bounding box center [452, 276] width 185 height 11
click at [387, 425] on b "Aug 7 2025, 14:24" at bounding box center [452, 420] width 185 height 11
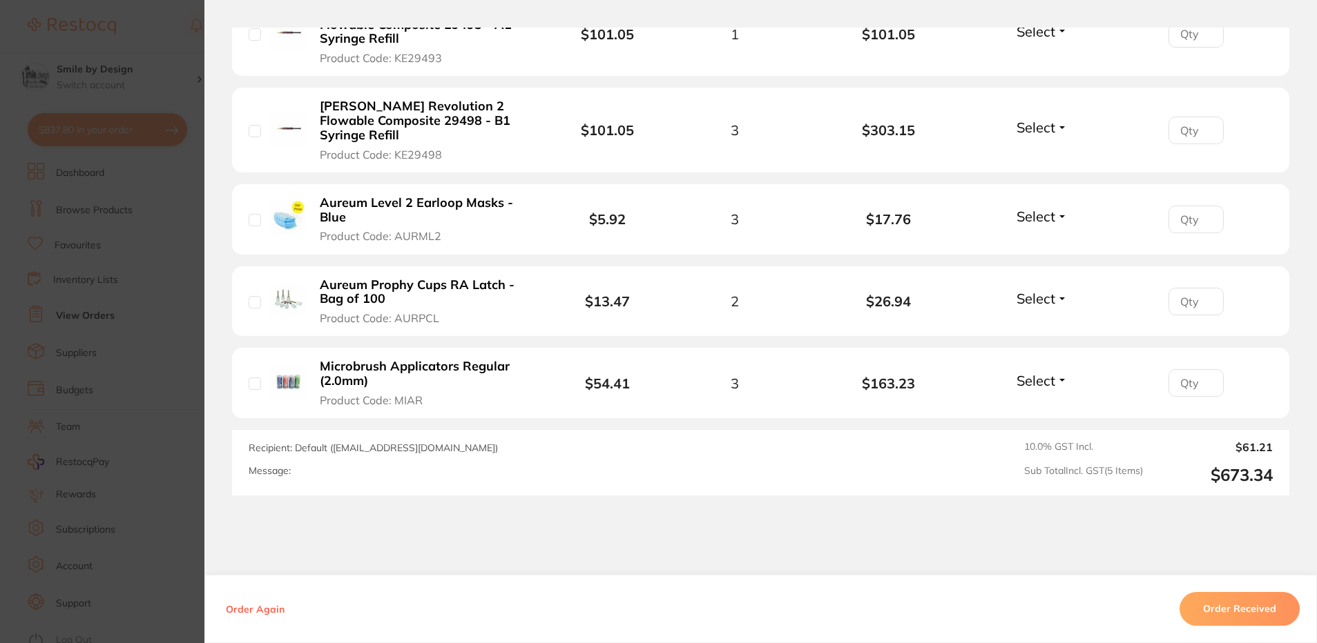
scroll to position [690, 0]
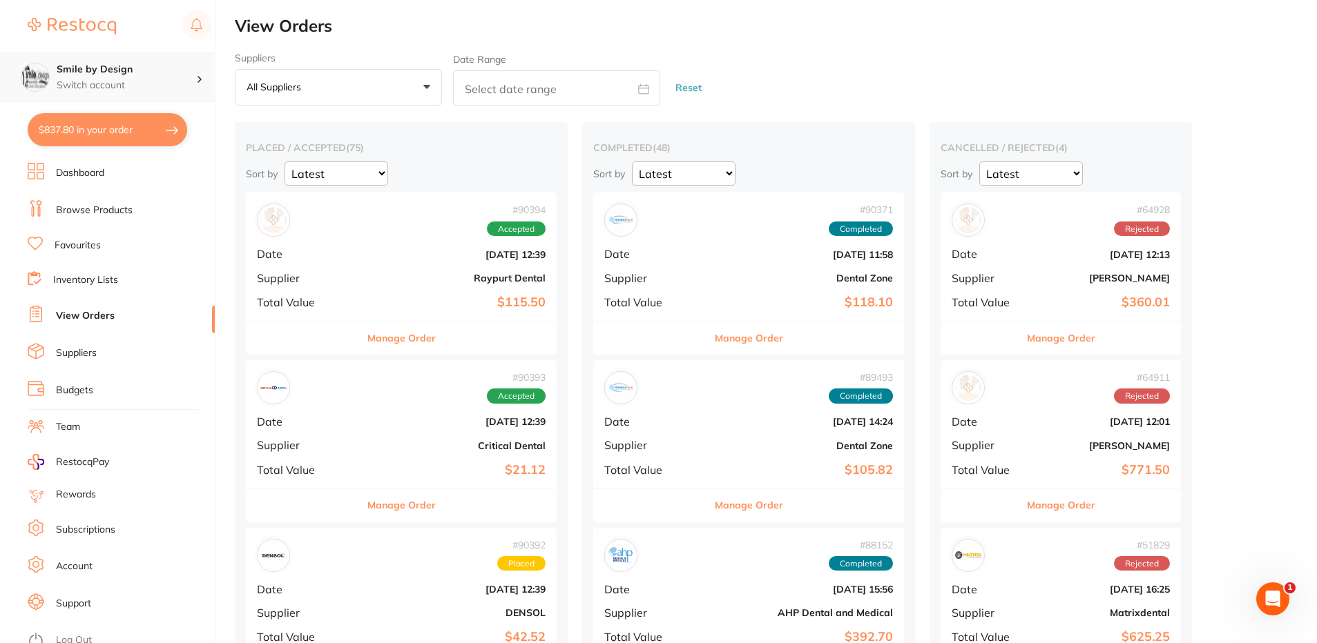
click at [109, 74] on h4 "Smile by Design" at bounding box center [126, 70] width 139 height 14
click at [129, 124] on h4 "Smile by Design - [GEOGRAPHIC_DATA]" at bounding box center [129, 119] width 150 height 27
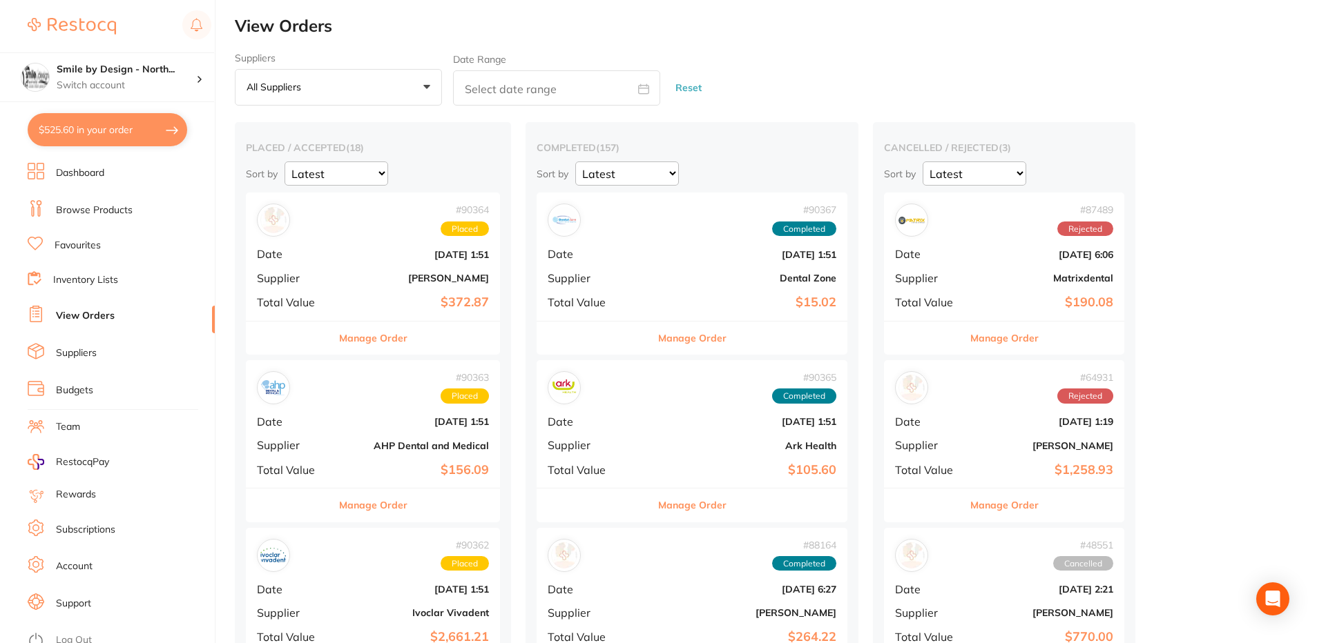
scroll to position [621, 0]
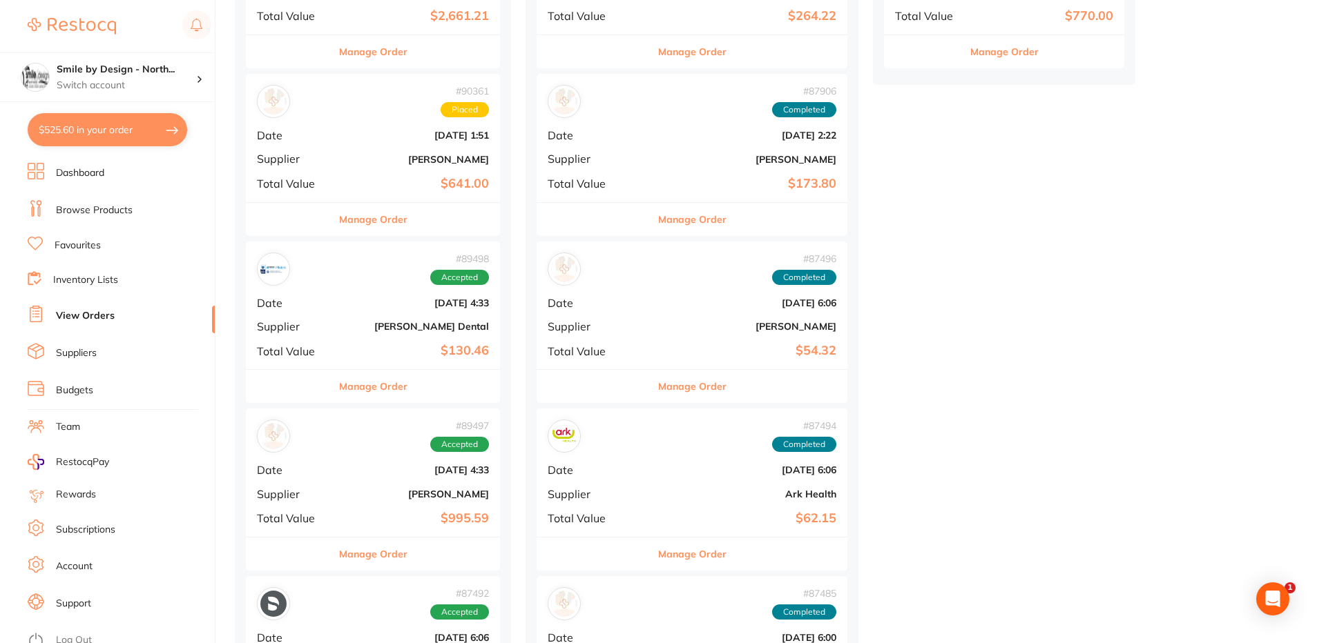
click at [362, 309] on div "# 89498 Accepted Date Aug 7 2025, 4:33 Supplier Erskine Dental Total Value $130…" at bounding box center [373, 306] width 254 height 128
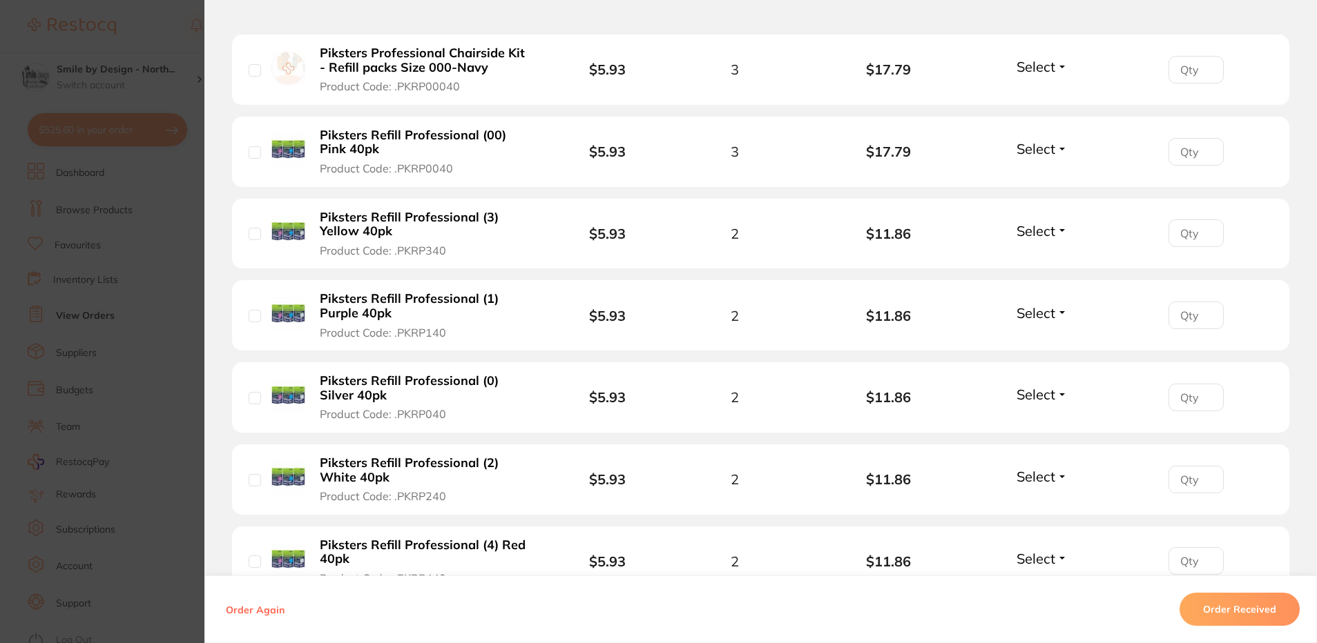
scroll to position [609, 0]
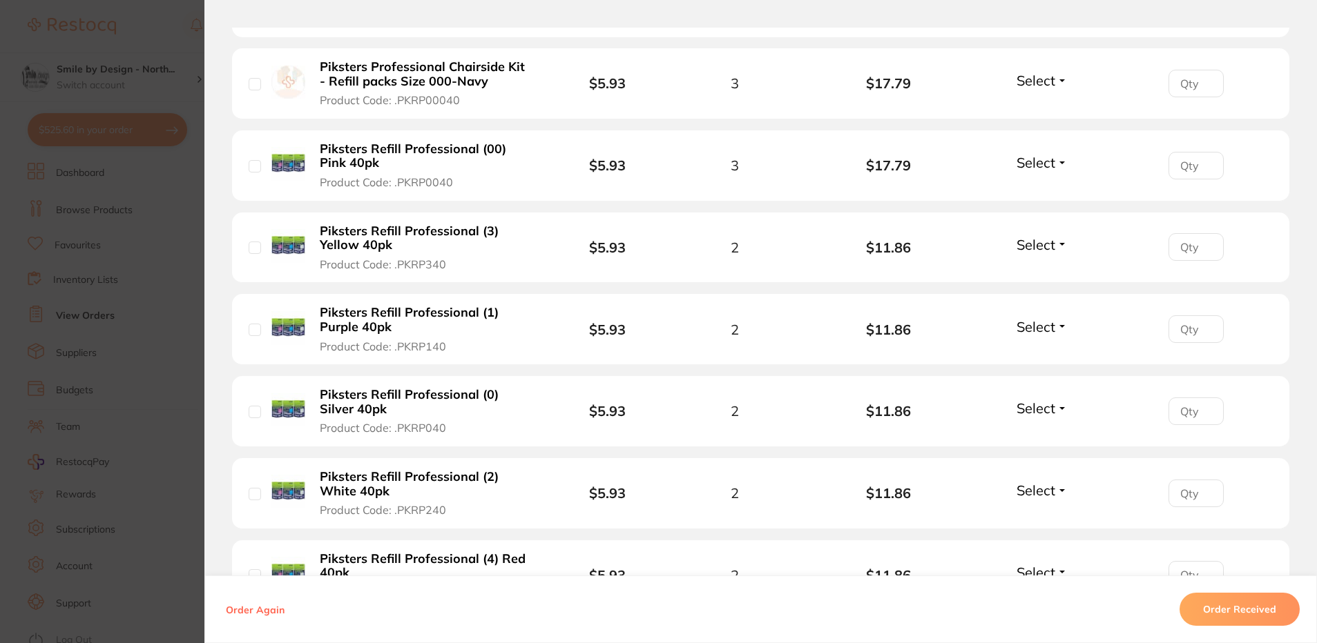
click at [114, 233] on section "Order ID: Restocq- 89498 Order Information Accepted Order Order Date Aug 7 2025…" at bounding box center [658, 321] width 1317 height 643
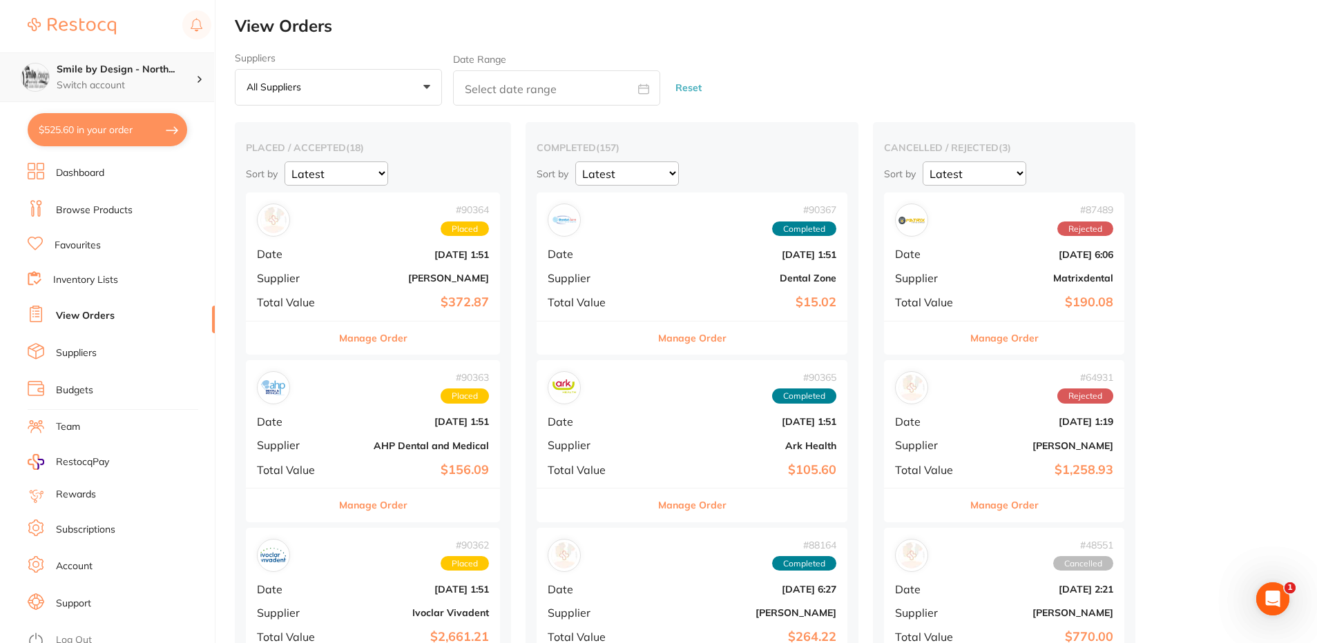
click at [83, 95] on div "Smile by Design - North... Switch account" at bounding box center [107, 77] width 214 height 50
click at [107, 111] on h4 "Smile by Design - [GEOGRAPHIC_DATA]" at bounding box center [118, 119] width 133 height 27
click at [76, 250] on link "Favourites" at bounding box center [78, 246] width 46 height 14
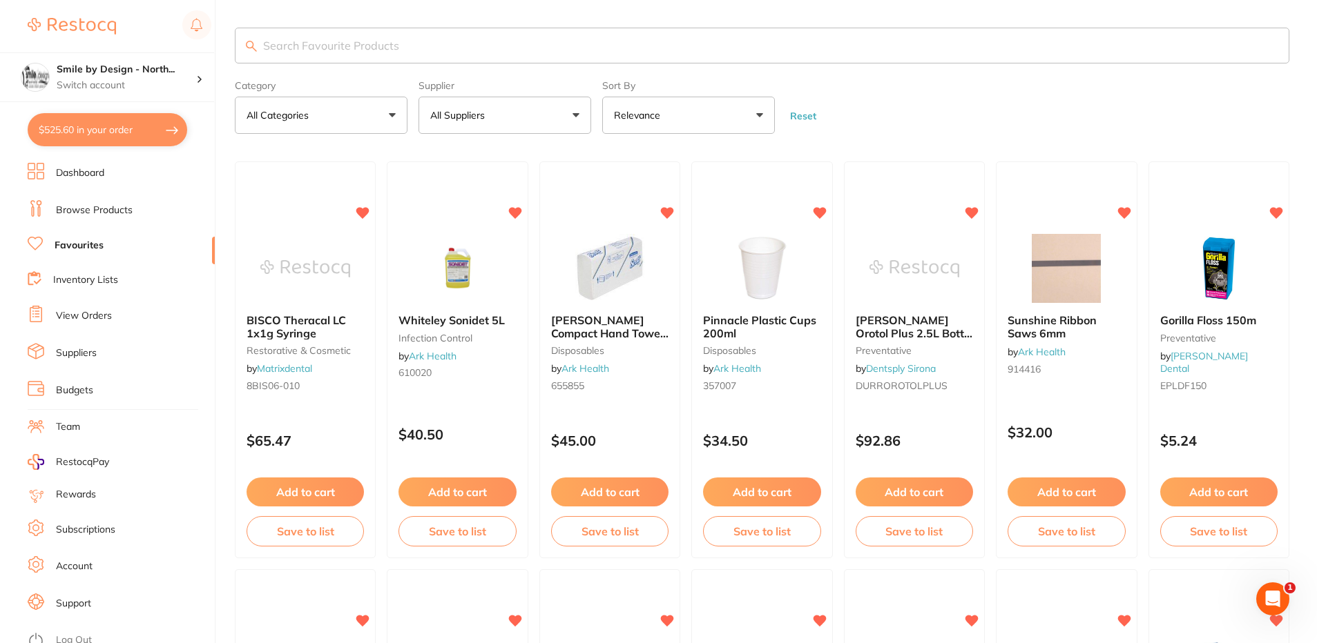
click at [396, 38] on input "search" at bounding box center [762, 46] width 1054 height 36
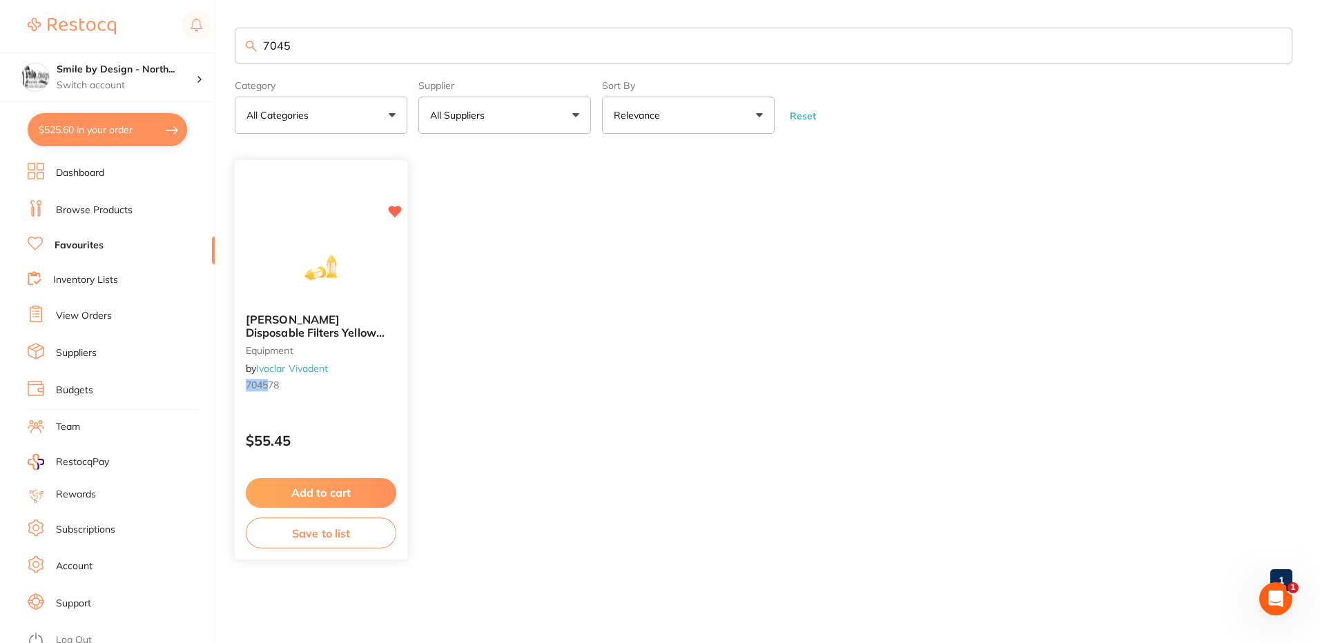
type input "7045"
click at [340, 495] on button "Add to cart" at bounding box center [321, 493] width 151 height 30
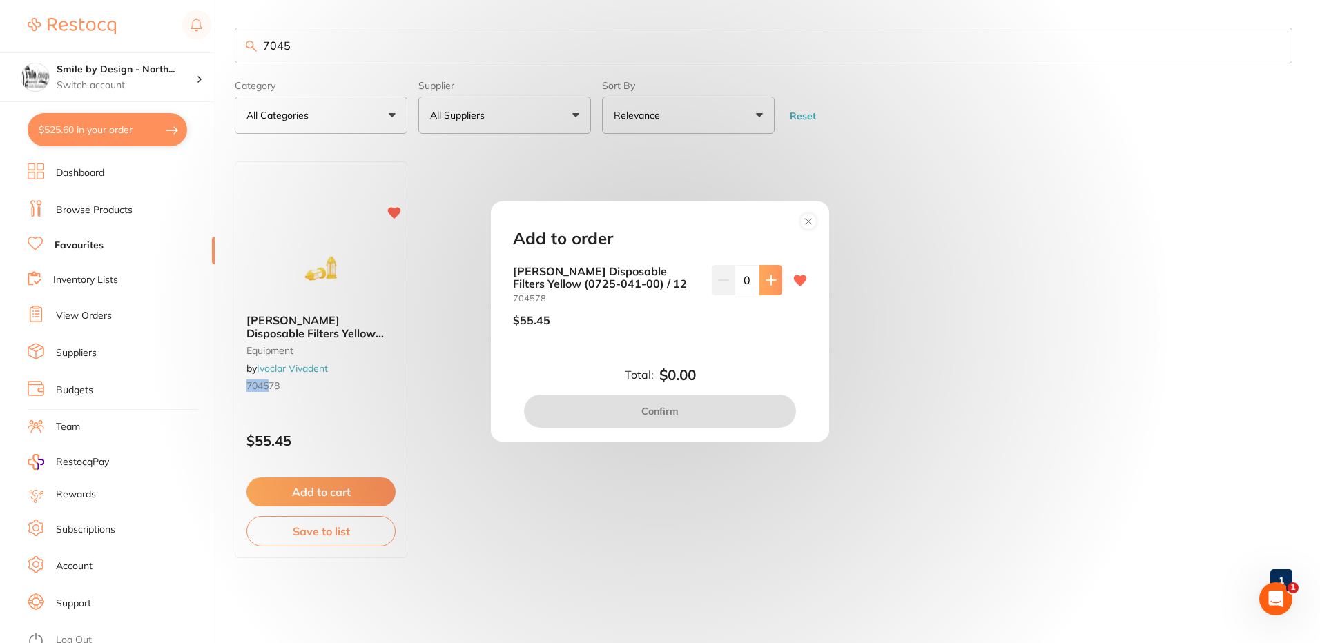
click at [759, 268] on button at bounding box center [770, 280] width 23 height 30
type input "1"
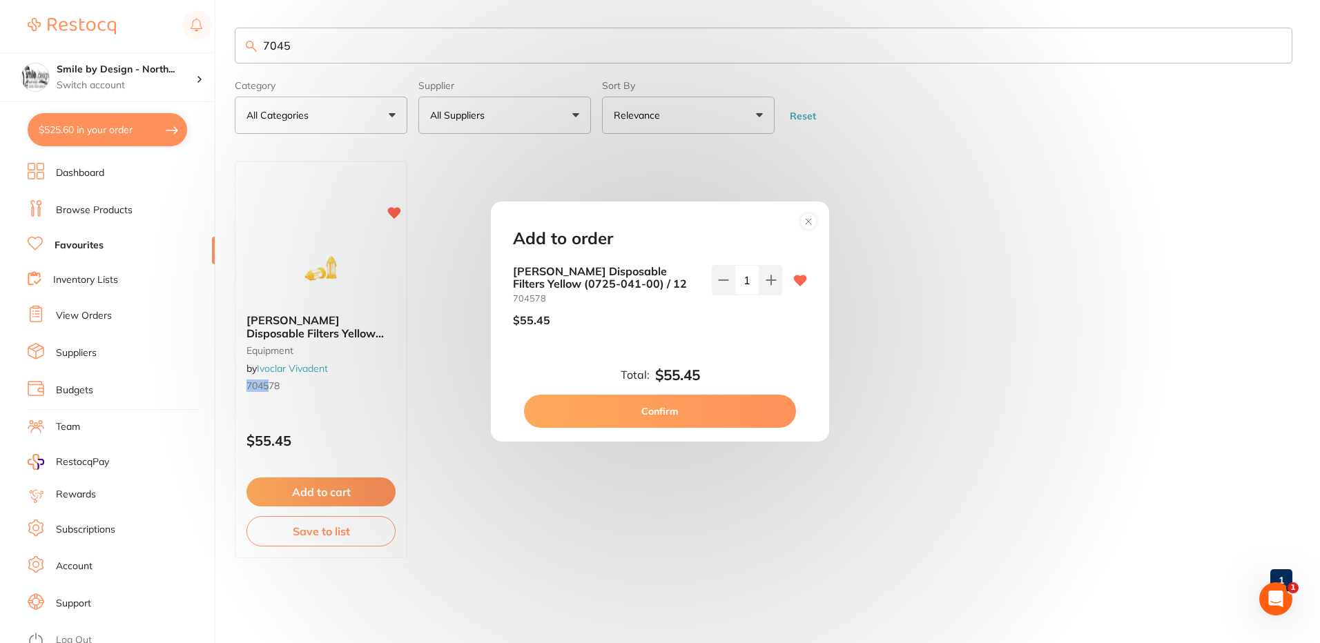
click at [658, 427] on button "Confirm" at bounding box center [660, 411] width 272 height 33
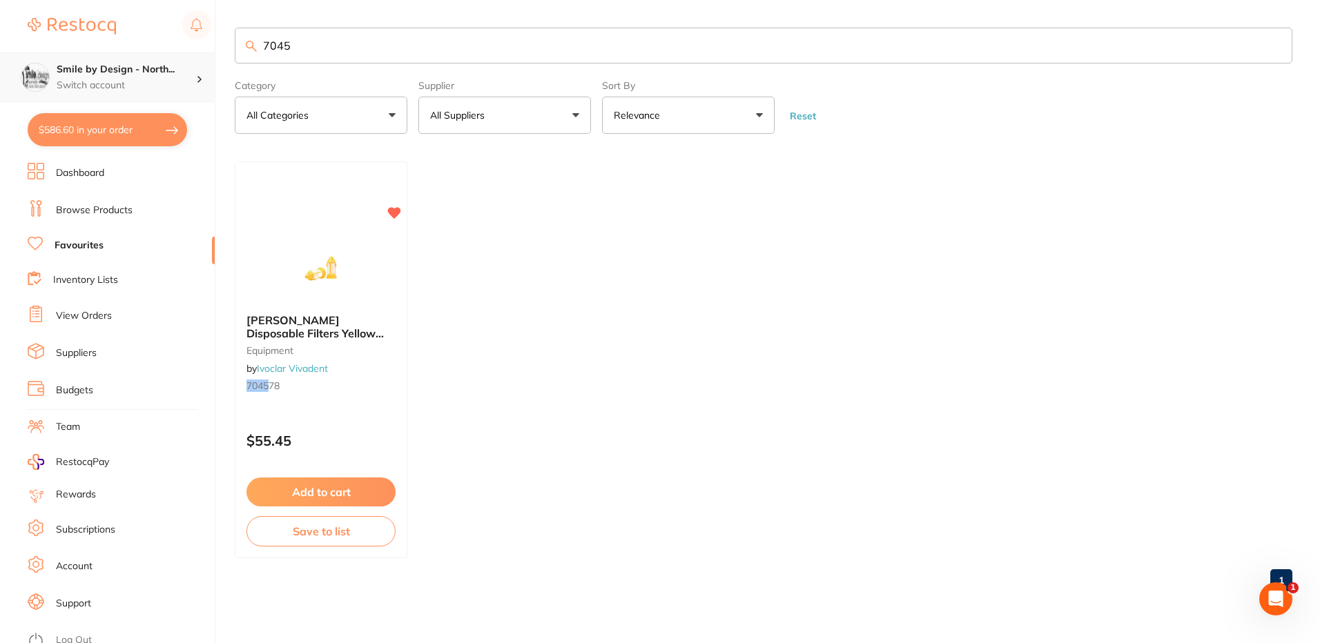
scroll to position [1, 0]
drag, startPoint x: 323, startPoint y: 43, endPoint x: 116, endPoint y: 80, distance: 210.3
click at [116, 80] on div "$586.60 Smile by Design - North... Switch account Smile by Design - North Sydne…" at bounding box center [660, 321] width 1320 height 643
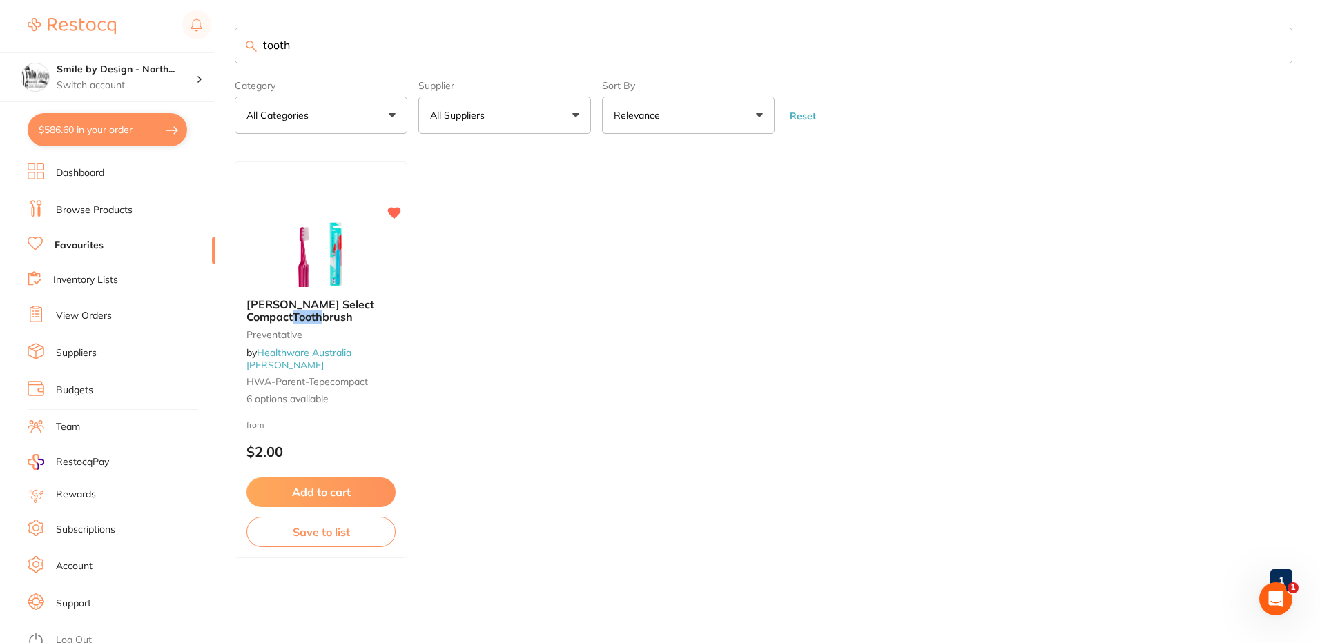
scroll to position [0, 0]
type input "tooth"
click at [322, 322] on span "brush" at bounding box center [337, 316] width 30 height 14
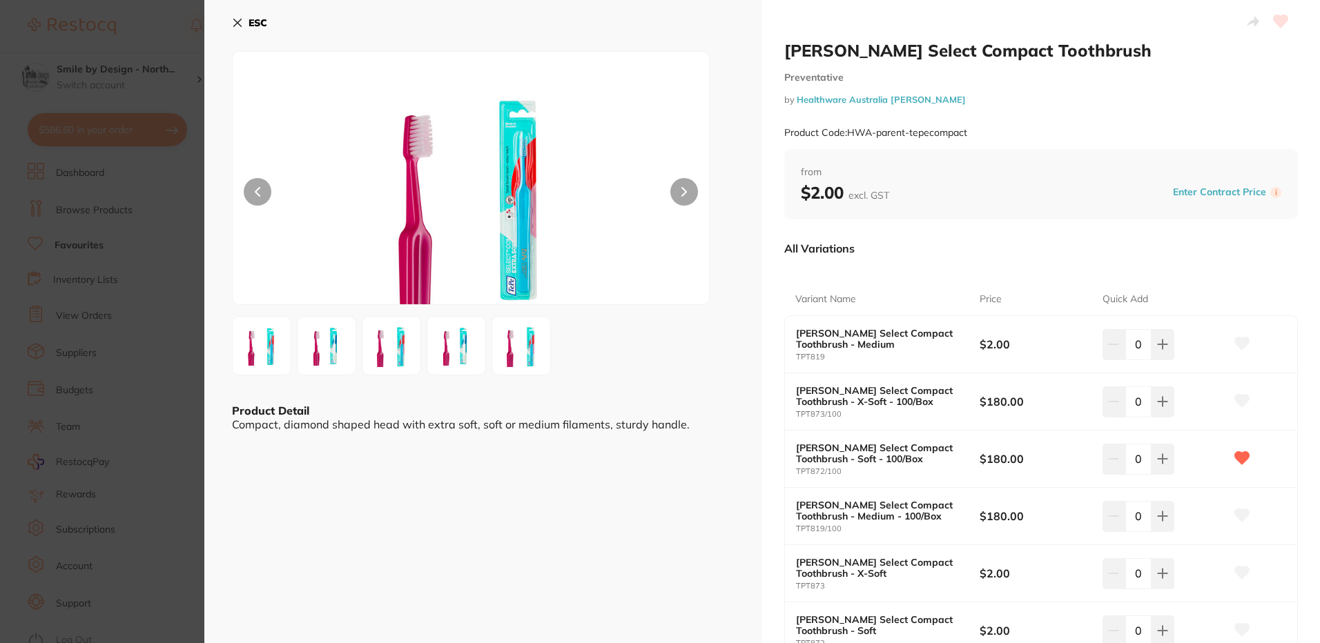
click at [108, 291] on section "TePe Select Compact Toothbrush Preventative by Healthware Australia Ridley Prod…" at bounding box center [660, 321] width 1320 height 643
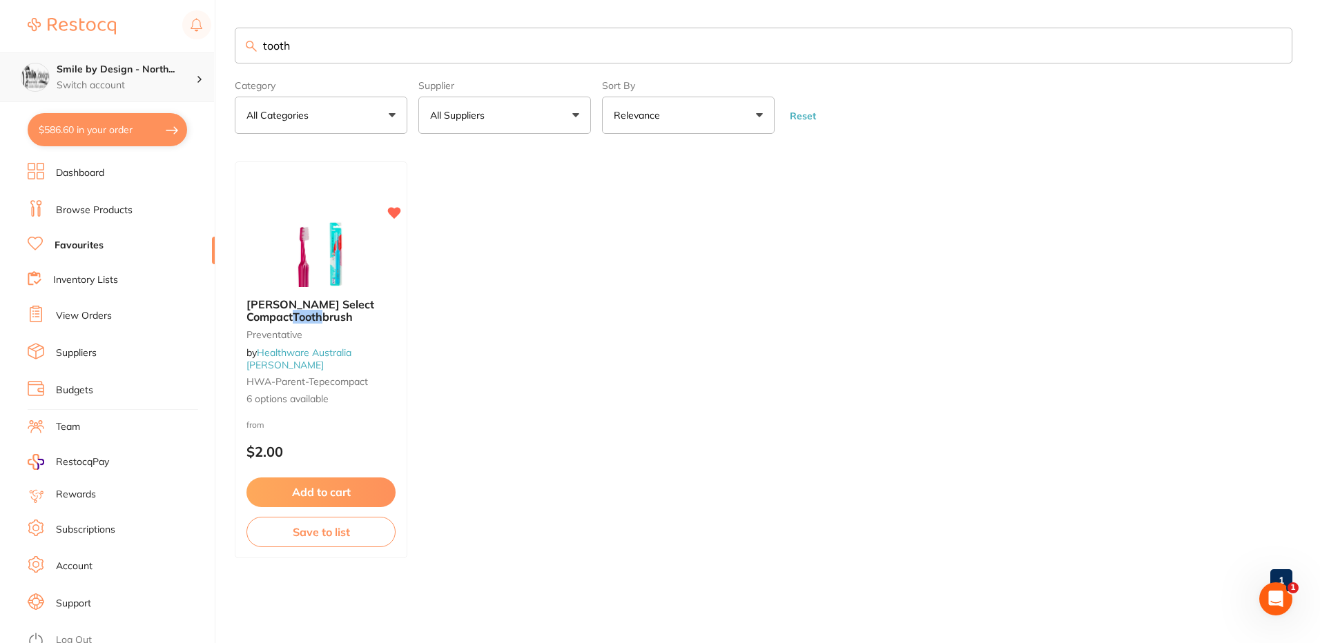
click at [105, 77] on div "Smile by Design - North... Switch account" at bounding box center [126, 77] width 139 height 29
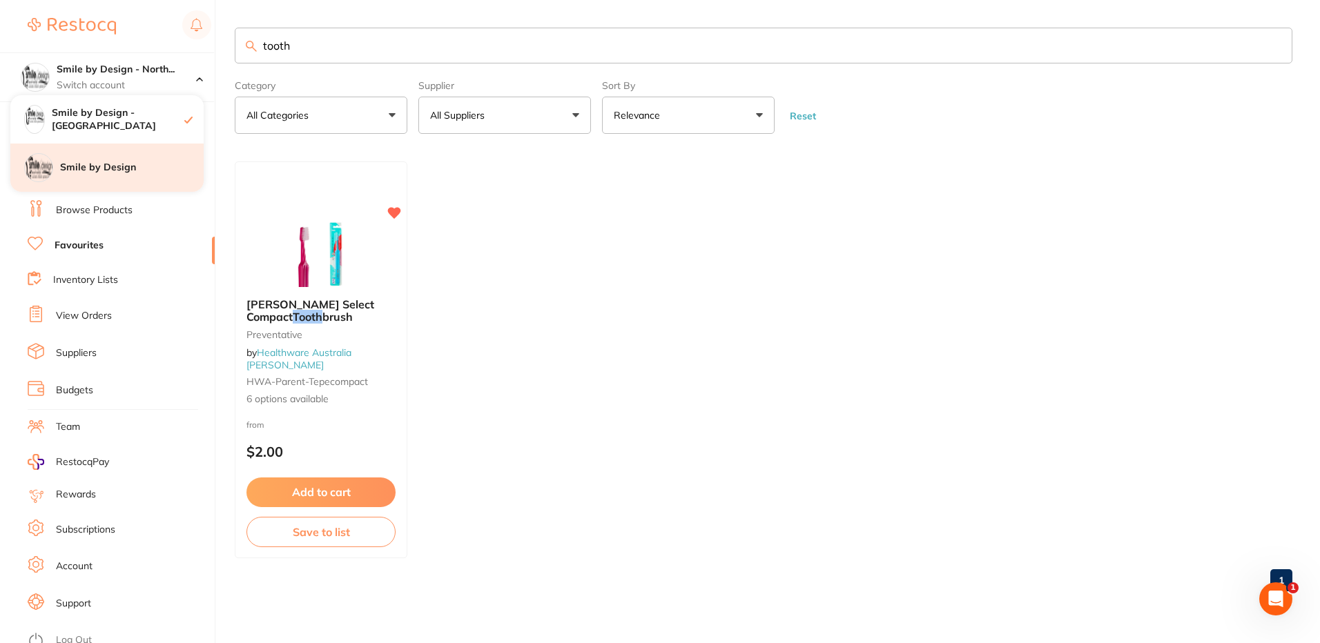
click at [99, 174] on h4 "Smile by Design" at bounding box center [132, 168] width 144 height 14
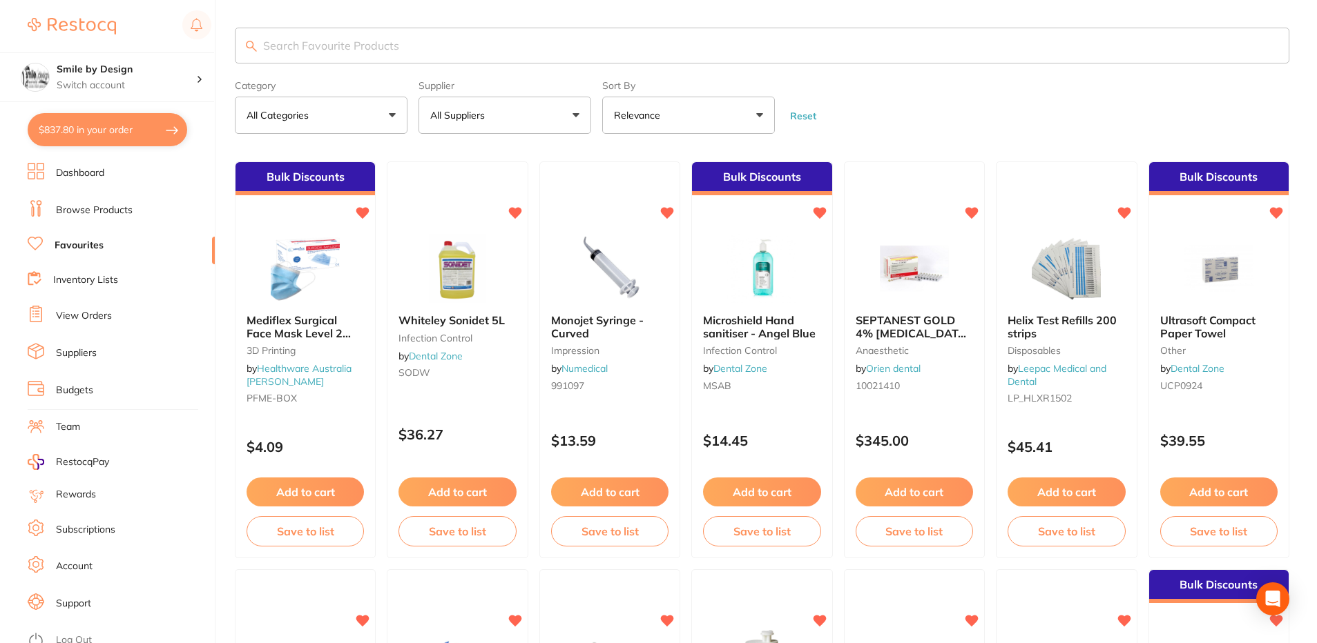
click at [96, 282] on link "Inventory Lists" at bounding box center [85, 280] width 65 height 14
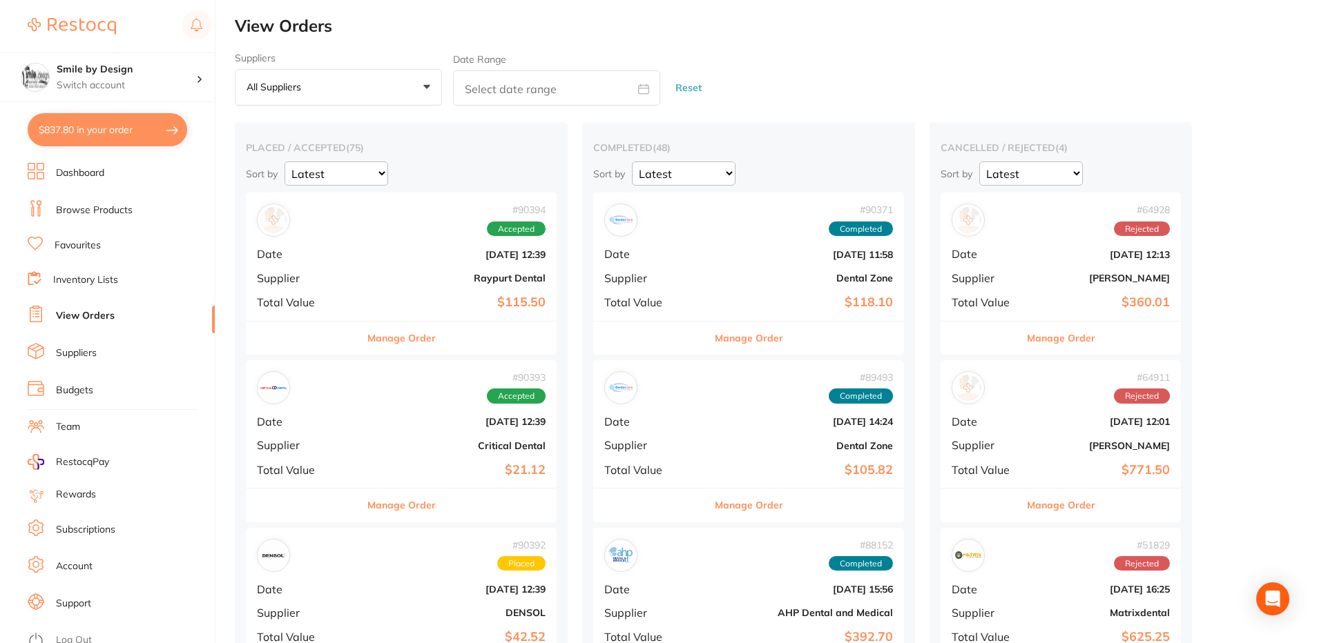
click at [362, 267] on div "# 90394 Accepted Date [DATE] 12:39 Supplier Raypurt Dental Total Value $115.50" at bounding box center [401, 257] width 311 height 128
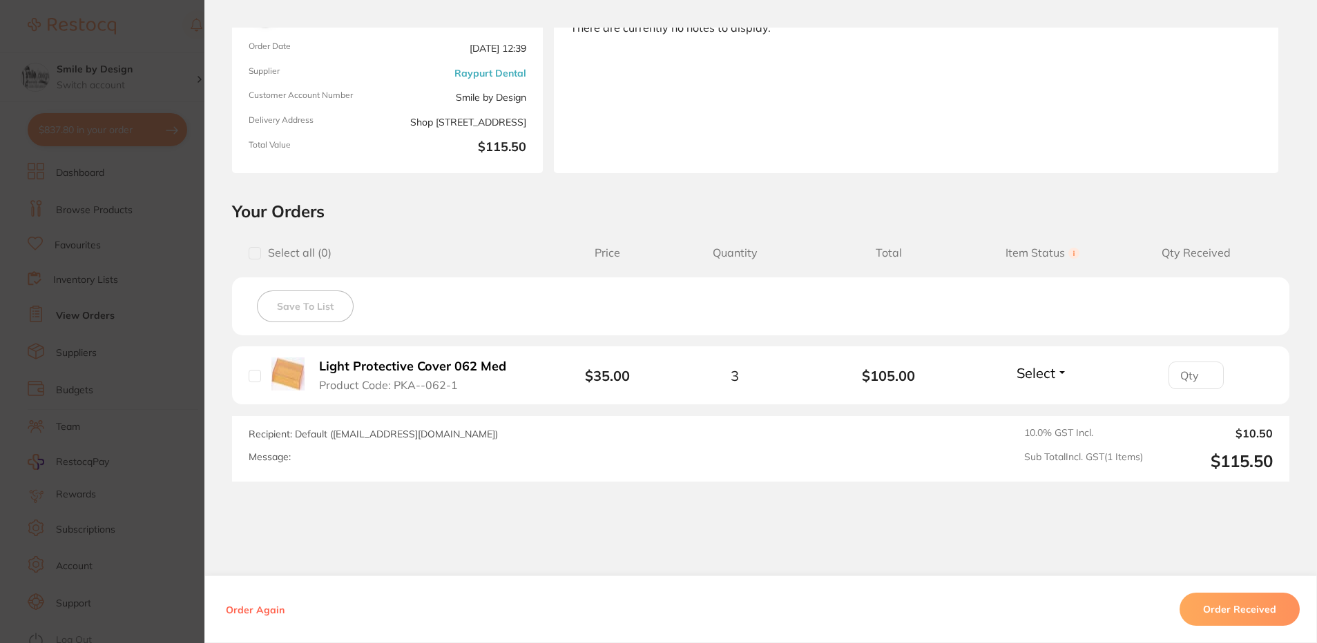
click at [15, 318] on section "Order ID: Restocq- 90394 Order Information Accepted Order Order Date [DATE] 12:…" at bounding box center [658, 321] width 1317 height 643
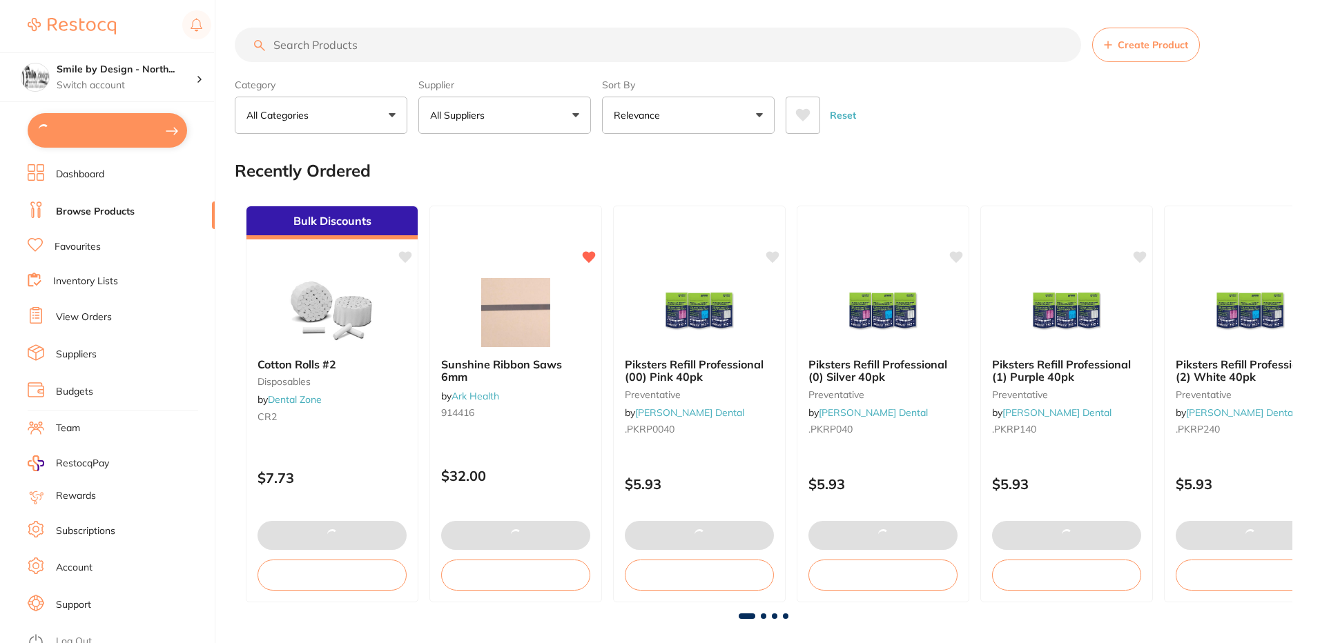
click at [324, 41] on input "search" at bounding box center [658, 45] width 846 height 35
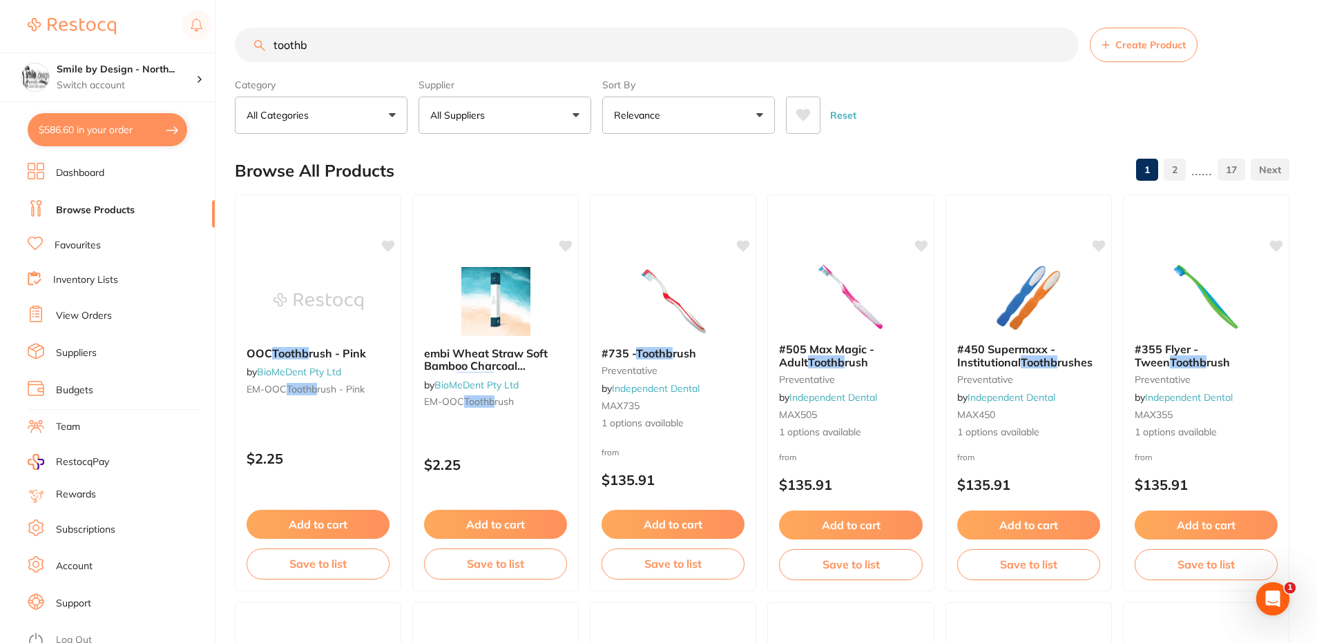
type input "toothb"
click at [88, 240] on link "Favourites" at bounding box center [78, 246] width 46 height 14
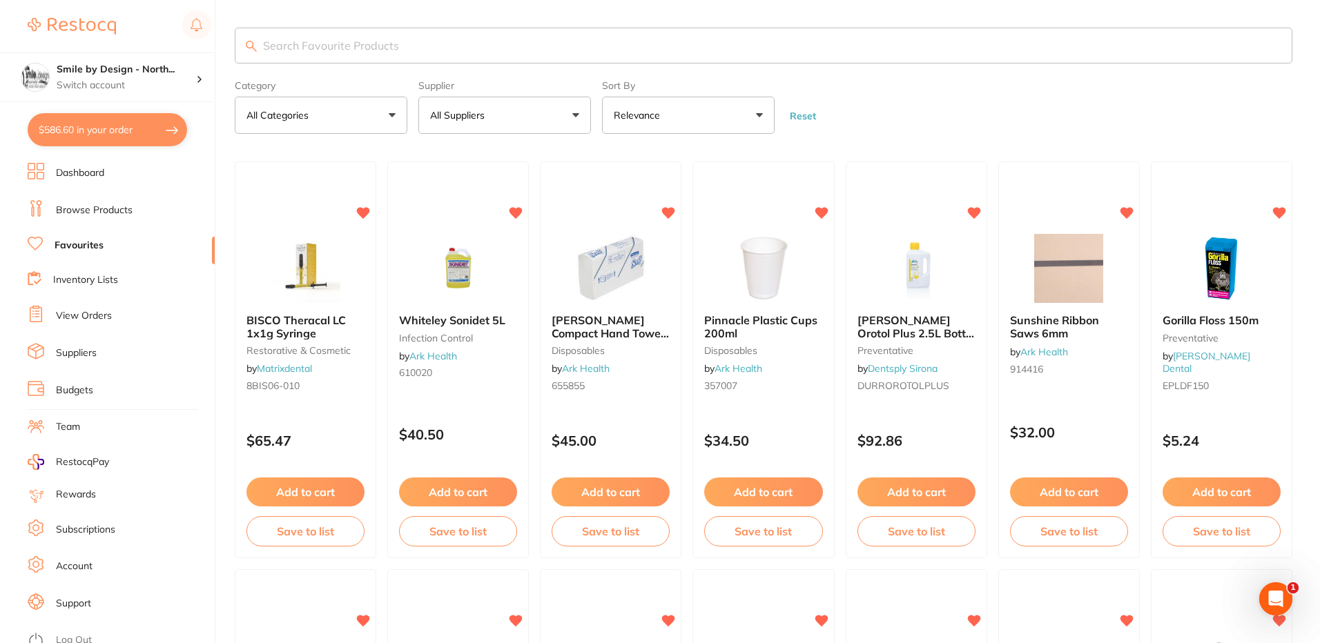
click at [336, 44] on input "search" at bounding box center [764, 46] width 1058 height 36
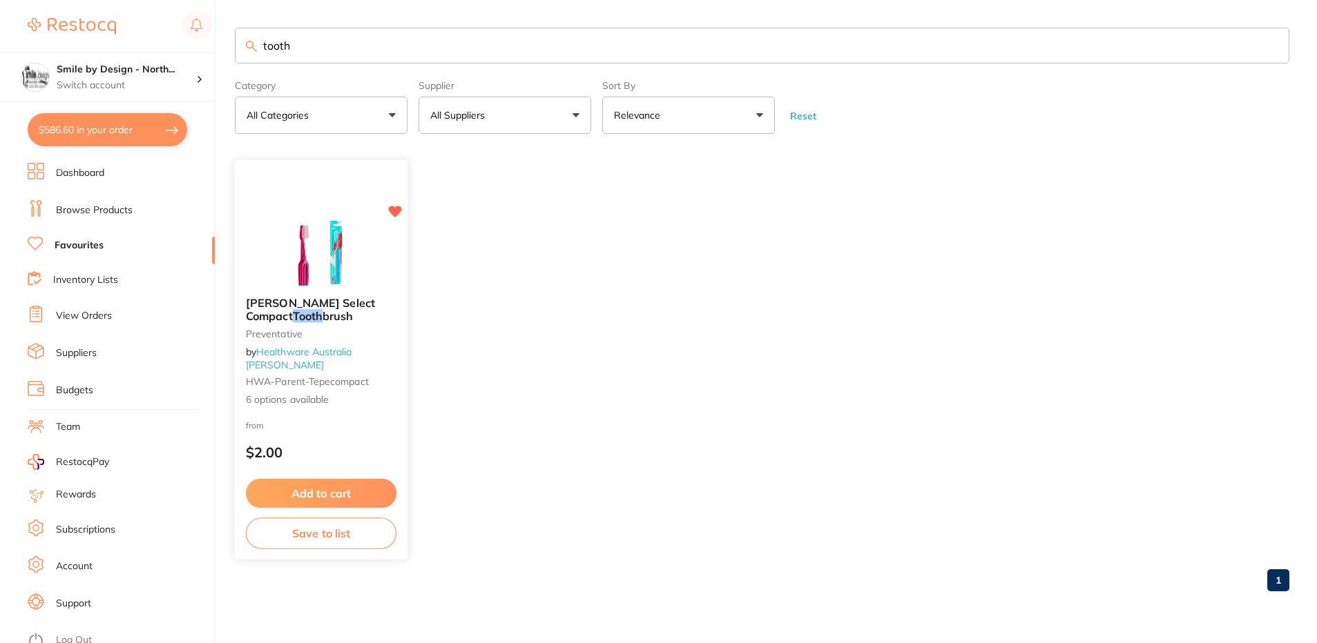
type input "tooth"
click at [354, 287] on img at bounding box center [320, 252] width 90 height 70
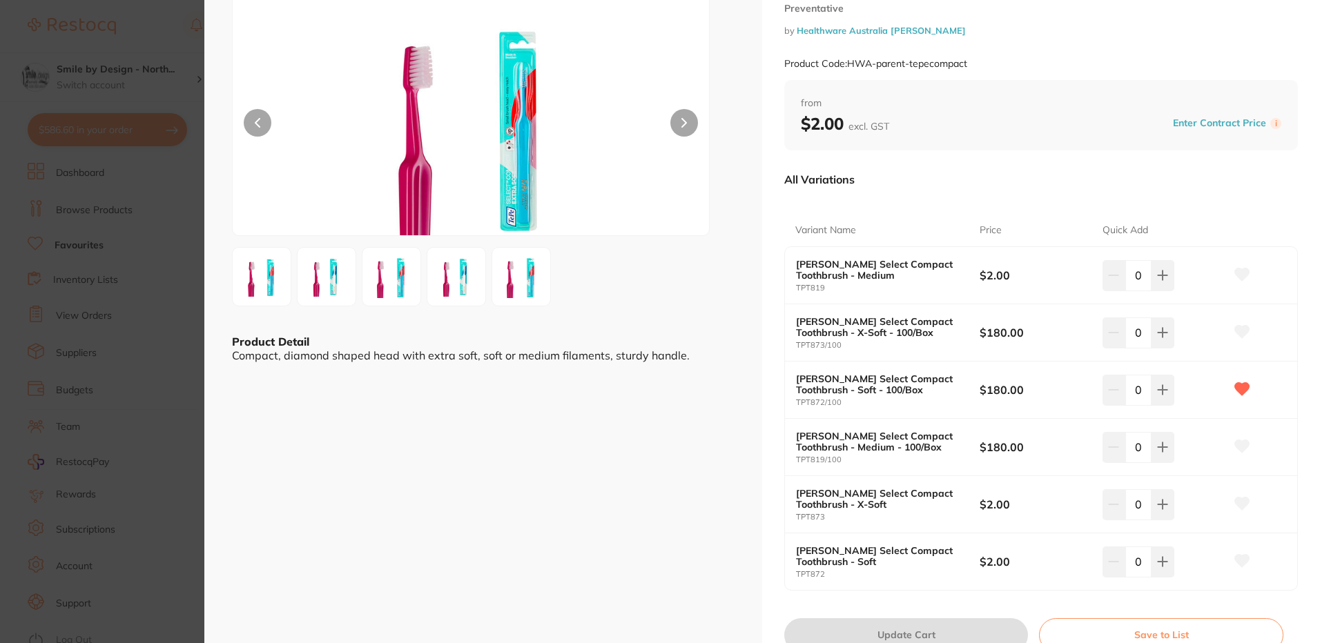
scroll to position [138, 0]
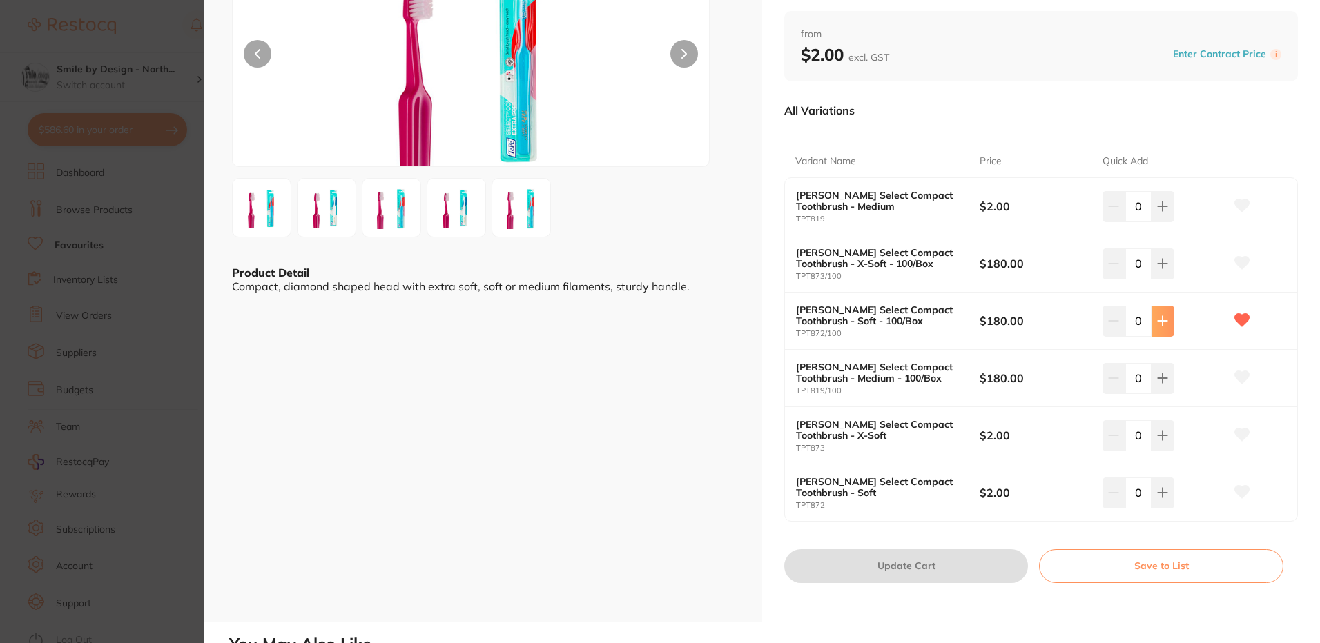
click at [1163, 212] on icon at bounding box center [1162, 206] width 11 height 11
type input "1"
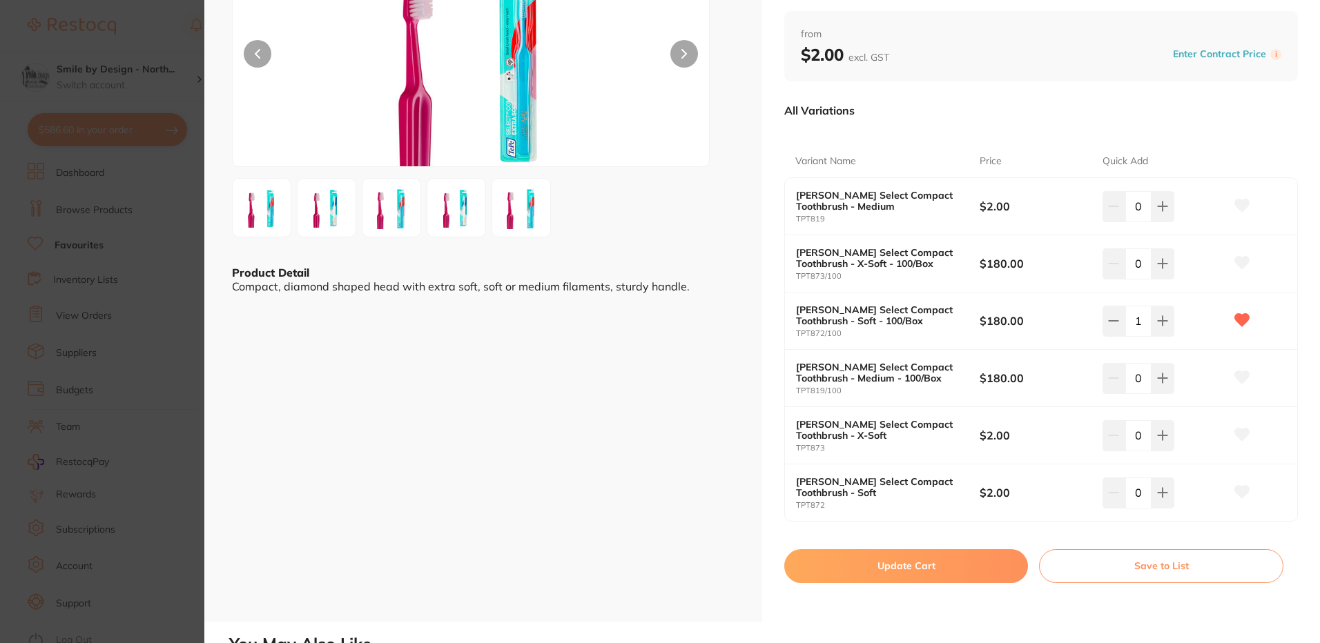
click at [839, 568] on button "Update Cart" at bounding box center [906, 566] width 244 height 33
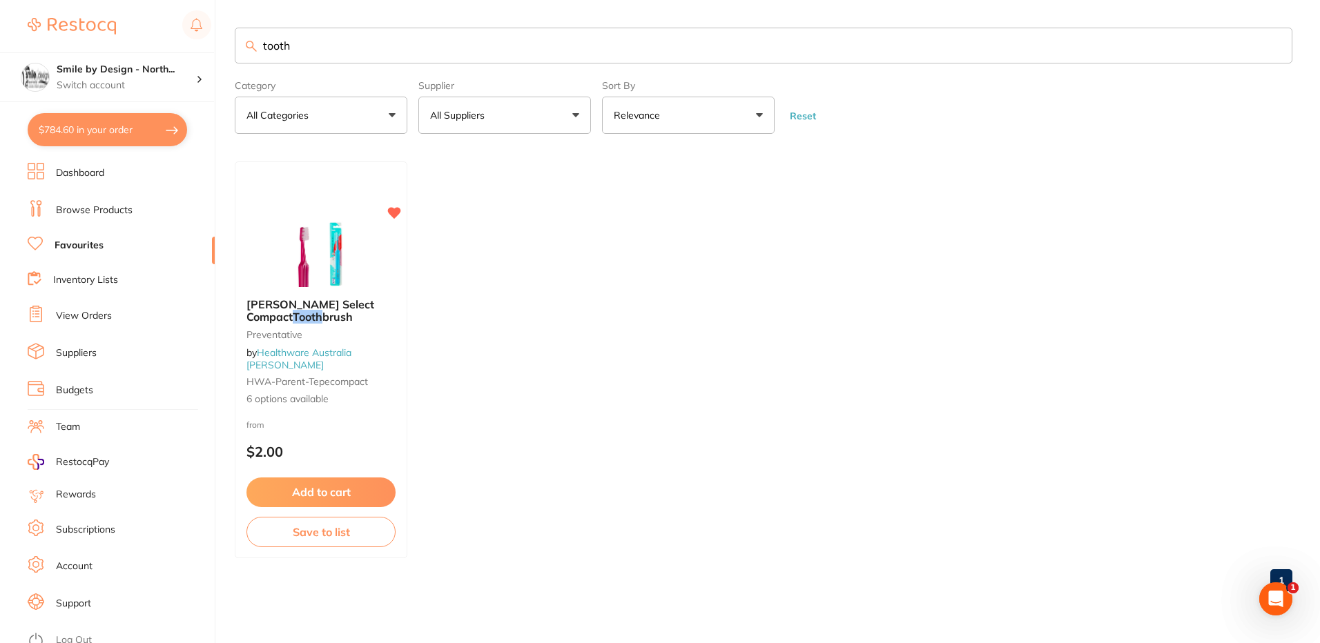
drag, startPoint x: 306, startPoint y: 42, endPoint x: 85, endPoint y: 46, distance: 221.0
click at [85, 46] on div "$784.60 Smile by Design - North... Switch account Smile by Design - North Sydne…" at bounding box center [660, 321] width 1320 height 643
type input "tuft"
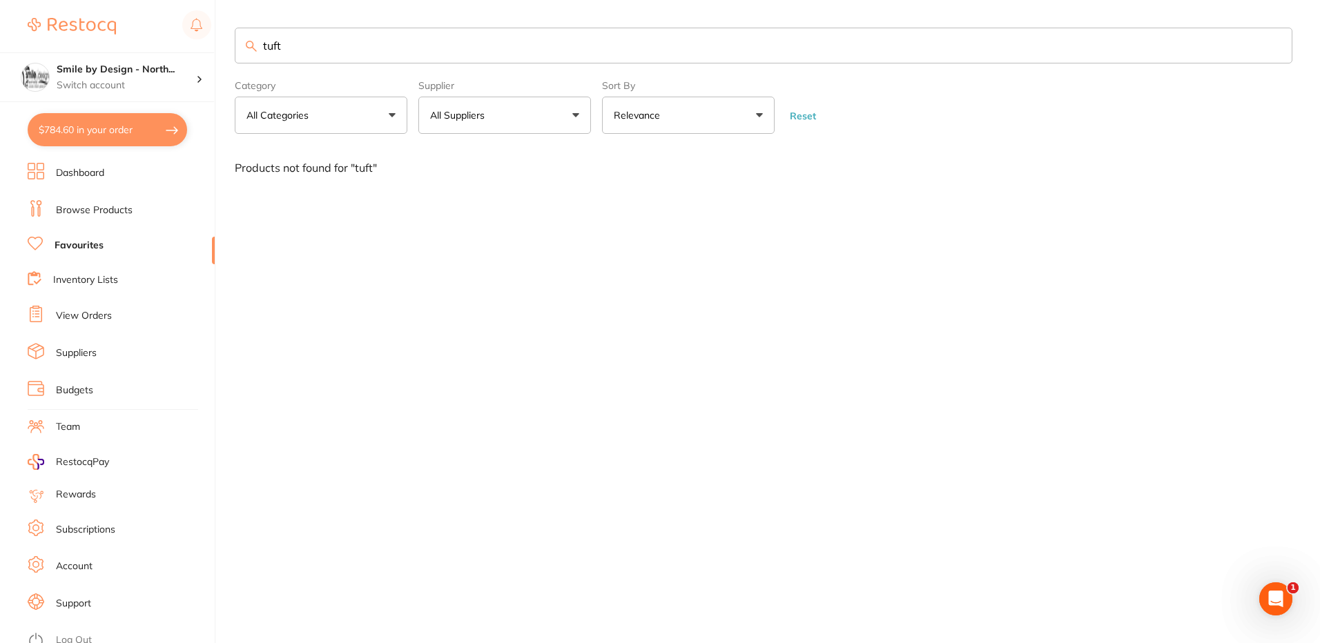
click at [101, 211] on link "Browse Products" at bounding box center [94, 211] width 77 height 14
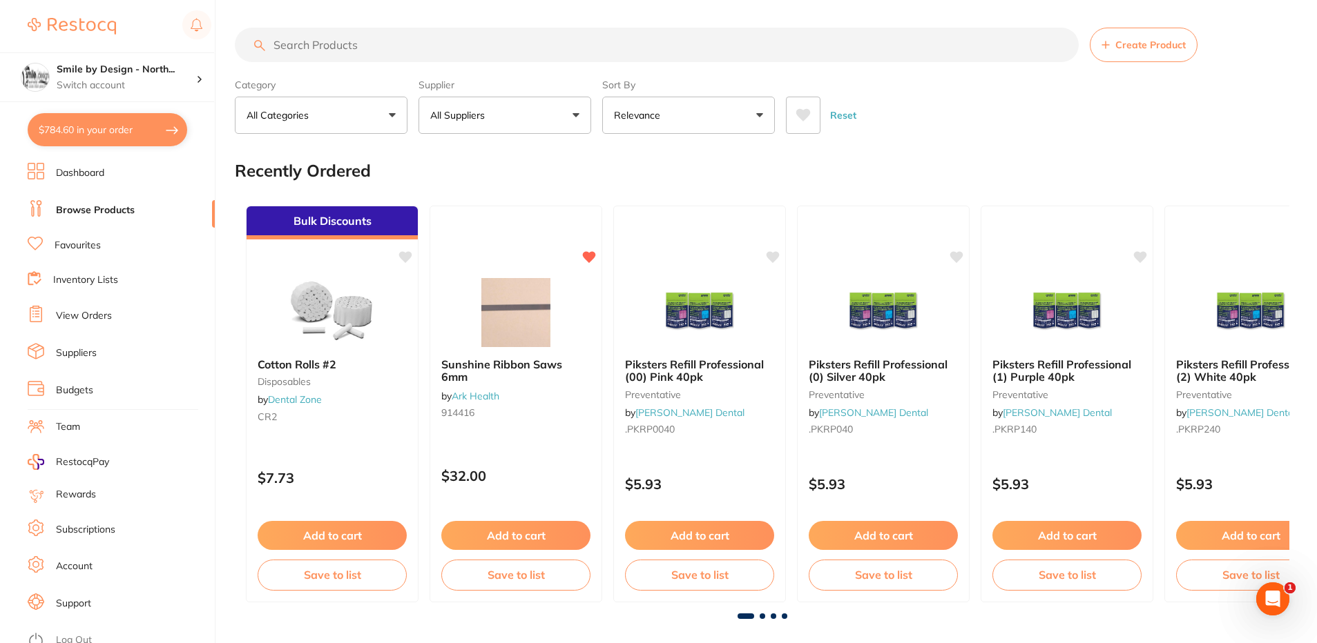
click at [319, 43] on input "search" at bounding box center [657, 45] width 844 height 35
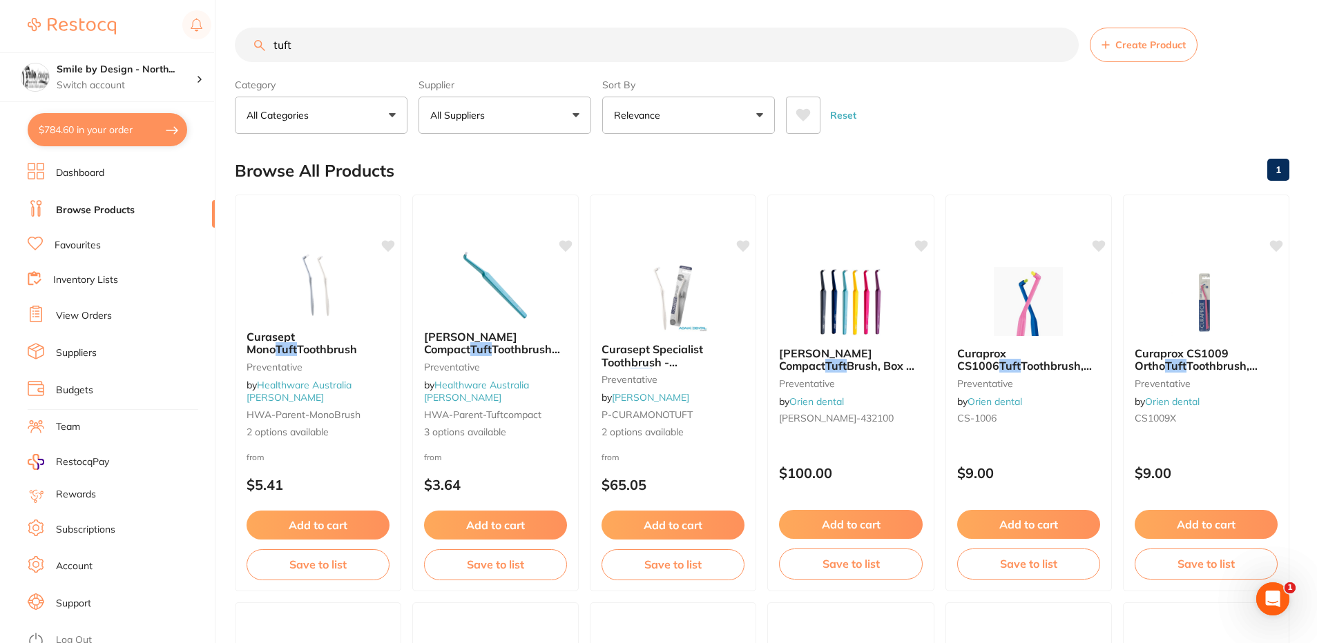
drag, startPoint x: 367, startPoint y: 48, endPoint x: 244, endPoint y: 75, distance: 126.5
click at [244, 75] on section "tuft Create Product Category All Categories All Categories disposables infectio…" at bounding box center [762, 81] width 1054 height 106
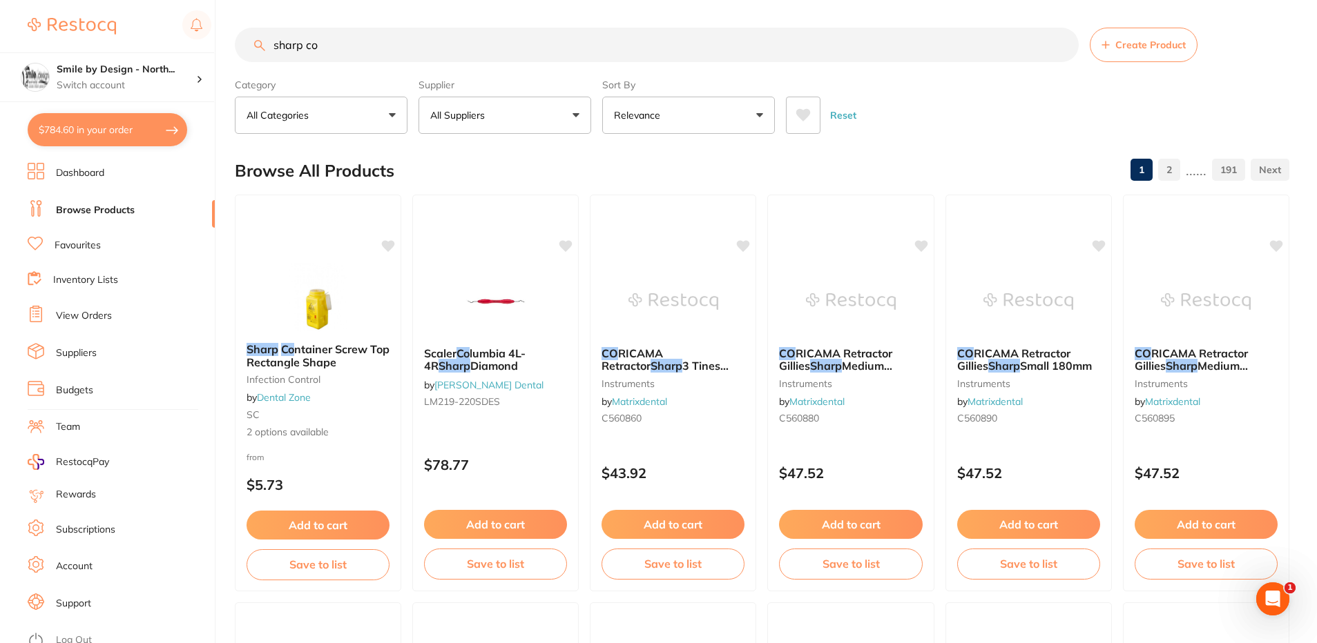
click at [341, 394] on div "Sharp Co ntainer Screw Top Rectangle Shape Infection Control by Dental Zone SC …" at bounding box center [317, 391] width 165 height 118
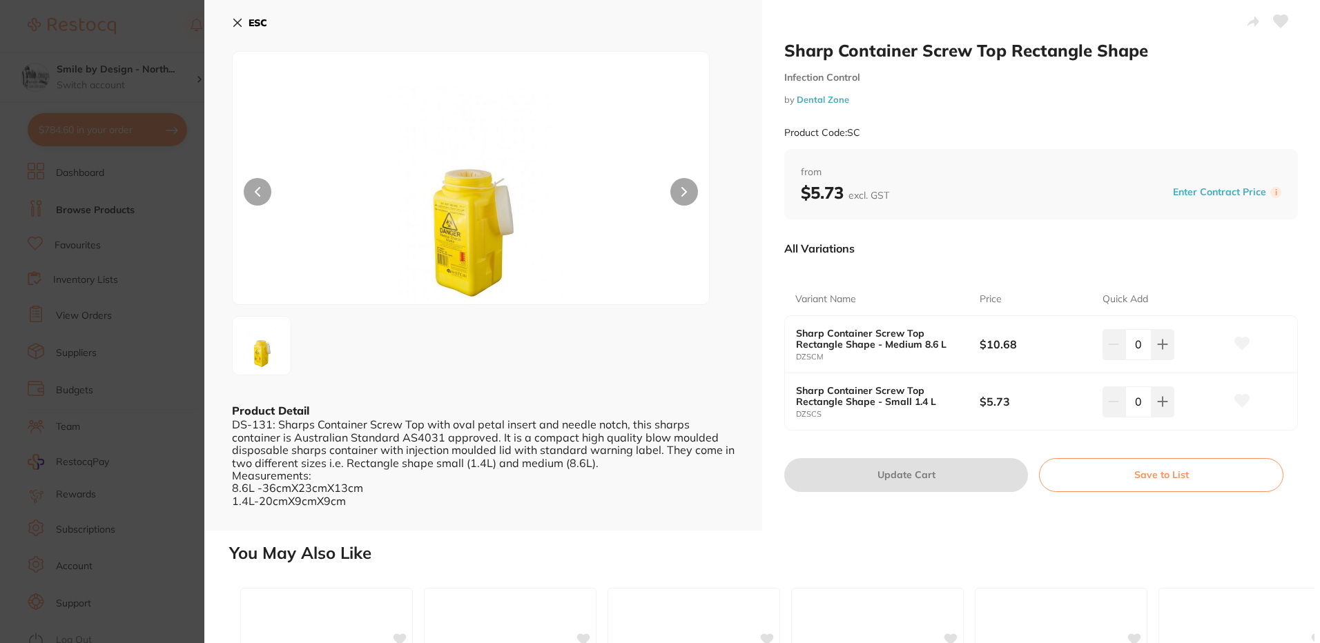
click at [244, 22] on button "ESC" at bounding box center [249, 22] width 35 height 23
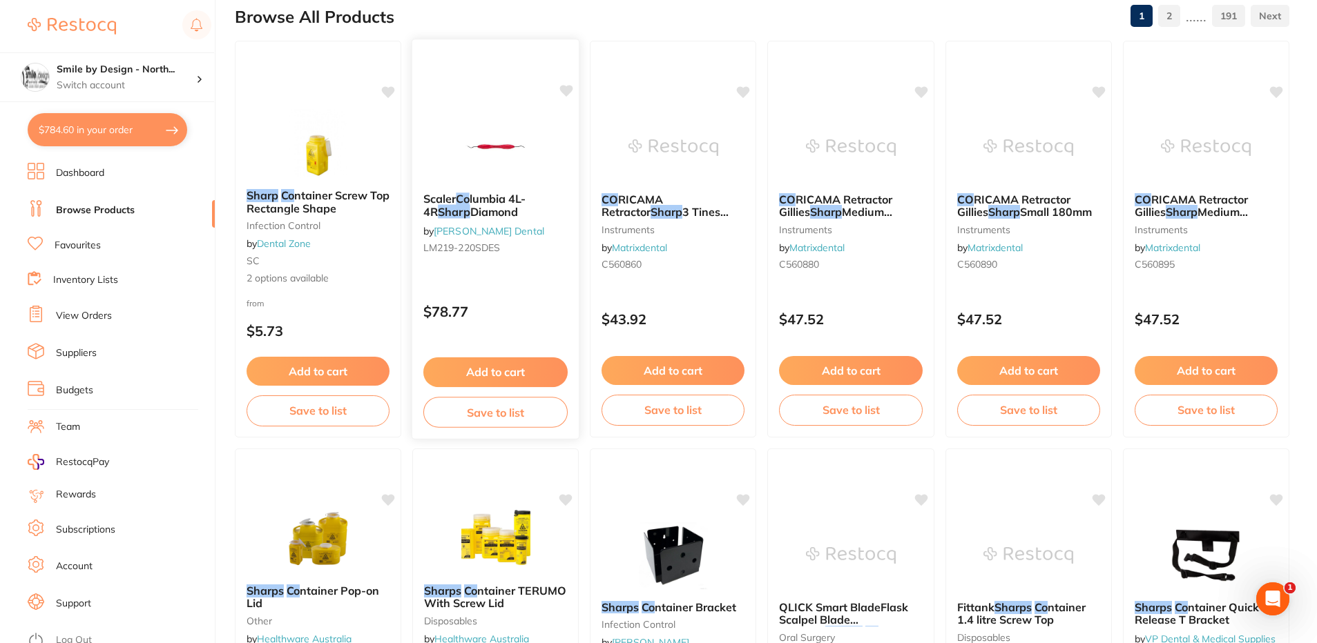
scroll to position [75, 0]
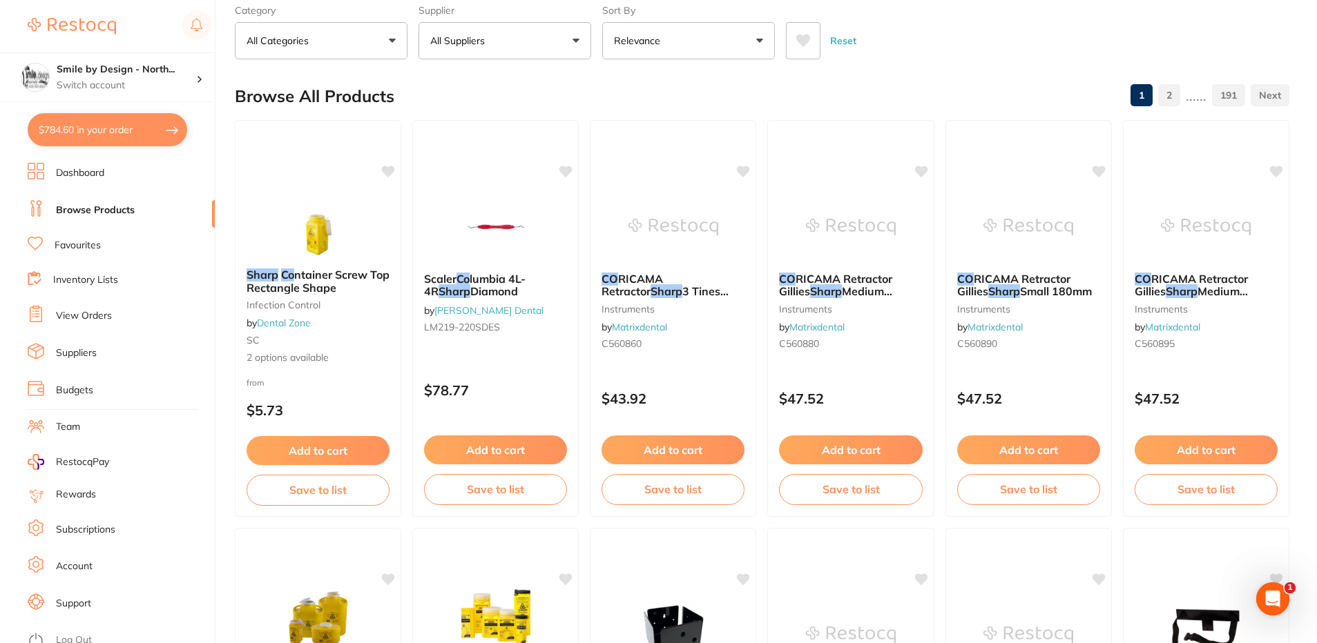
drag, startPoint x: 339, startPoint y: 251, endPoint x: 754, endPoint y: 160, distance: 424.8
click at [339, 251] on img at bounding box center [318, 222] width 90 height 69
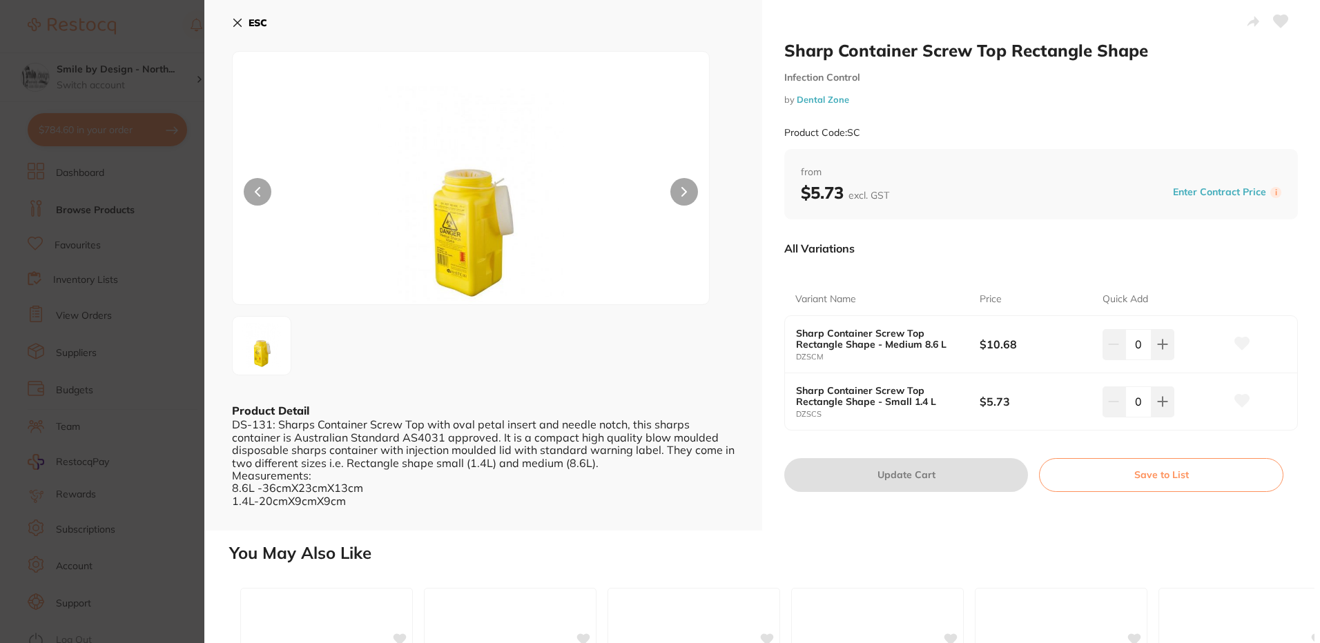
click at [681, 188] on icon at bounding box center [684, 192] width 6 height 10
click at [224, 220] on div "ESC Product Detail DS-131: Sharps Container Screw Top with oval petal insert an…" at bounding box center [483, 265] width 558 height 531
click at [183, 220] on section "Sharp Container Screw Top Rectangle Shape Infection Control by Dental Zone Prod…" at bounding box center [660, 321] width 1320 height 643
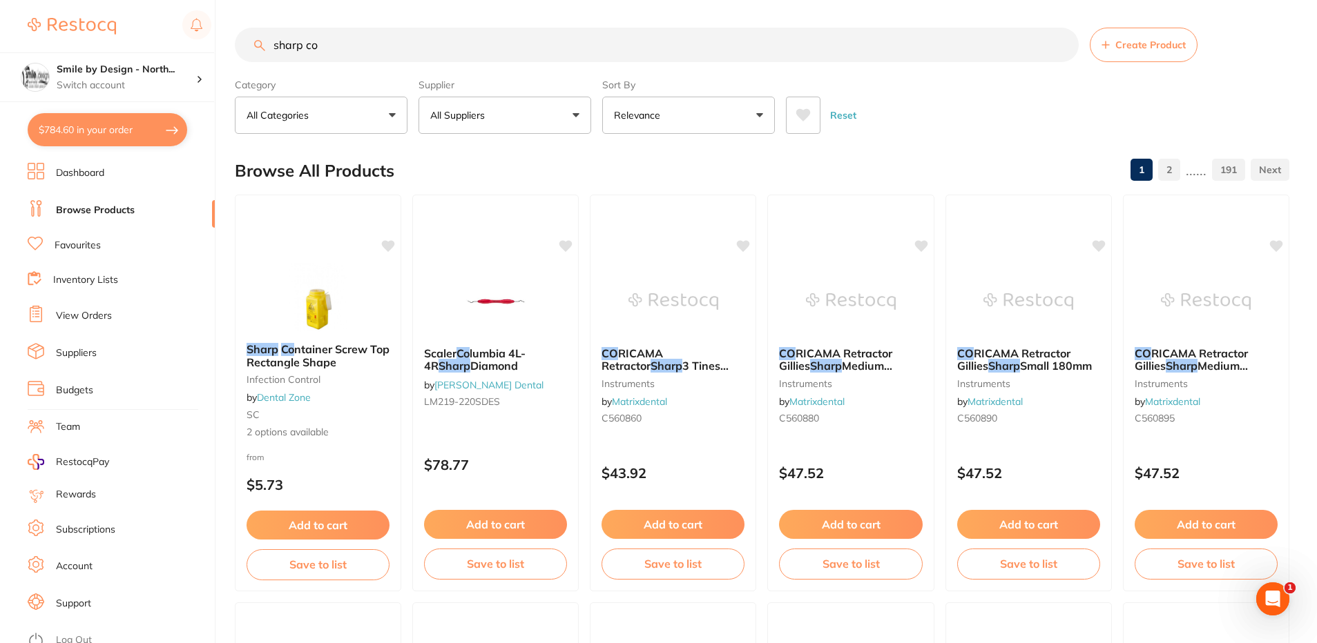
click at [108, 204] on link "Browse Products" at bounding box center [95, 211] width 79 height 14
drag, startPoint x: 341, startPoint y: 40, endPoint x: 94, endPoint y: 59, distance: 247.9
click at [94, 59] on div "$784.60 Smile by Design - North... Switch account Smile by Design - North Sydne…" at bounding box center [658, 321] width 1317 height 643
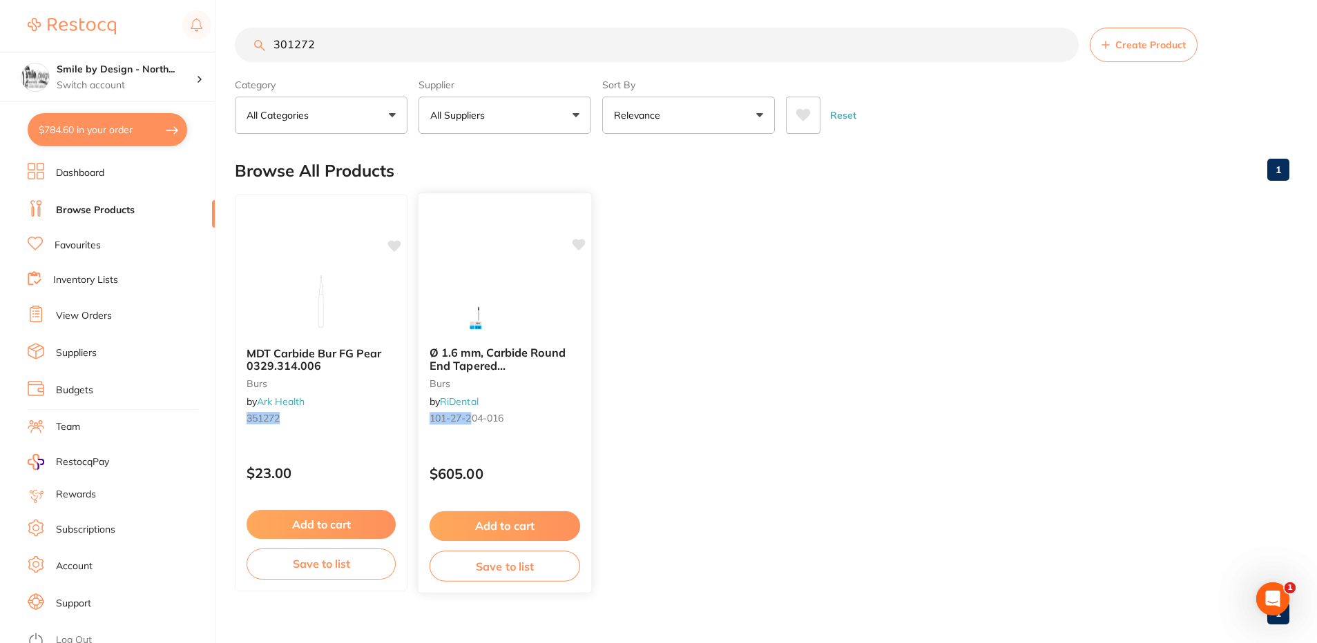
scroll to position [20, 0]
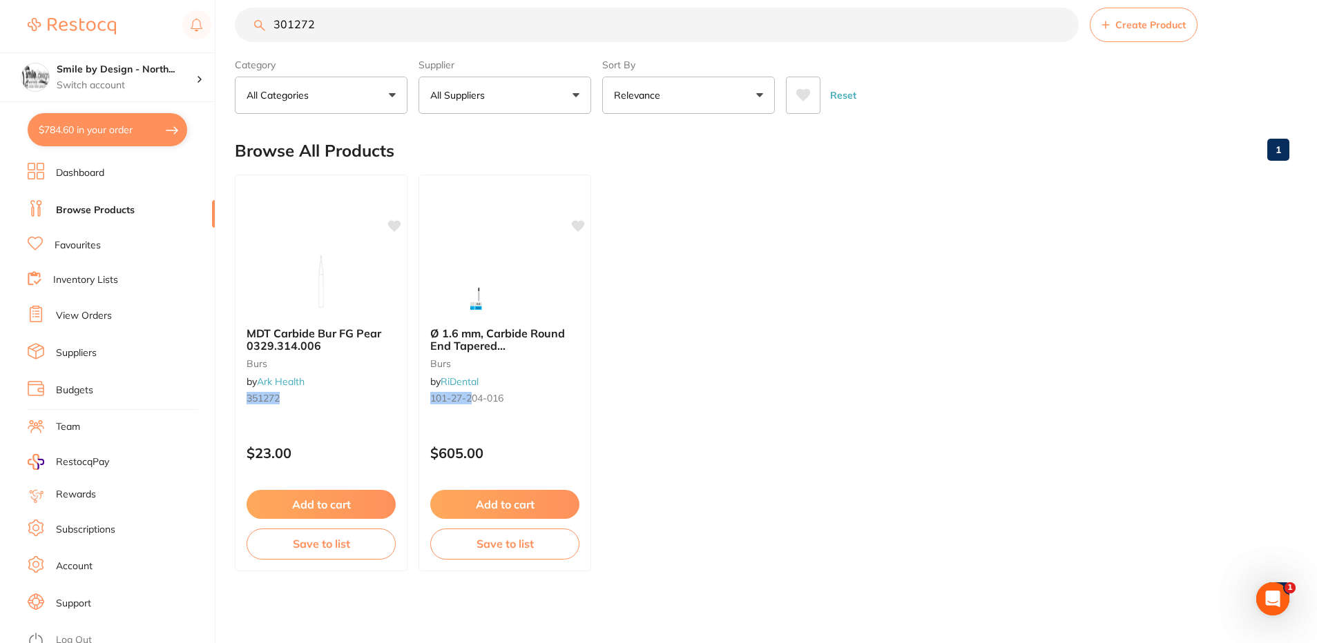
click at [81, 198] on ul "Dashboard Browse Products Favourites Inventory Lists View Orders Suppliers Budg…" at bounding box center [121, 403] width 187 height 481
click at [80, 225] on ul "Dashboard Browse Products Favourites Inventory Lists View Orders Suppliers Budg…" at bounding box center [121, 403] width 187 height 481
click at [94, 211] on link "Browse Products" at bounding box center [95, 211] width 79 height 14
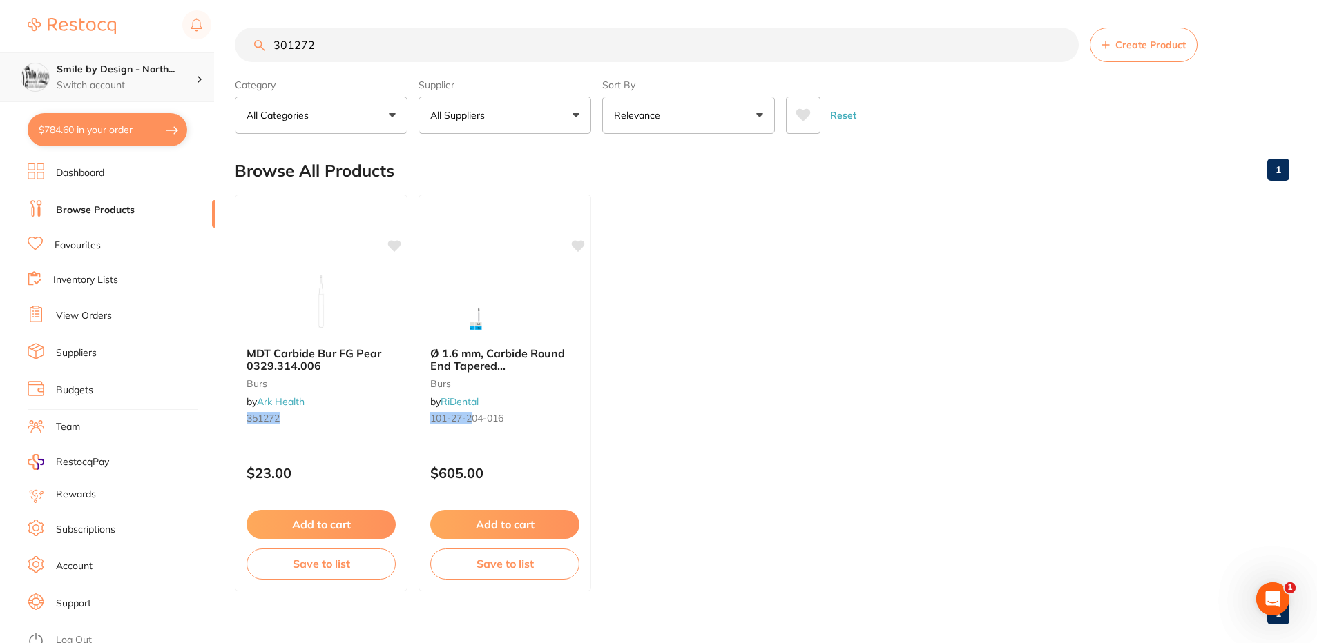
scroll to position [1, 0]
drag, startPoint x: 331, startPoint y: 39, endPoint x: 190, endPoint y: 86, distance: 148.5
click at [198, 81] on div "$784.60 Smile by Design - North... Switch account Smile by Design - North Sydne…" at bounding box center [658, 321] width 1317 height 643
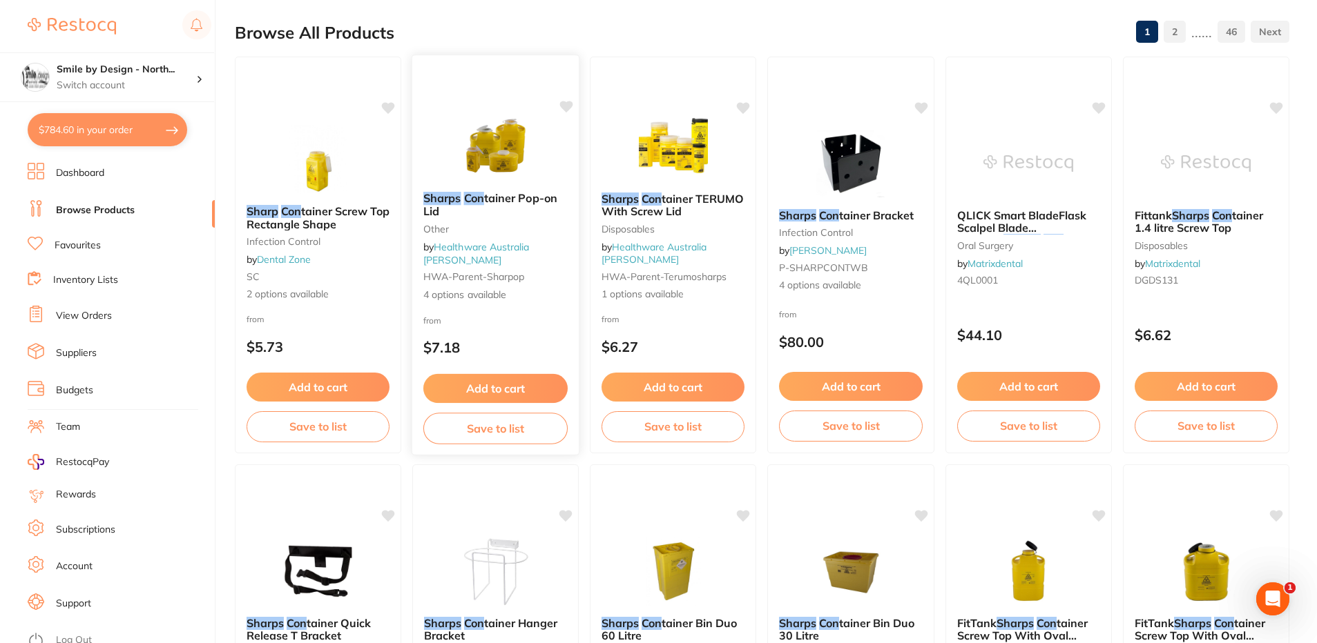
scroll to position [0, 0]
type input "sharp con"
click at [525, 311] on div "Sharps Con tainer Pop-on Lid other by Healthware Australia Ridley HWA-parent-sh…" at bounding box center [495, 247] width 167 height 132
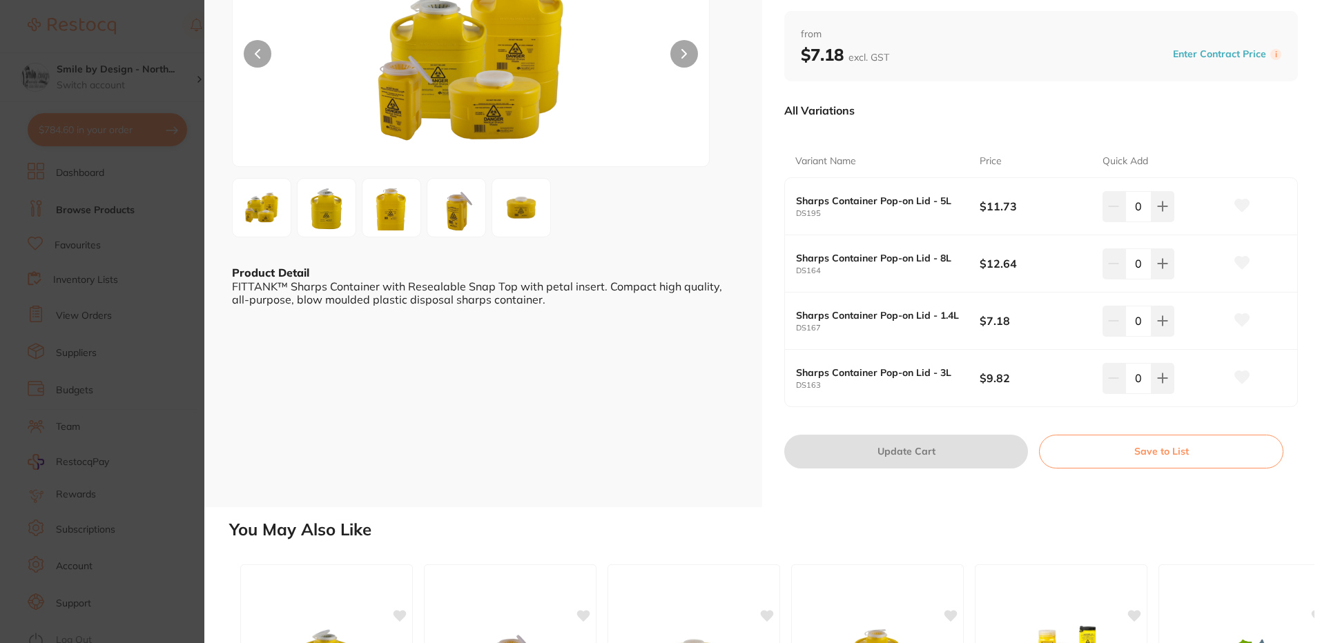
scroll to position [69, 0]
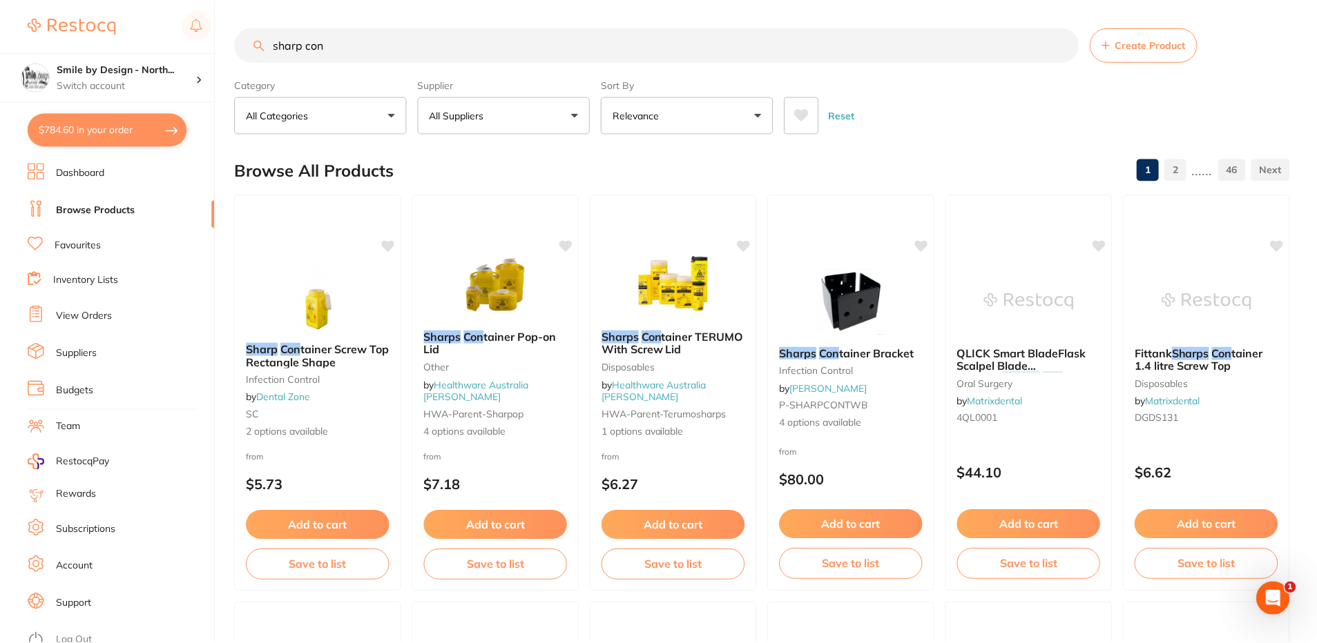
scroll to position [138, 0]
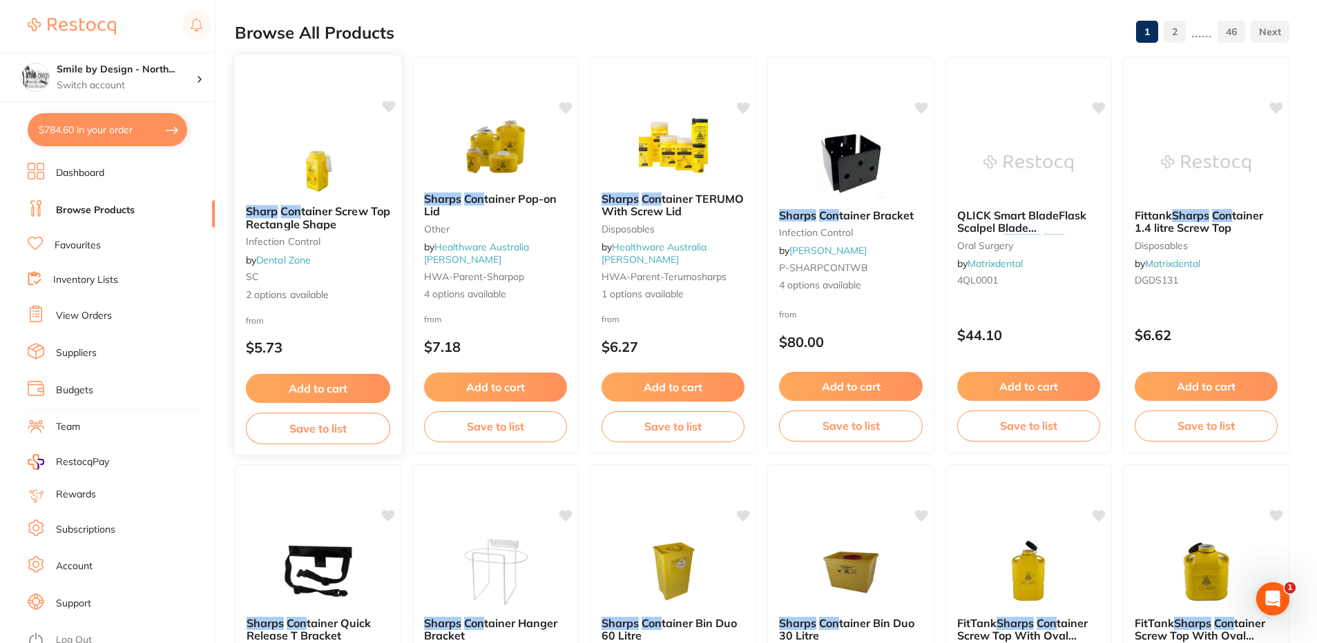
click at [364, 290] on span "2 options available" at bounding box center [318, 295] width 144 height 14
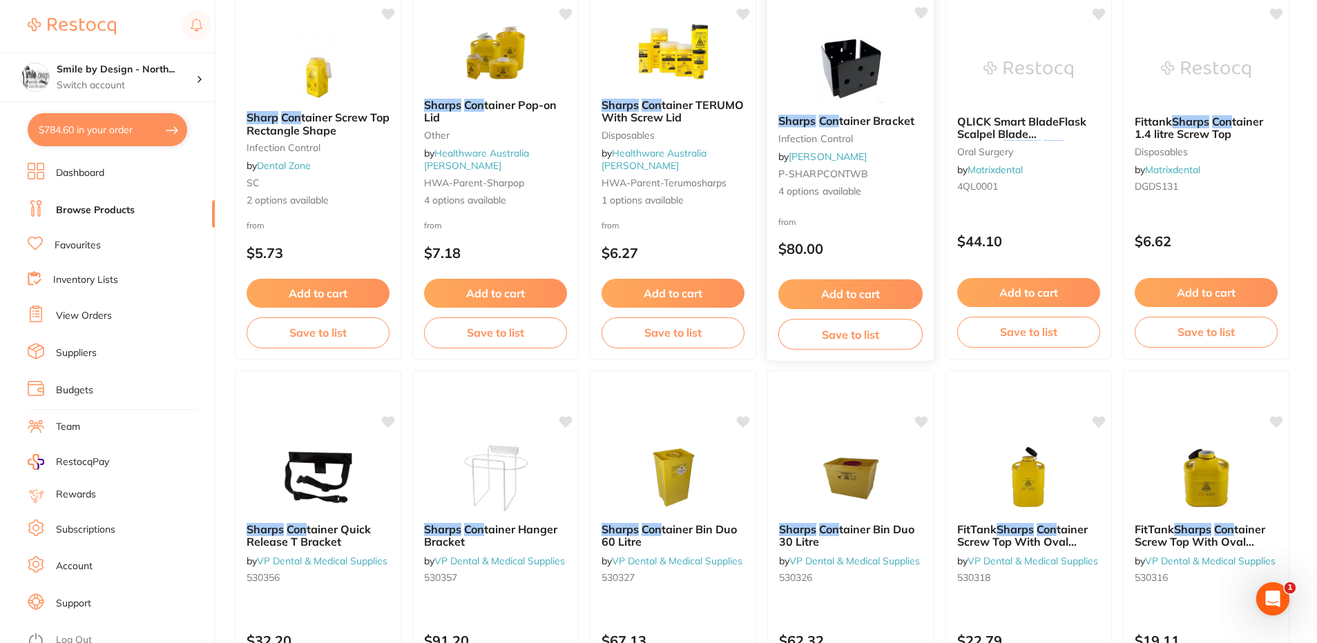
scroll to position [276, 0]
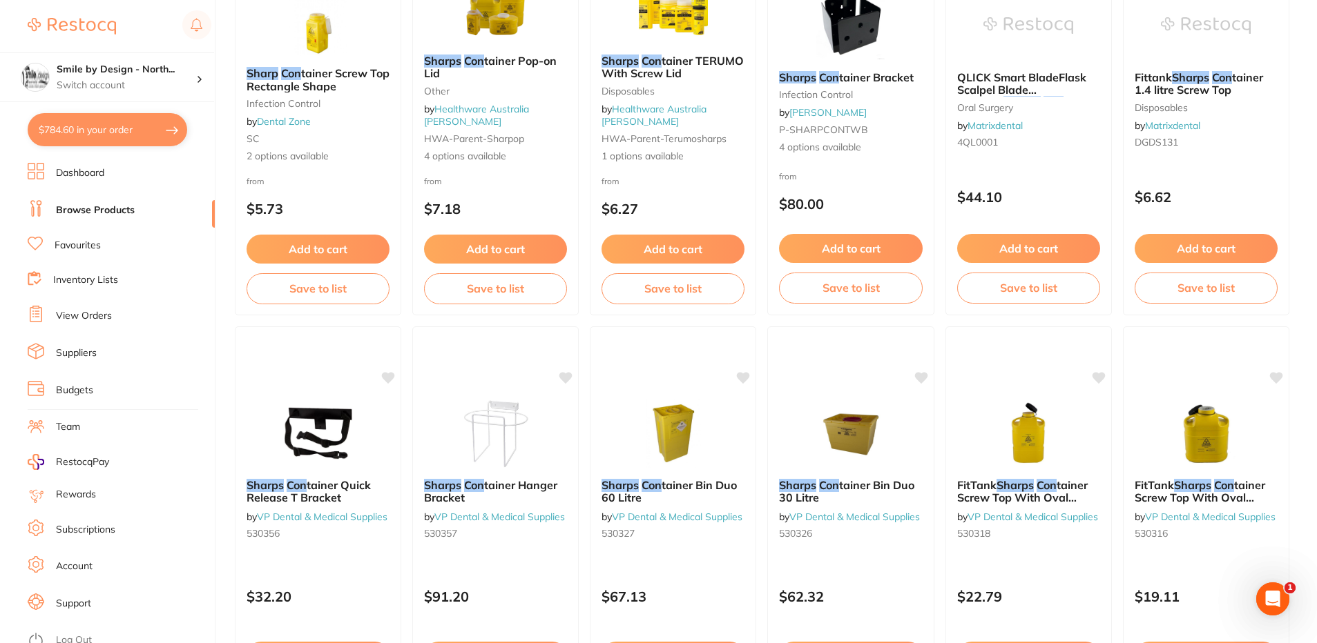
click at [728, 193] on div "from $6.27" at bounding box center [672, 198] width 165 height 49
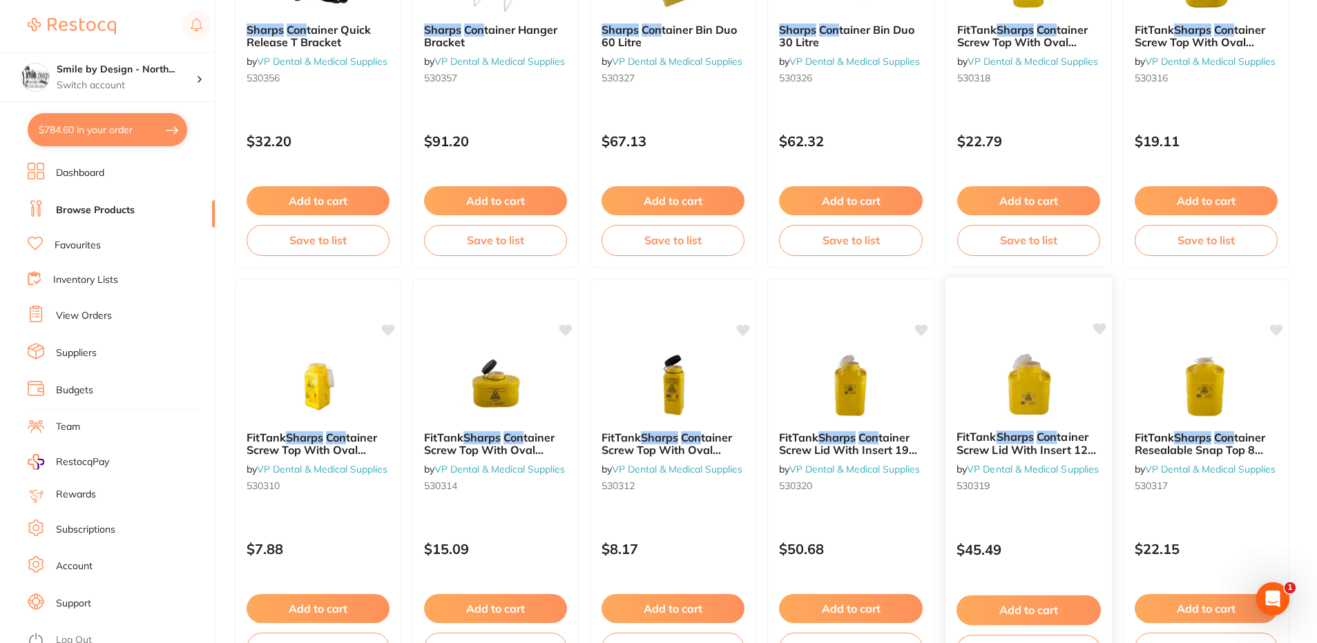
scroll to position [759, 0]
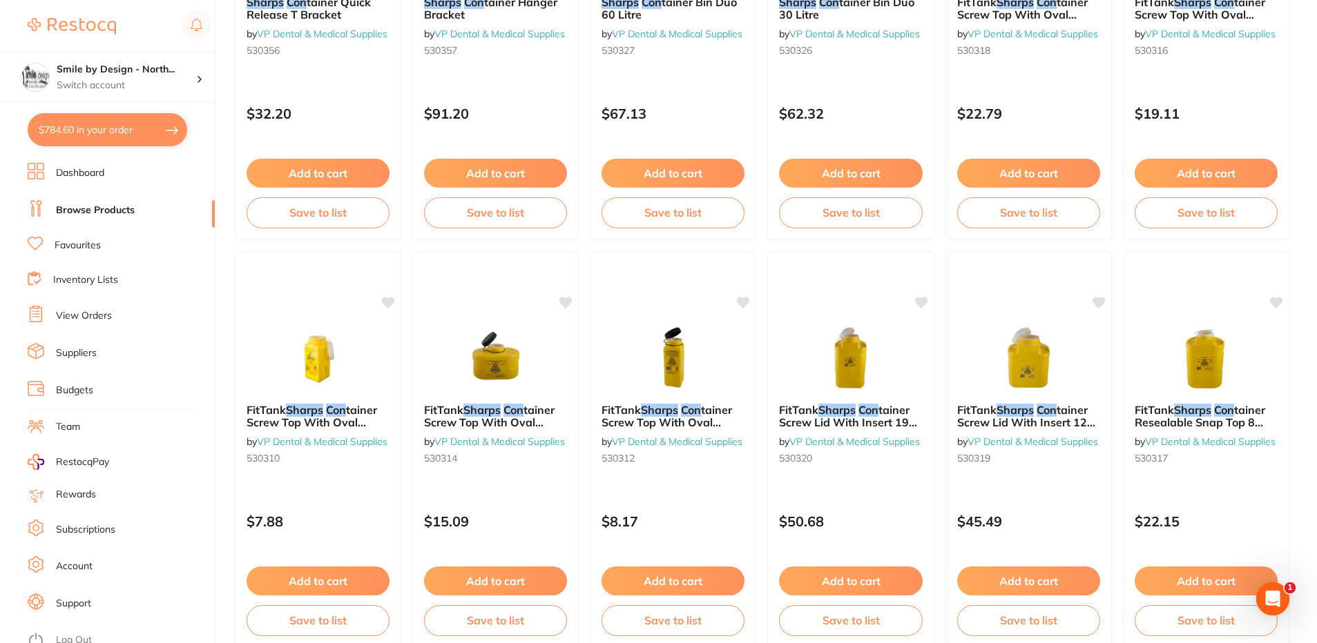
click at [72, 240] on link "Favourites" at bounding box center [78, 246] width 46 height 14
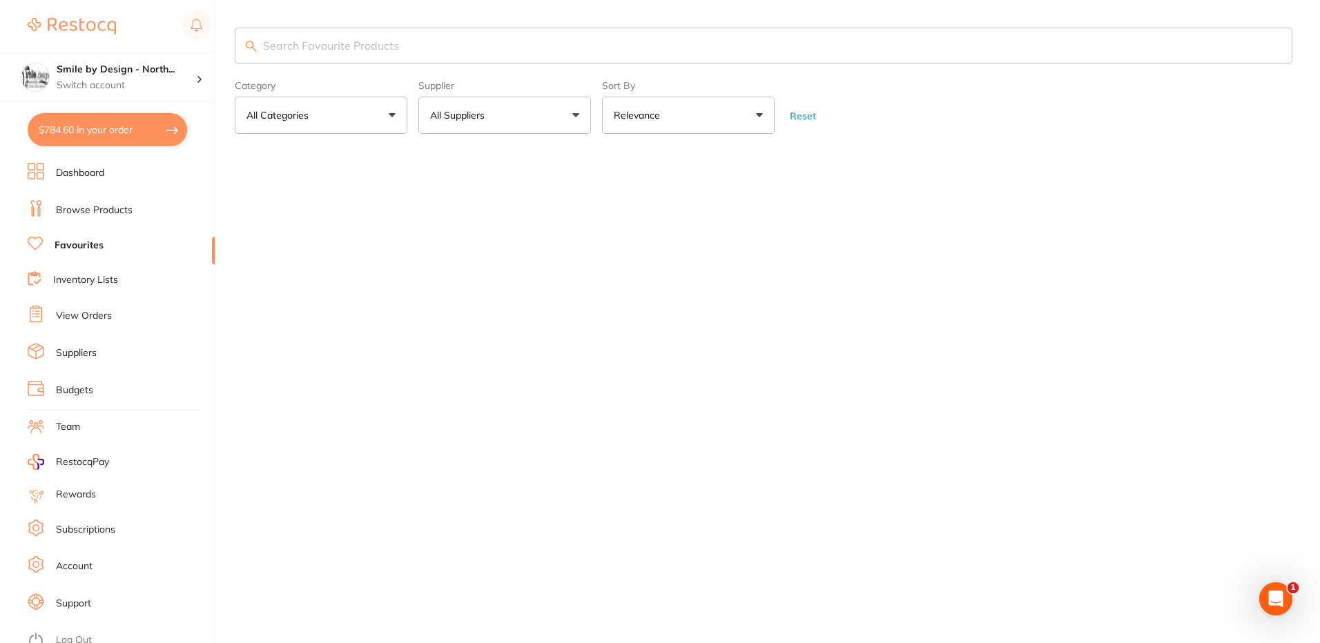
click at [356, 44] on input "search" at bounding box center [764, 46] width 1058 height 36
type input "sharp"
click at [93, 206] on link "Browse Products" at bounding box center [94, 211] width 77 height 14
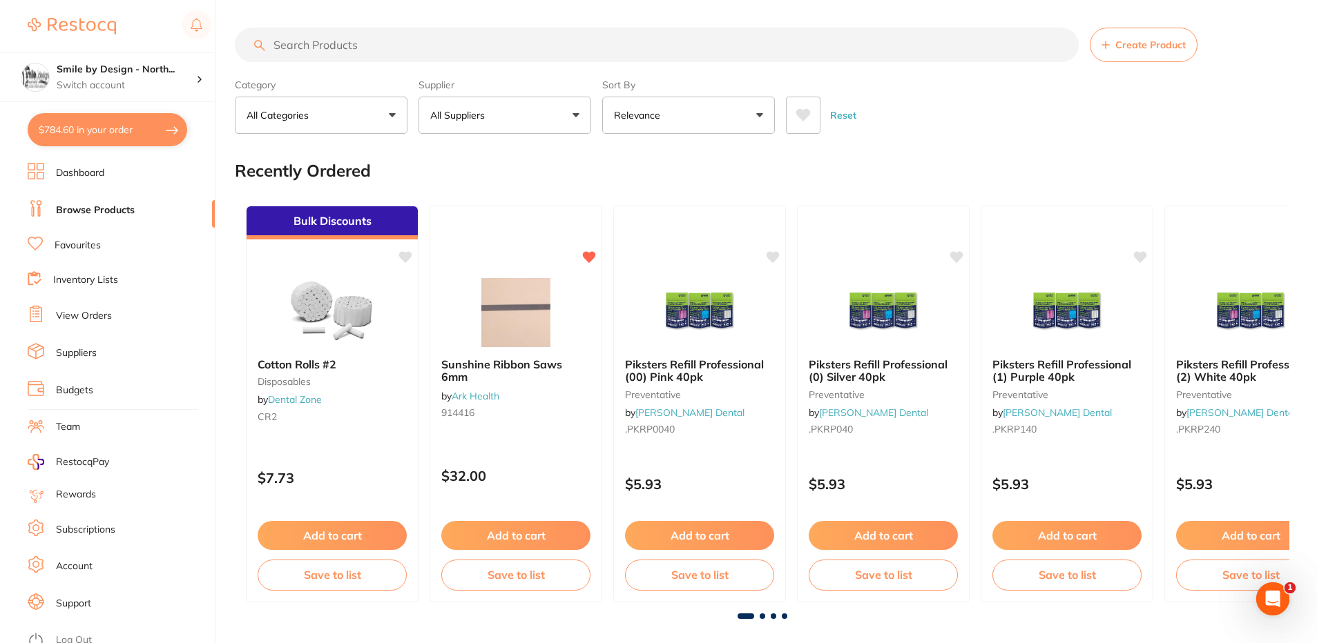
click at [331, 41] on input "search" at bounding box center [657, 45] width 844 height 35
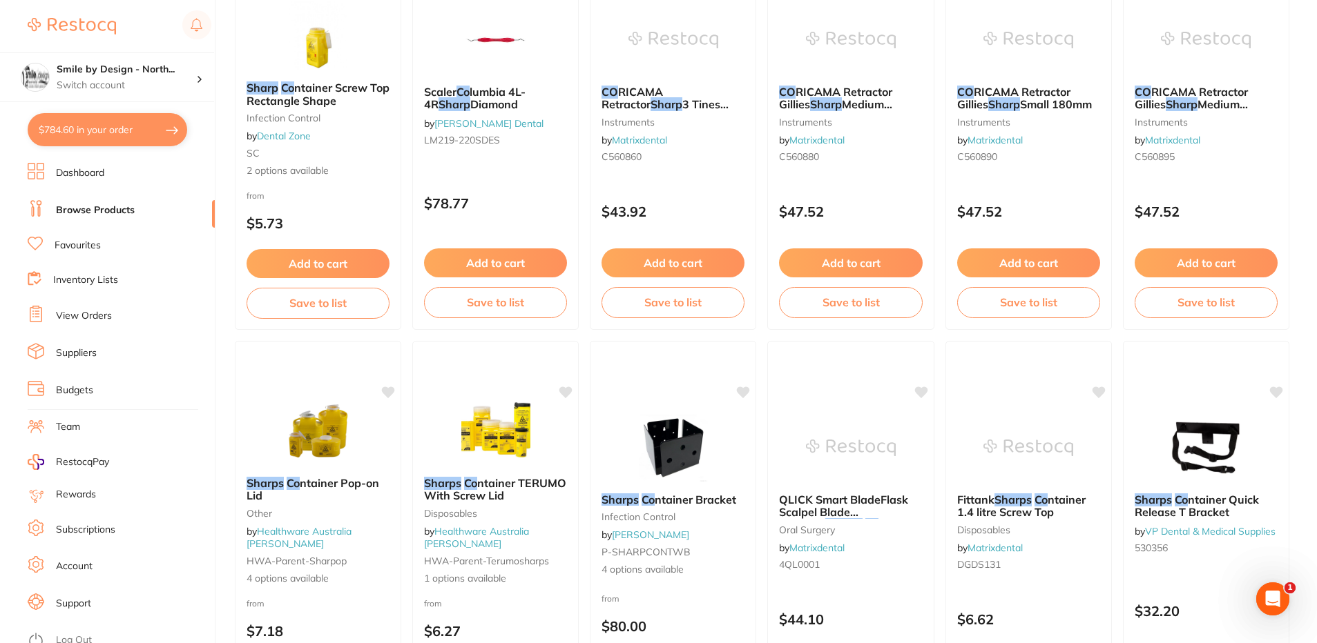
scroll to position [345, 0]
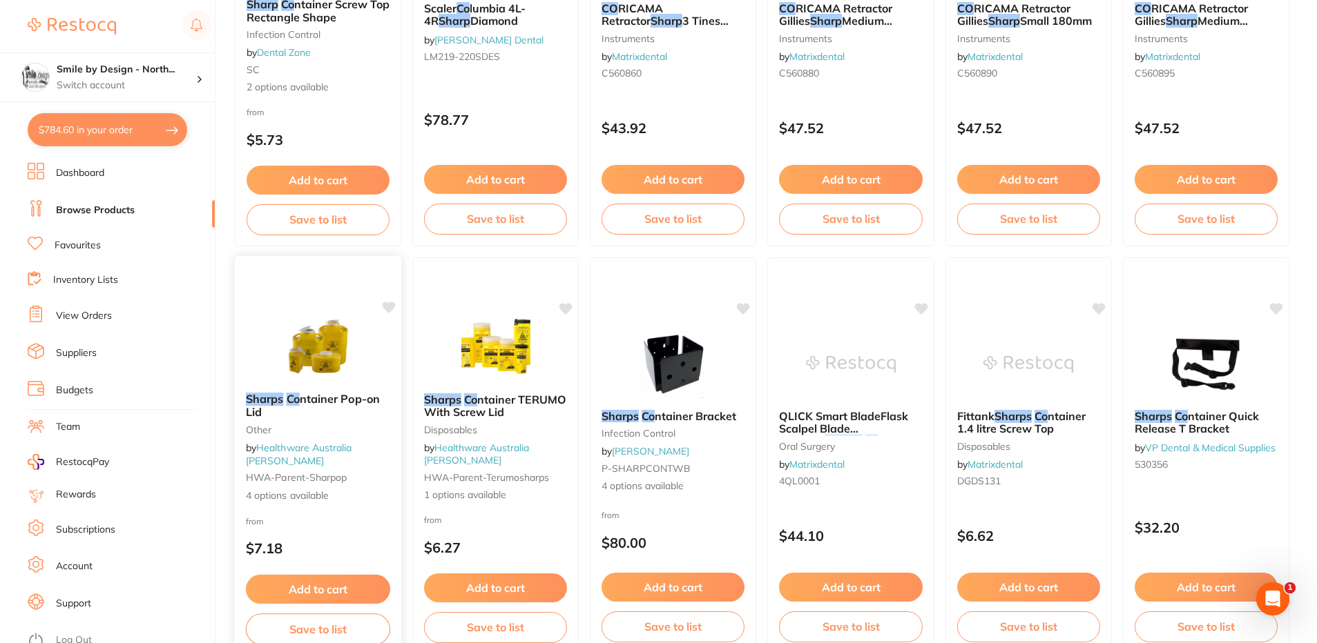
type input "sharp co"
click at [360, 497] on span "4 options available" at bounding box center [318, 496] width 144 height 14
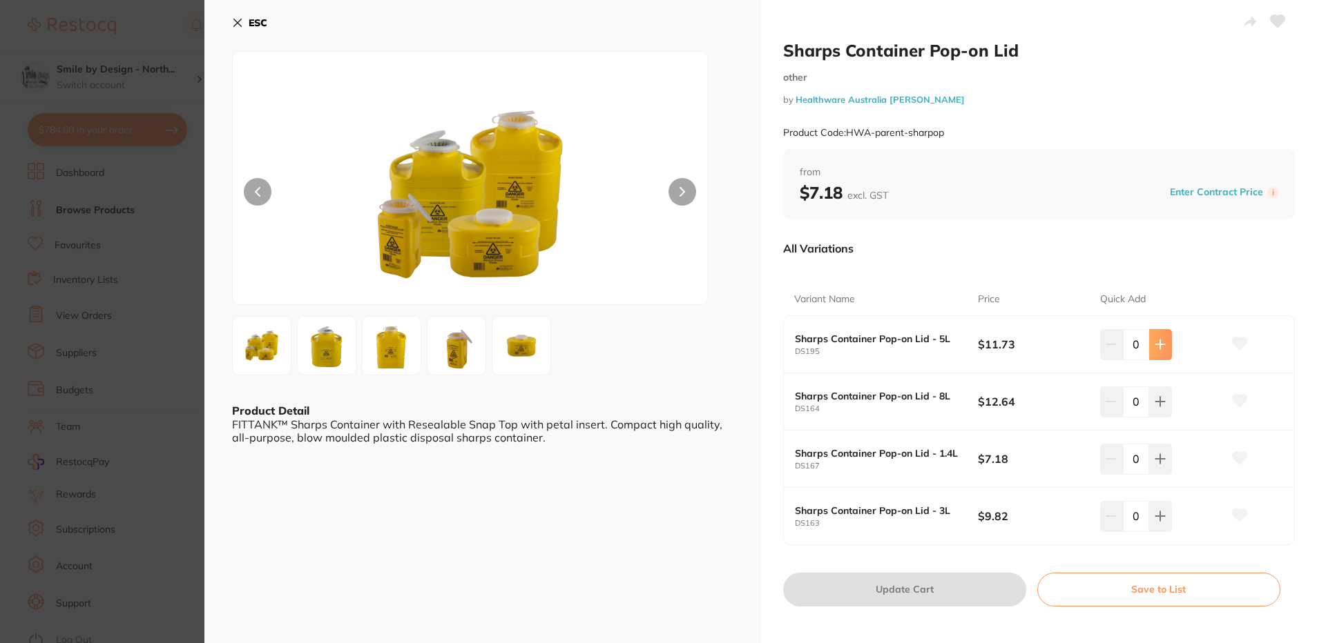
click at [1154, 339] on icon at bounding box center [1159, 344] width 11 height 11
type input "1"
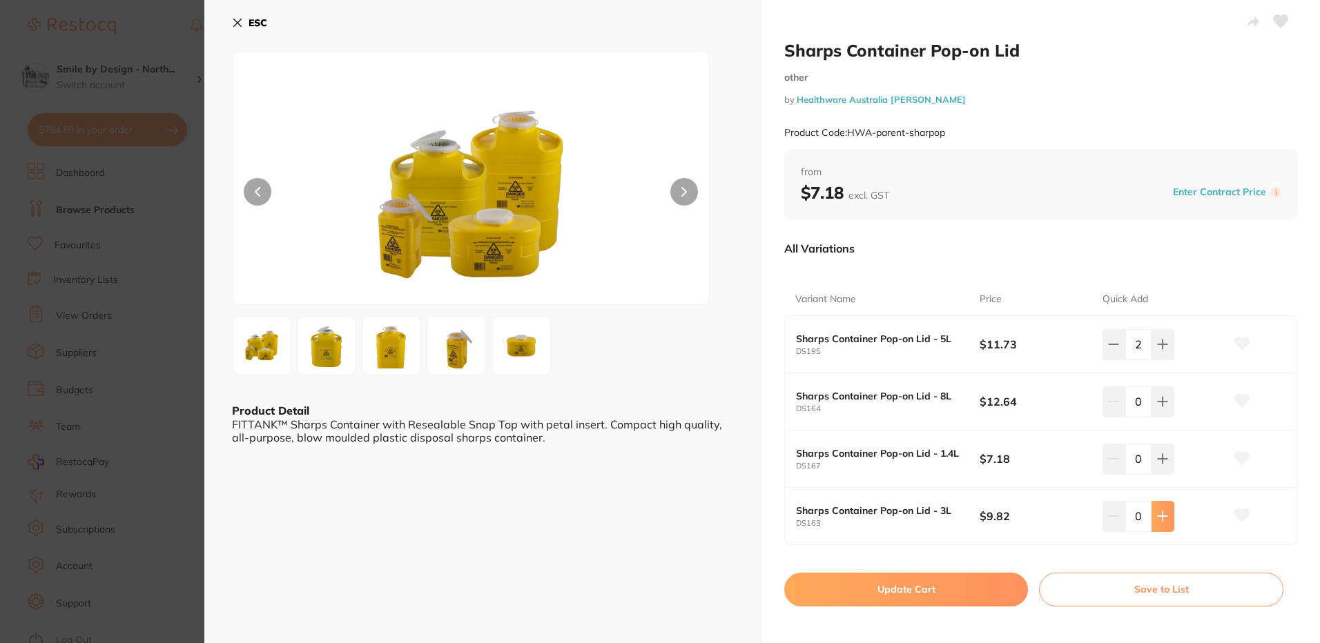
click at [1163, 350] on icon at bounding box center [1162, 344] width 11 height 11
type input "2"
click at [846, 601] on button "Update Cart" at bounding box center [906, 589] width 244 height 33
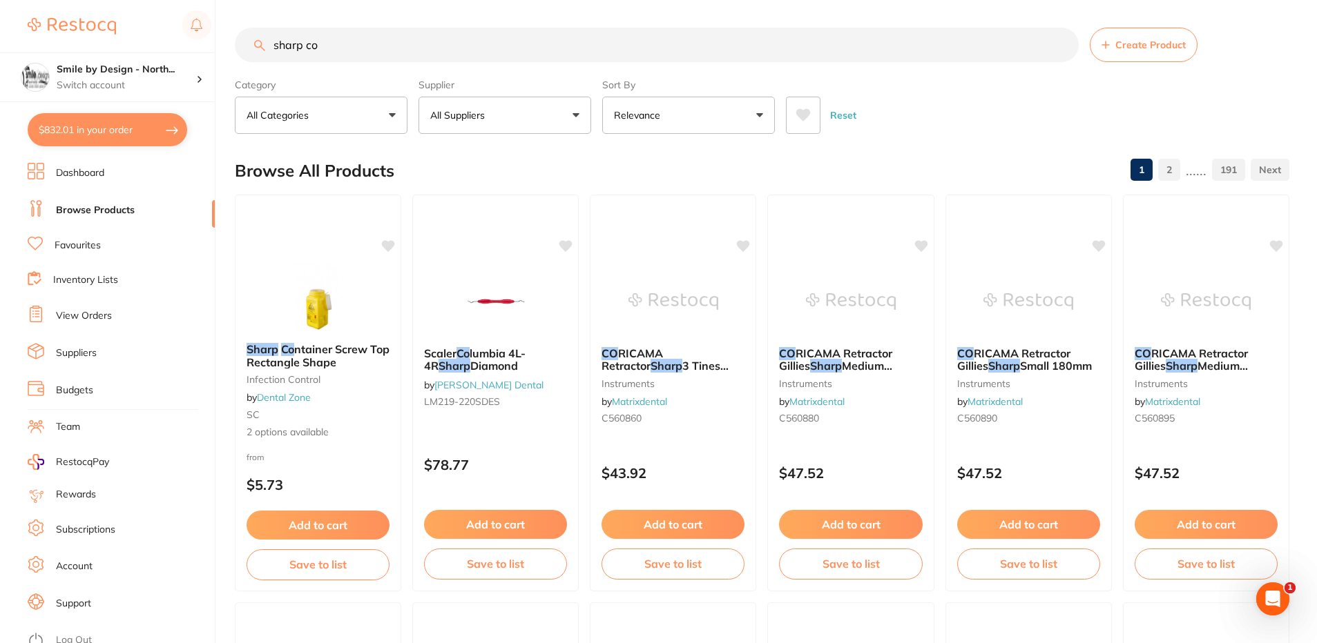
click at [101, 117] on button "$832.01 in your order" at bounding box center [107, 129] width 159 height 33
checkbox input "true"
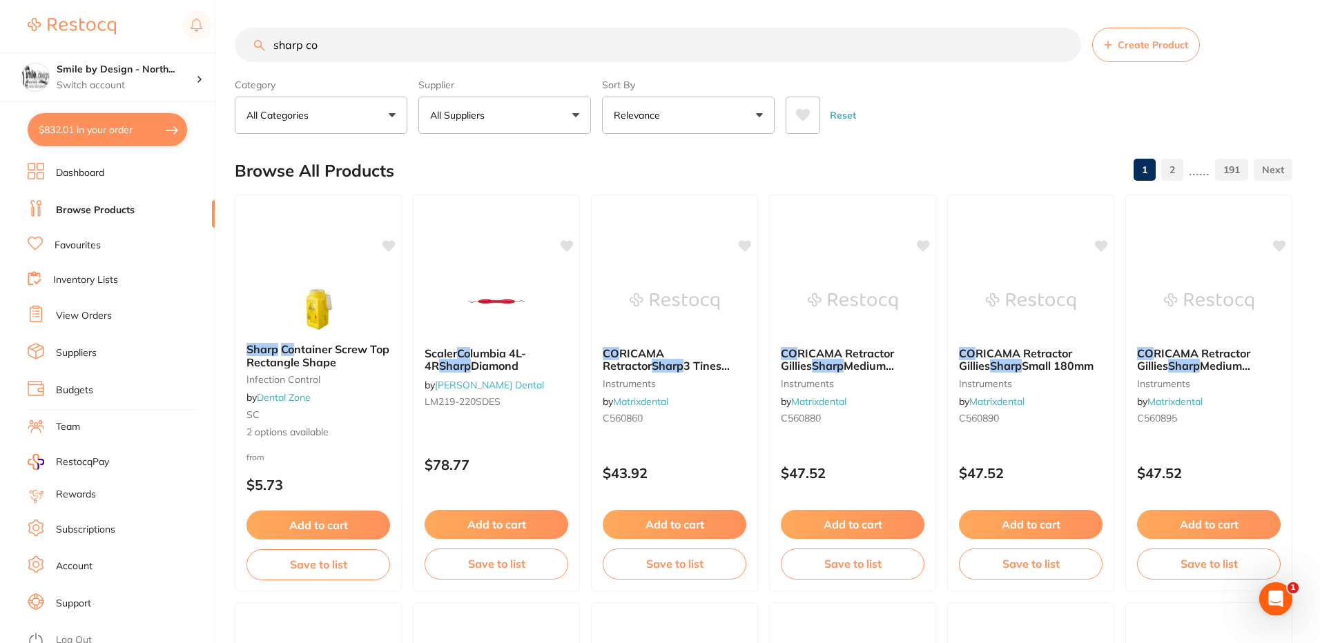
checkbox input "true"
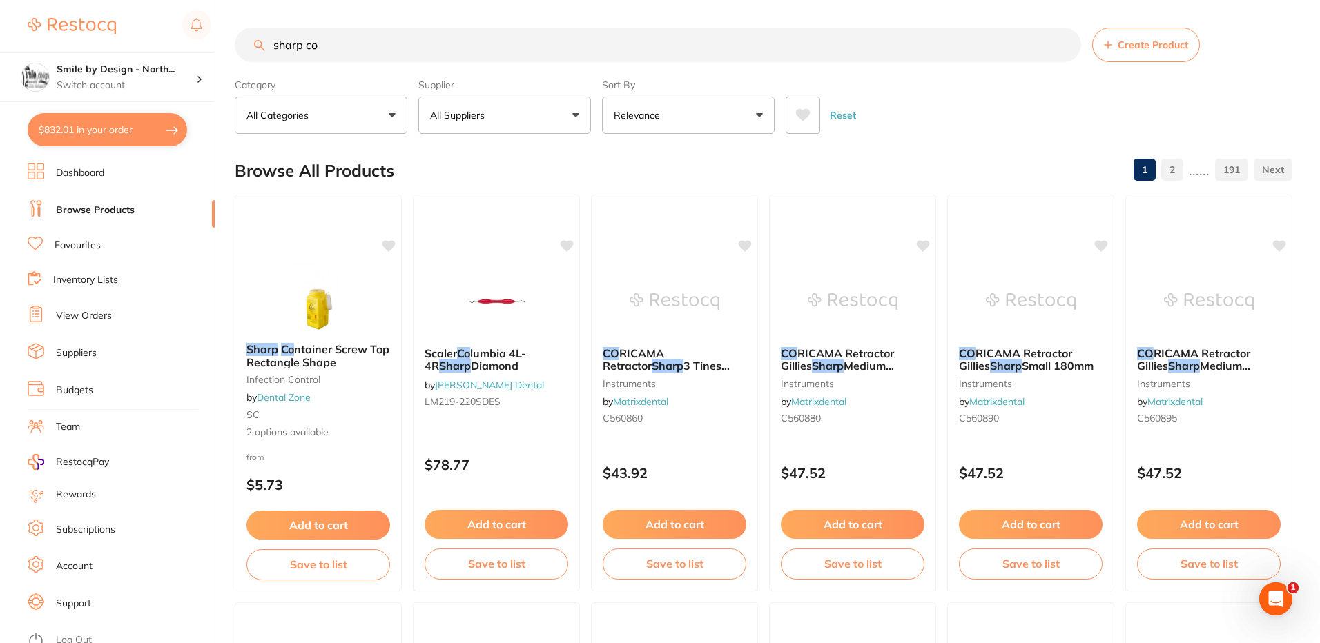
checkbox input "true"
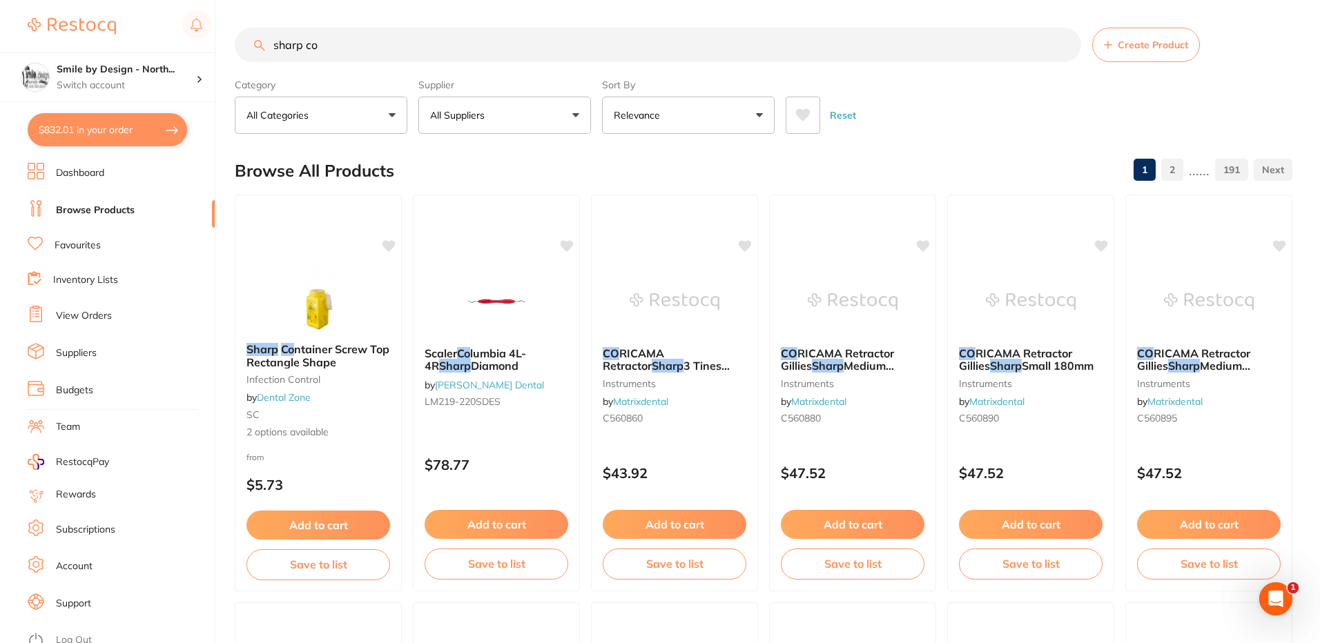
checkbox input "true"
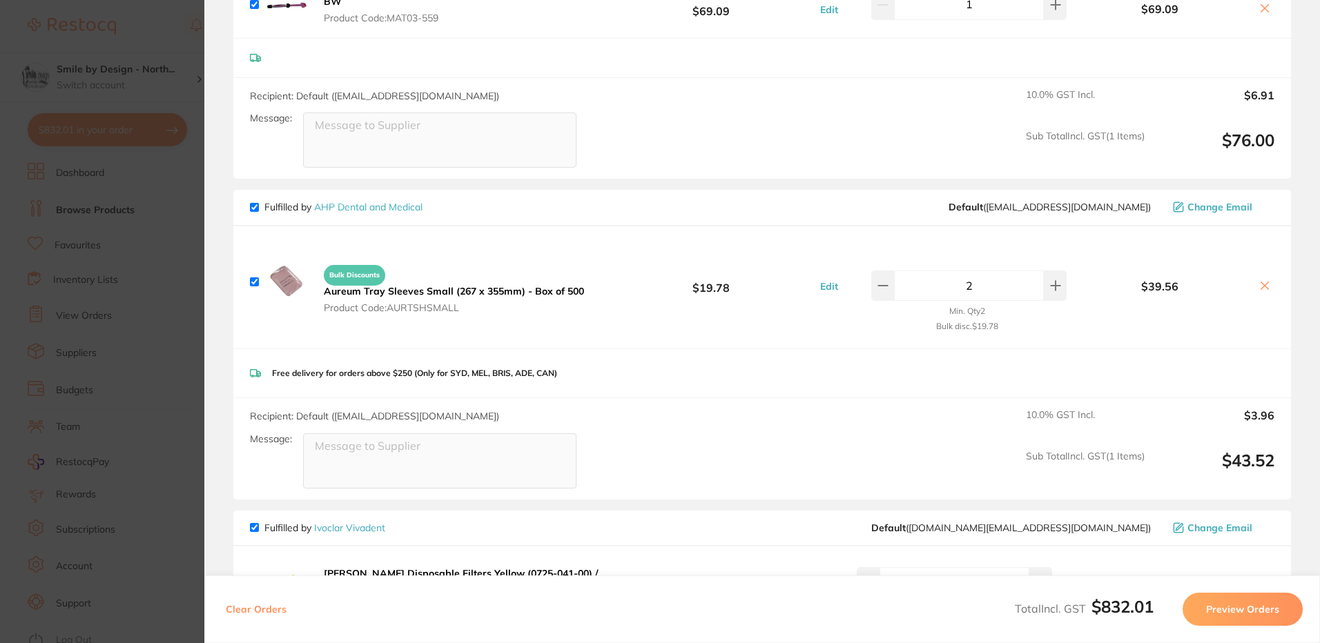
scroll to position [1726, 0]
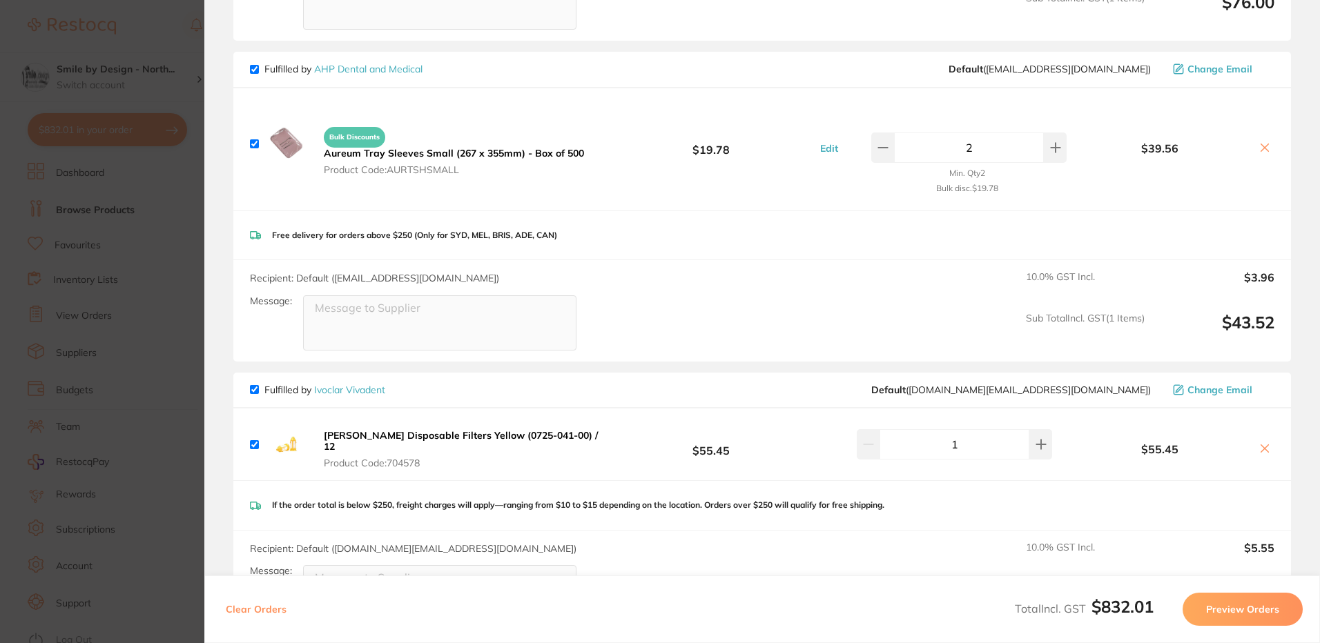
drag, startPoint x: 176, startPoint y: 346, endPoint x: 240, endPoint y: 280, distance: 91.8
click at [176, 346] on section "Update RRP Set your pre negotiated price for this item. Item Agreed RRP (excl. …" at bounding box center [660, 321] width 1320 height 643
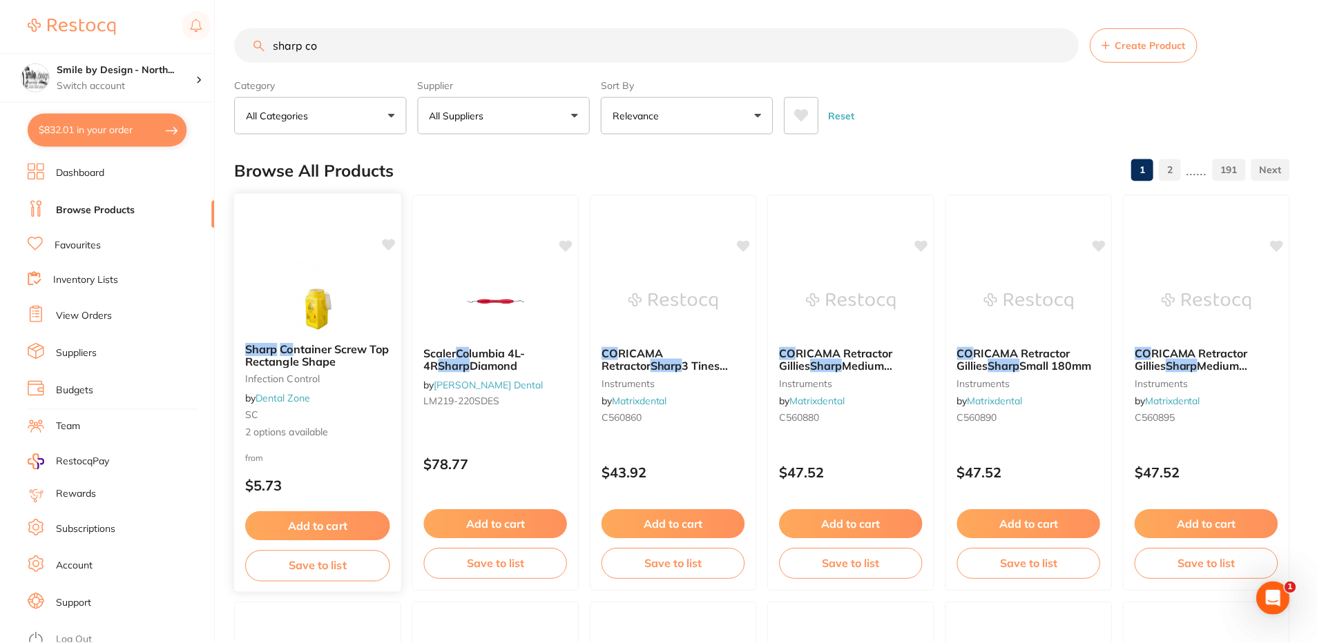
scroll to position [28, 0]
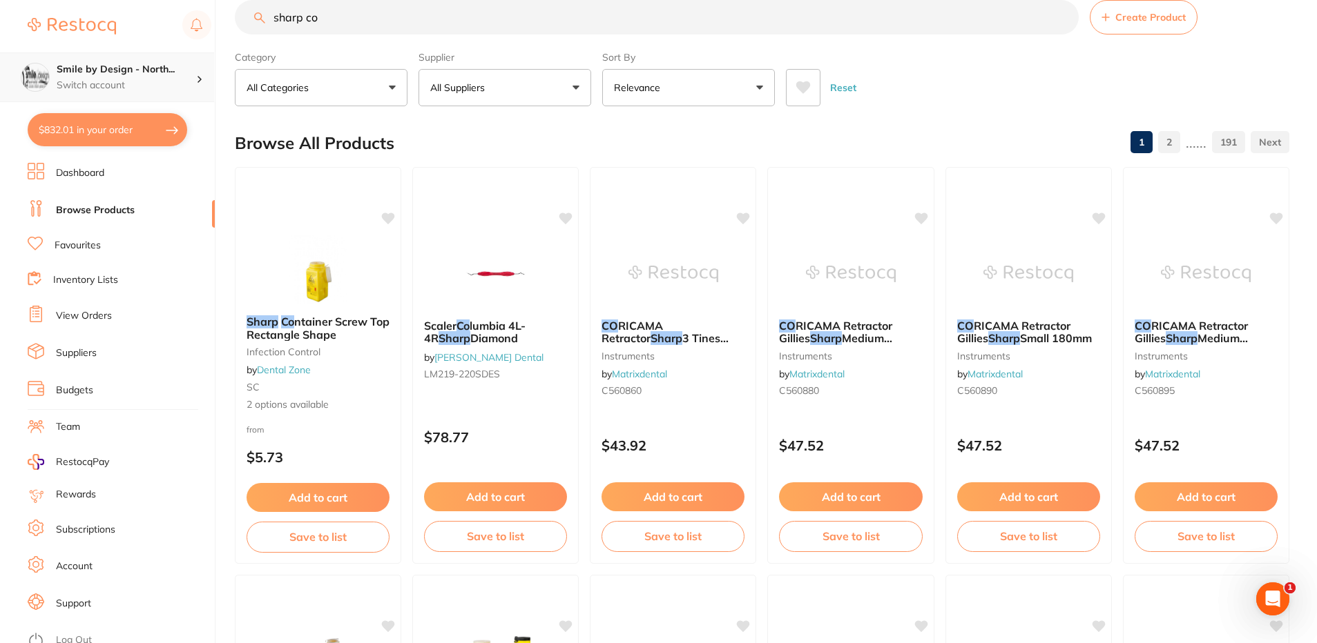
drag, startPoint x: -3, startPoint y: 51, endPoint x: 0, endPoint y: 58, distance: 7.4
click at [0, 58] on html "$832.01 Smile by Design - North... Switch account Smile by Design - [GEOGRAPHIC…" at bounding box center [658, 293] width 1317 height 643
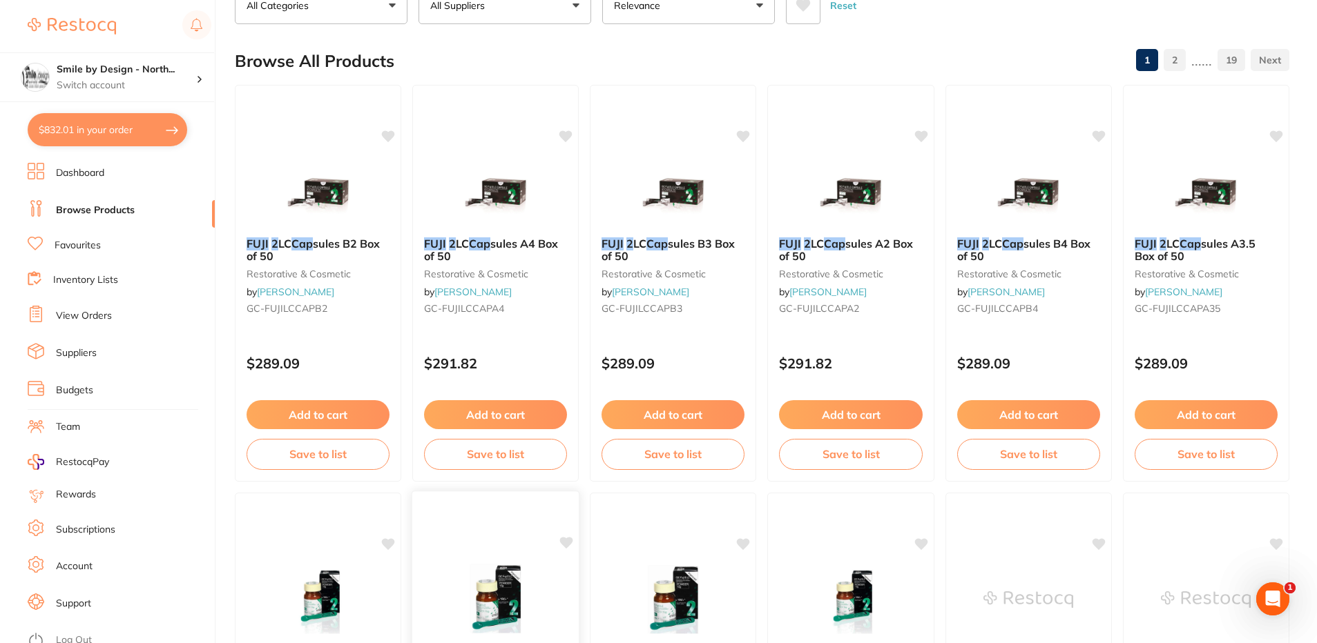
scroll to position [0, 0]
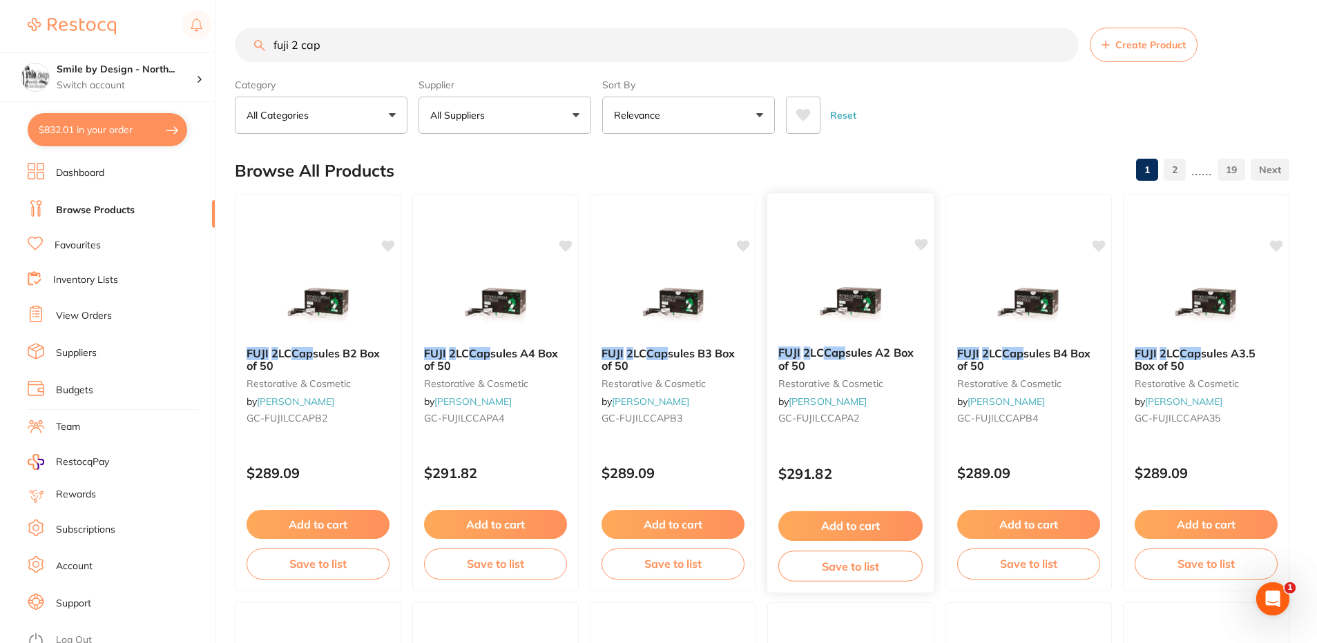
type input "fuji 2 cap"
click at [845, 526] on button "Add to cart" at bounding box center [850, 527] width 144 height 30
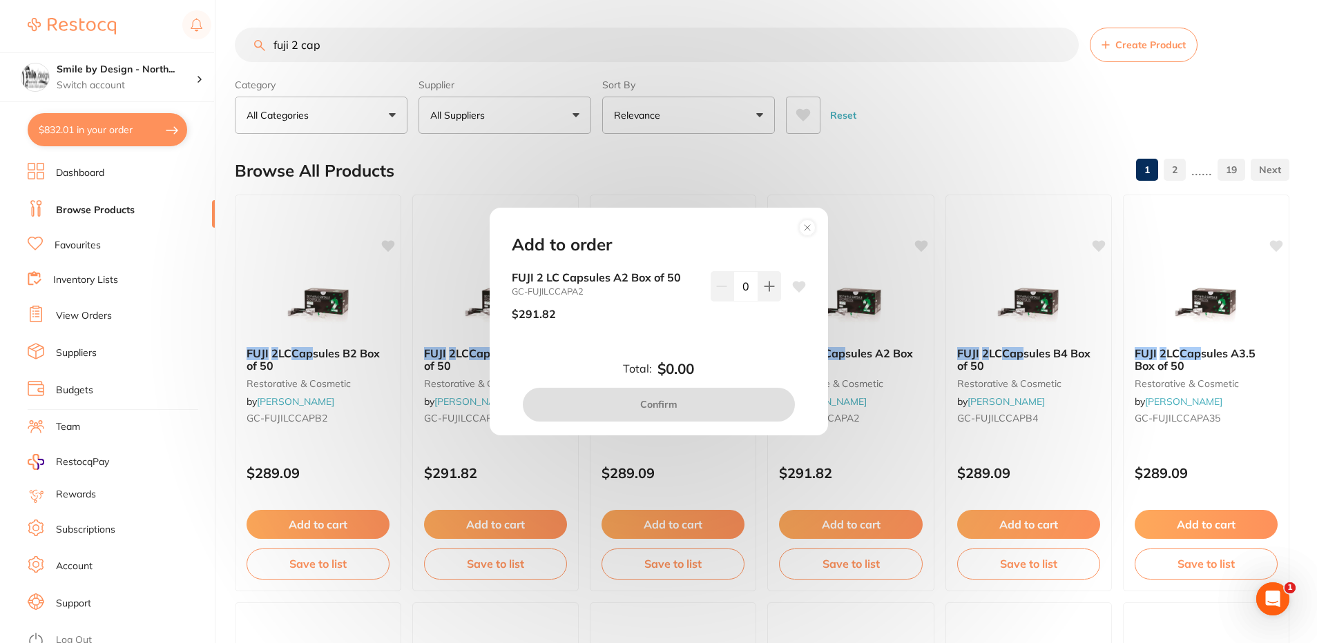
click at [759, 288] on button at bounding box center [769, 286] width 23 height 30
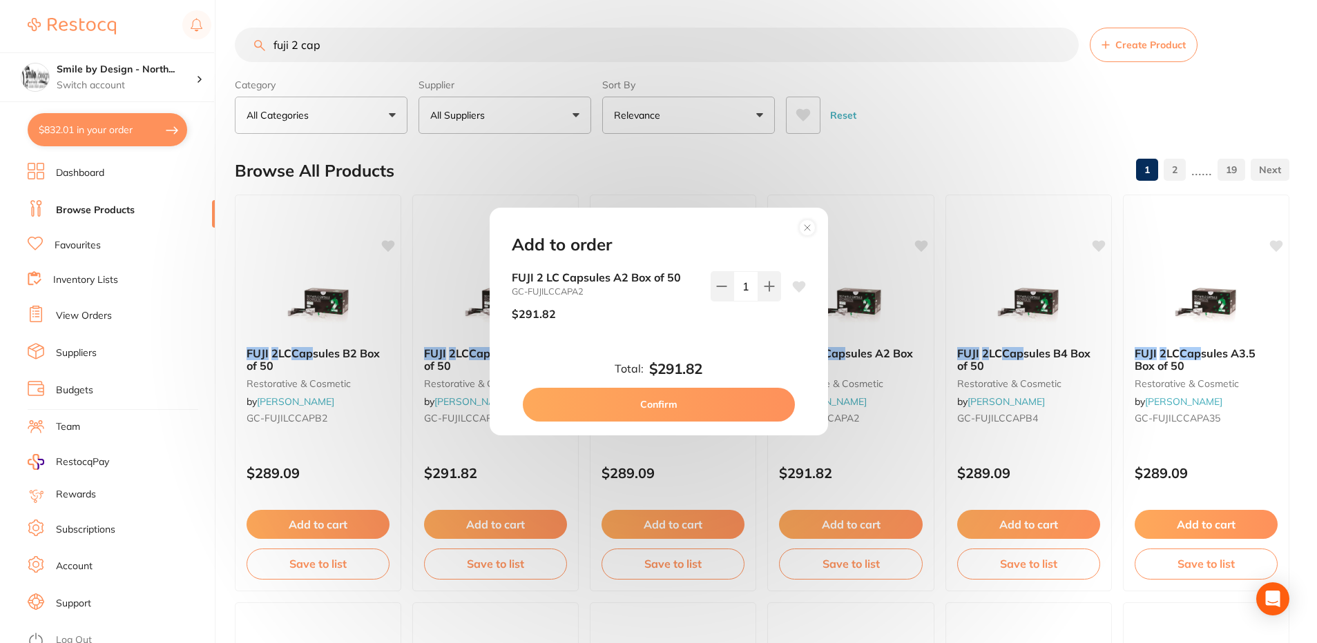
type input "1"
click at [653, 403] on button "Confirm" at bounding box center [659, 404] width 272 height 33
checkbox input "false"
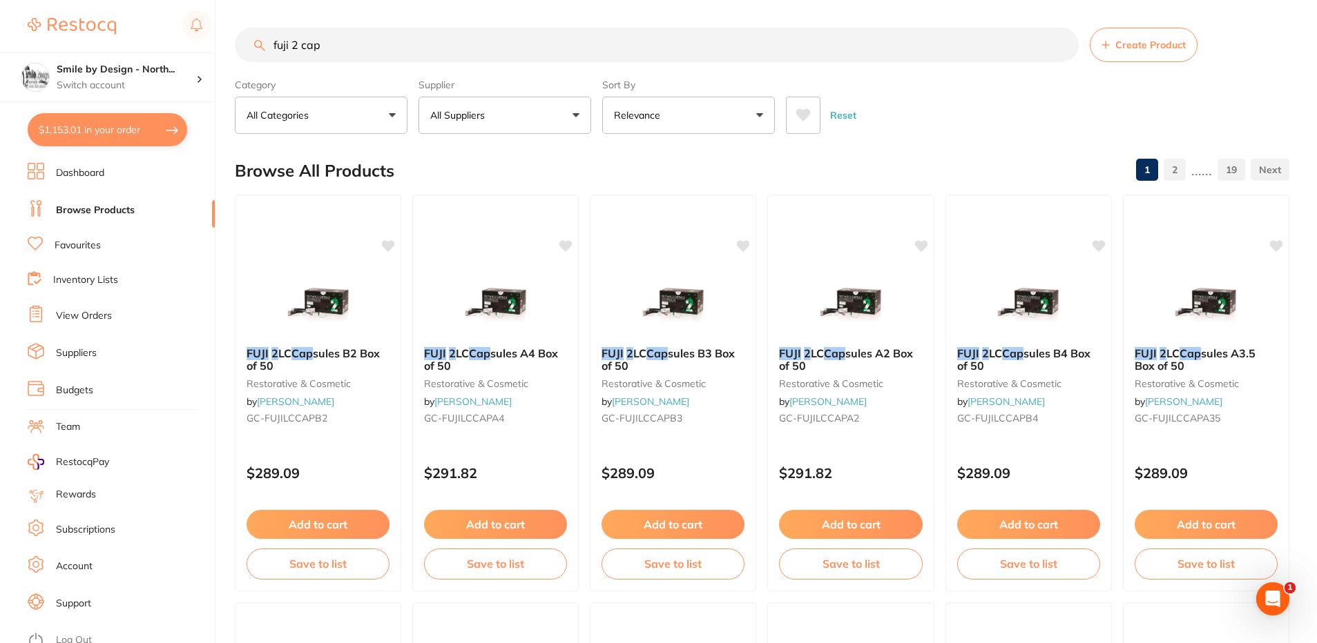
click at [109, 122] on button "$1,153.01 in your order" at bounding box center [107, 129] width 159 height 33
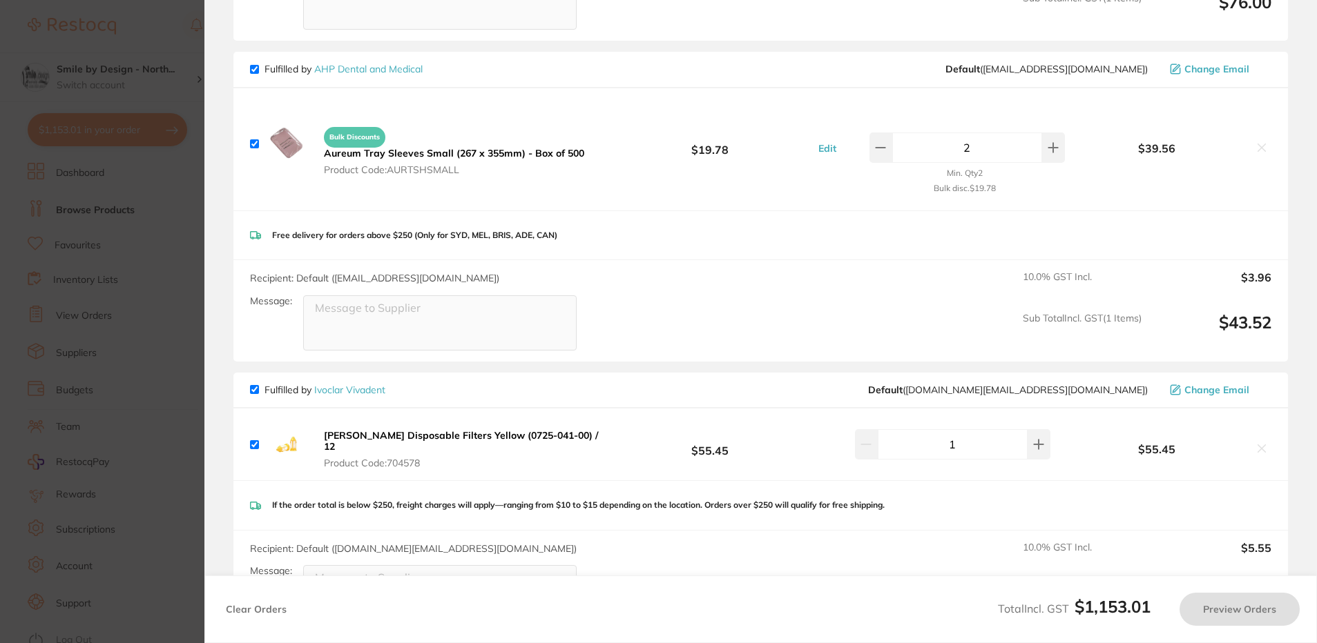
checkbox input "true"
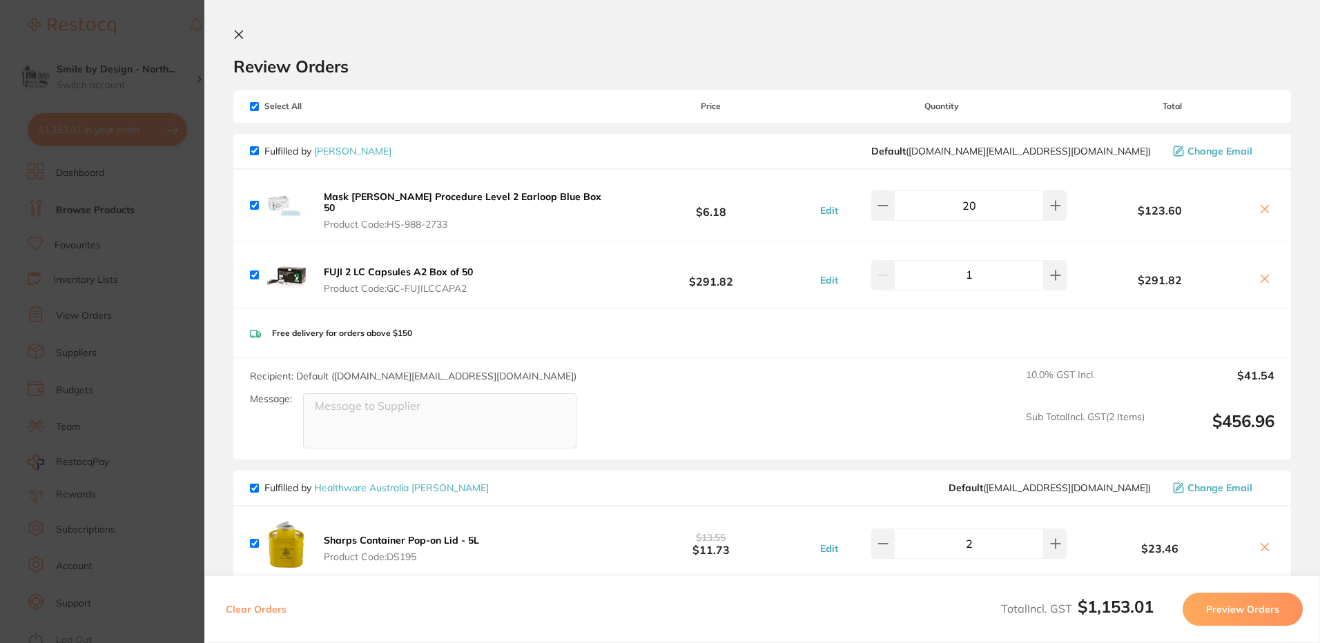
click at [1266, 204] on icon at bounding box center [1264, 209] width 11 height 11
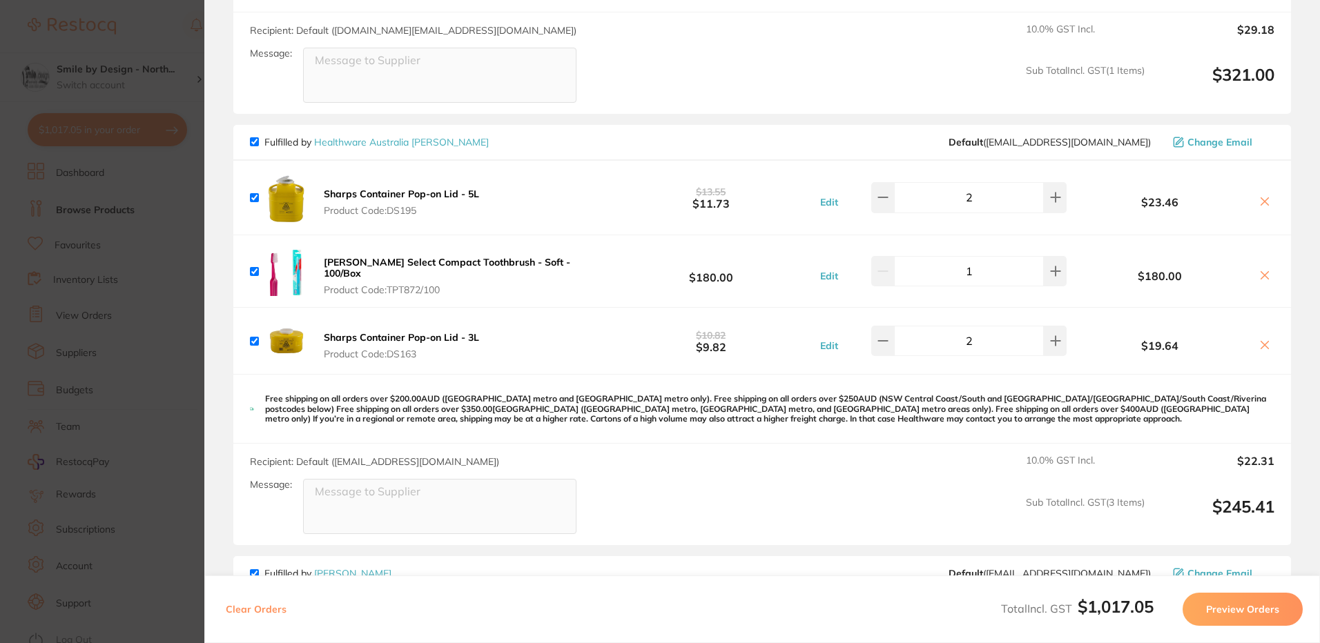
checkbox input "true"
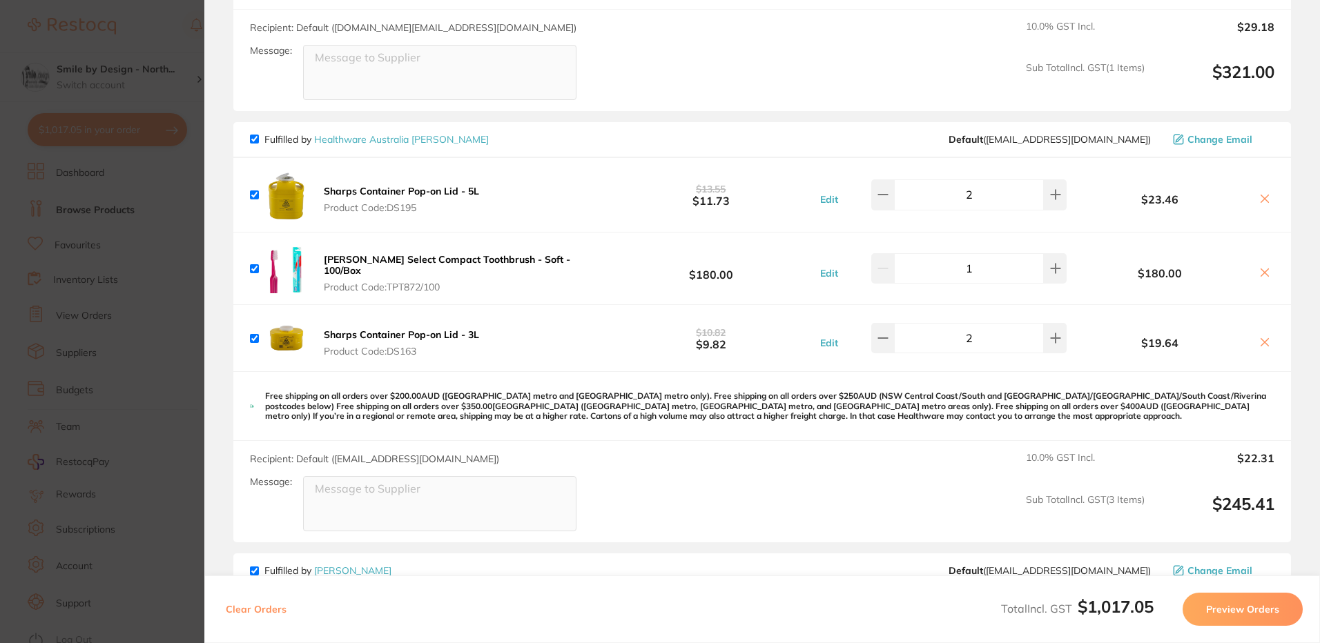
click at [95, 412] on section "Update RRP Set your pre negotiated price for this item. Item Agreed RRP (excl. …" at bounding box center [660, 321] width 1320 height 643
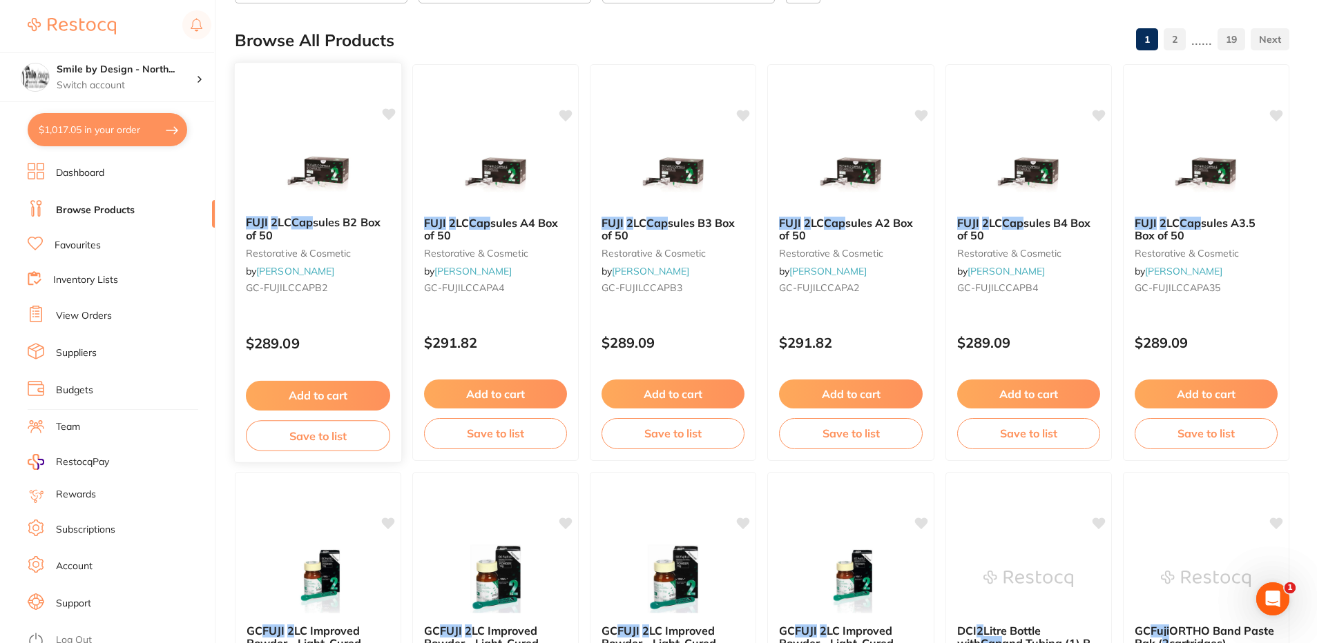
scroll to position [139, 0]
